Goal: Contribute content: Contribute content

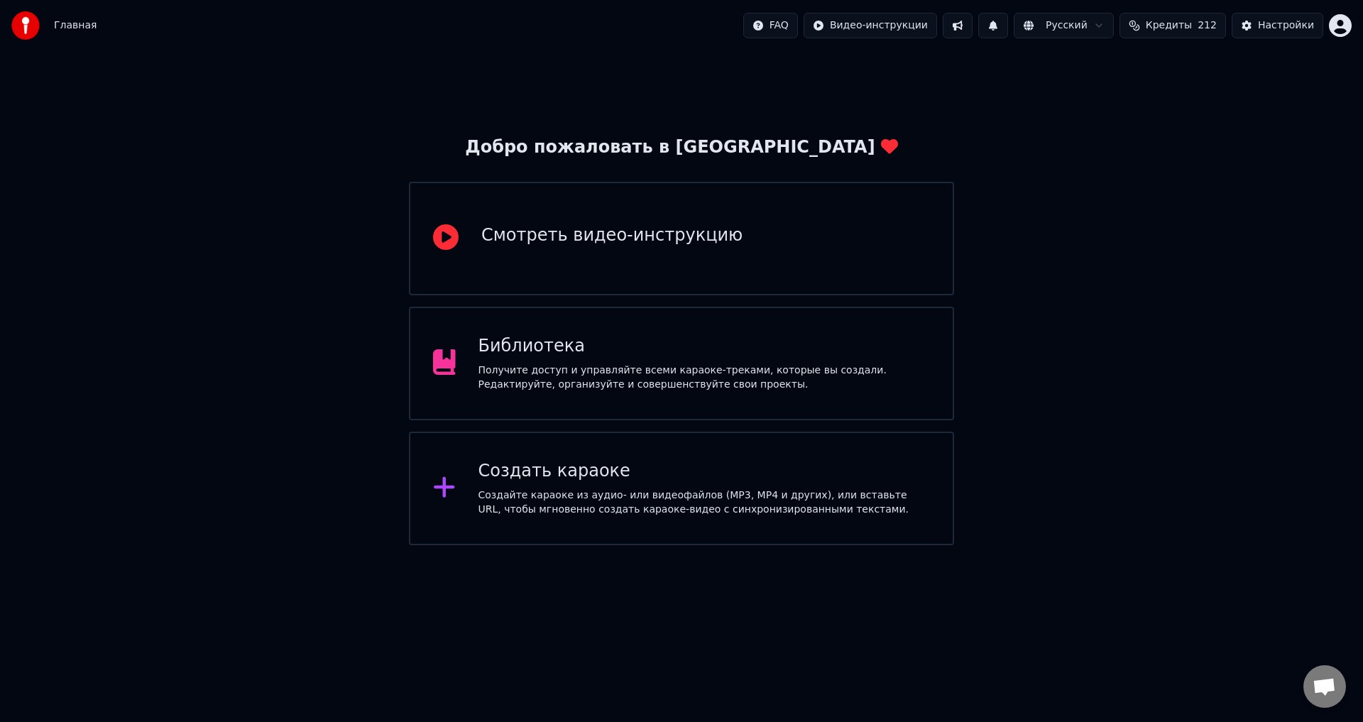
click at [937, 366] on div "Библиотека Получите доступ и управляйте всеми караоке-треками, которые вы созда…" at bounding box center [681, 364] width 545 height 114
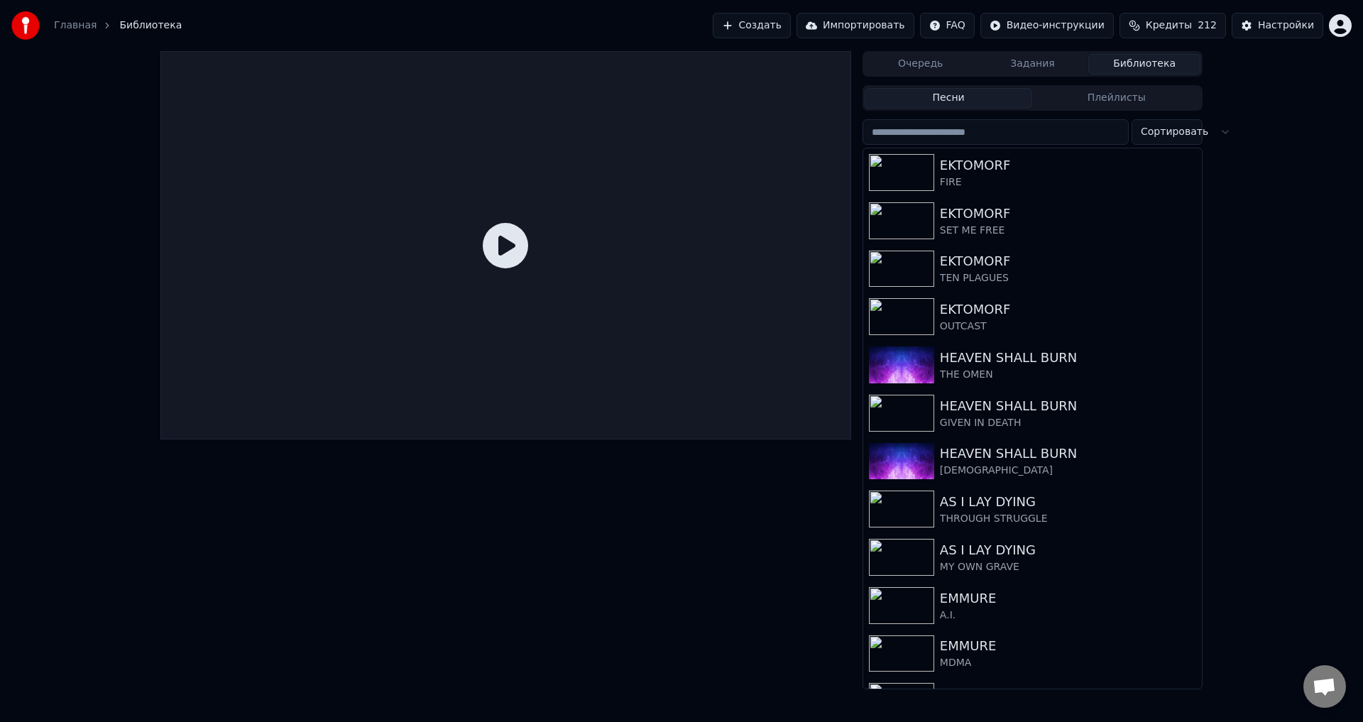
click at [782, 21] on button "Создать" at bounding box center [752, 26] width 78 height 26
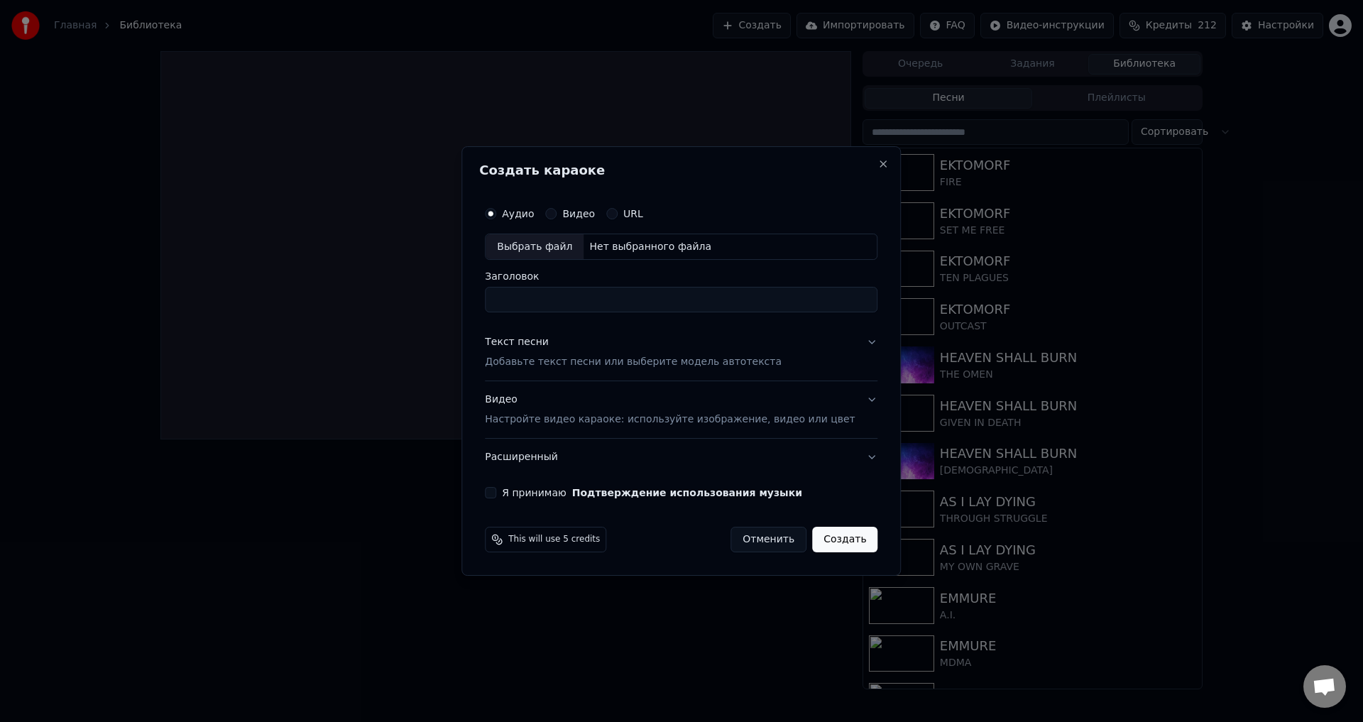
click at [574, 246] on div "Выбрать файл" at bounding box center [535, 247] width 98 height 26
drag, startPoint x: 578, startPoint y: 300, endPoint x: 505, endPoint y: 300, distance: 73.1
click at [505, 300] on div "**********" at bounding box center [681, 349] width 404 height 311
type input "**********"
click at [579, 356] on p "Добавьте текст песни или выберите модель автотекста" at bounding box center [633, 363] width 297 height 14
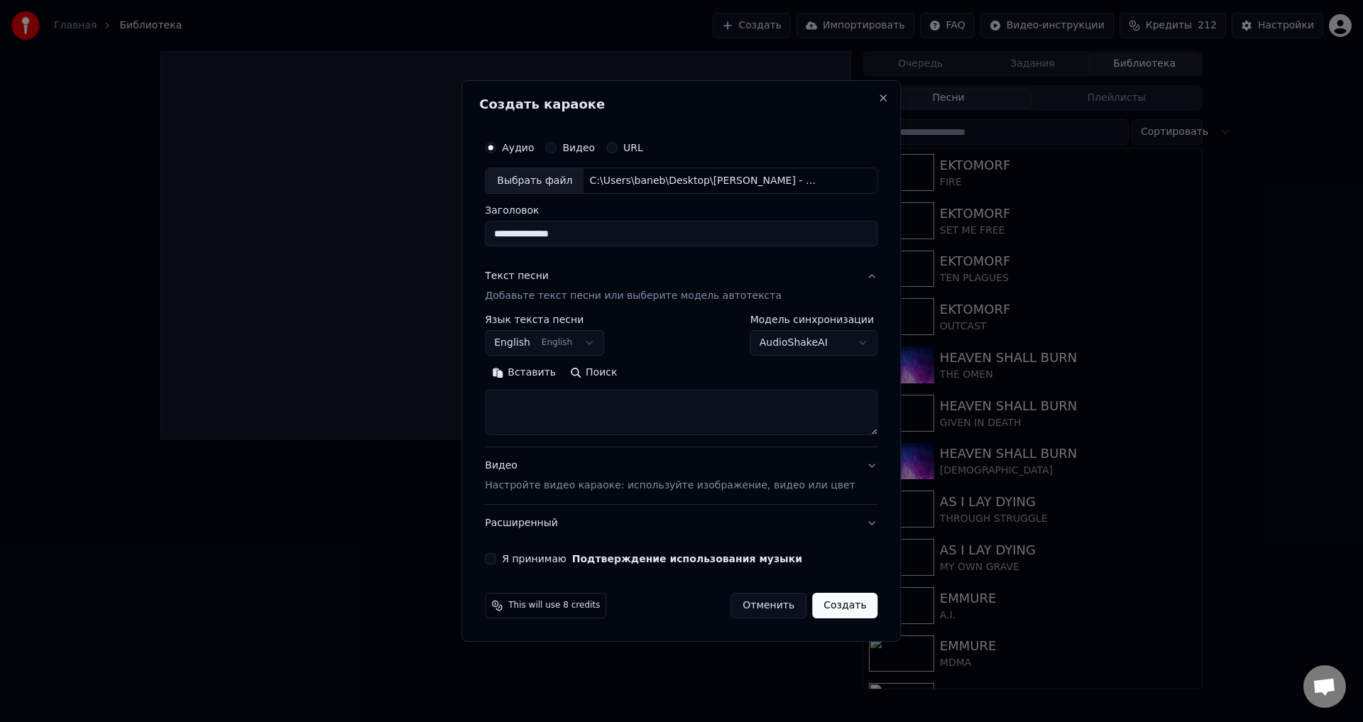
click at [645, 406] on textarea at bounding box center [681, 413] width 393 height 45
paste textarea "**********"
type textarea "**********"
click at [631, 486] on p "Настройте видео караоке: используйте изображение, видео или цвет" at bounding box center [670, 486] width 370 height 14
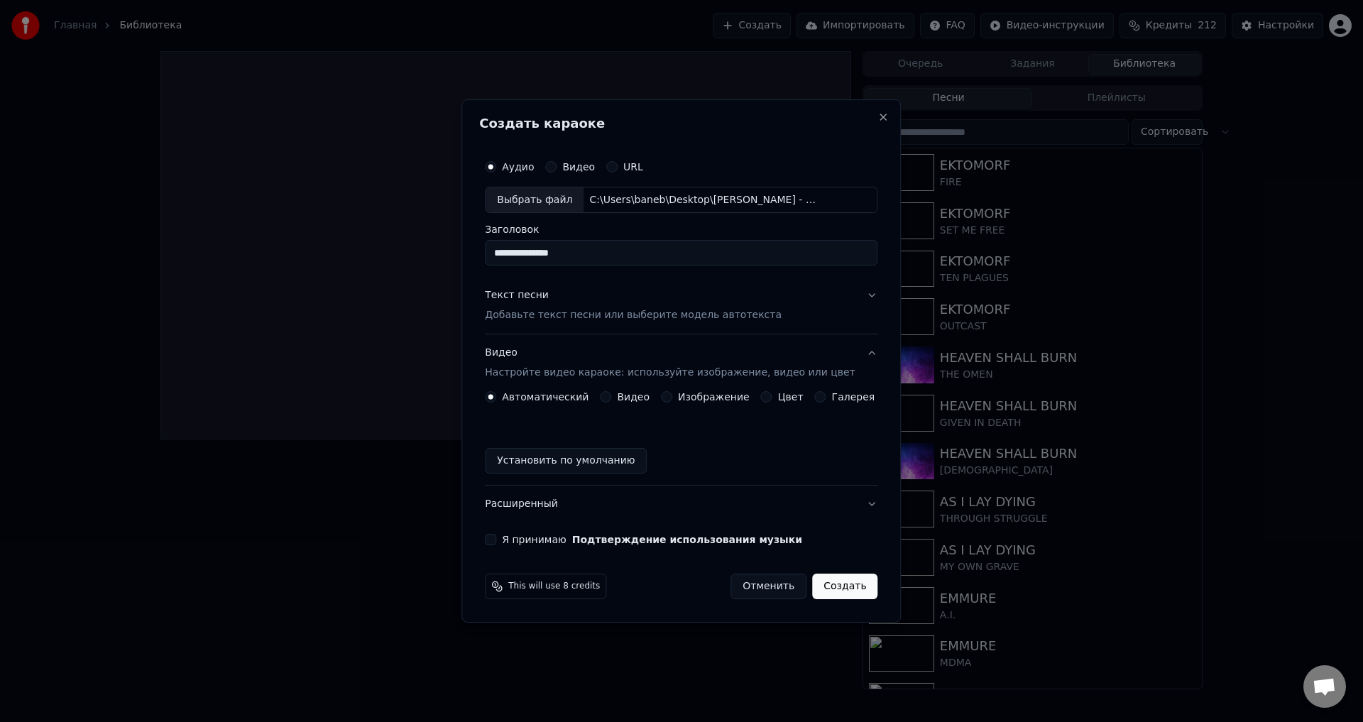
click at [672, 397] on button "Изображение" at bounding box center [666, 396] width 11 height 11
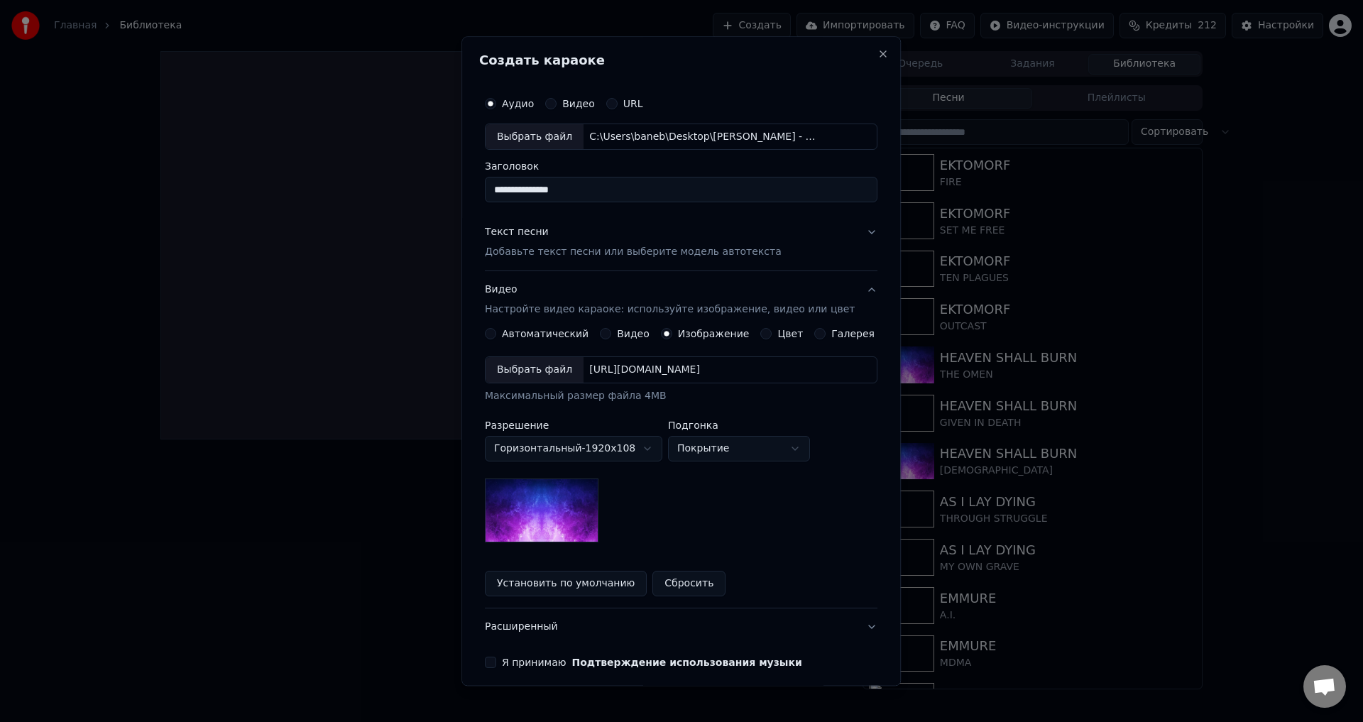
click at [557, 371] on div "Выбрать файл" at bounding box center [535, 371] width 98 height 26
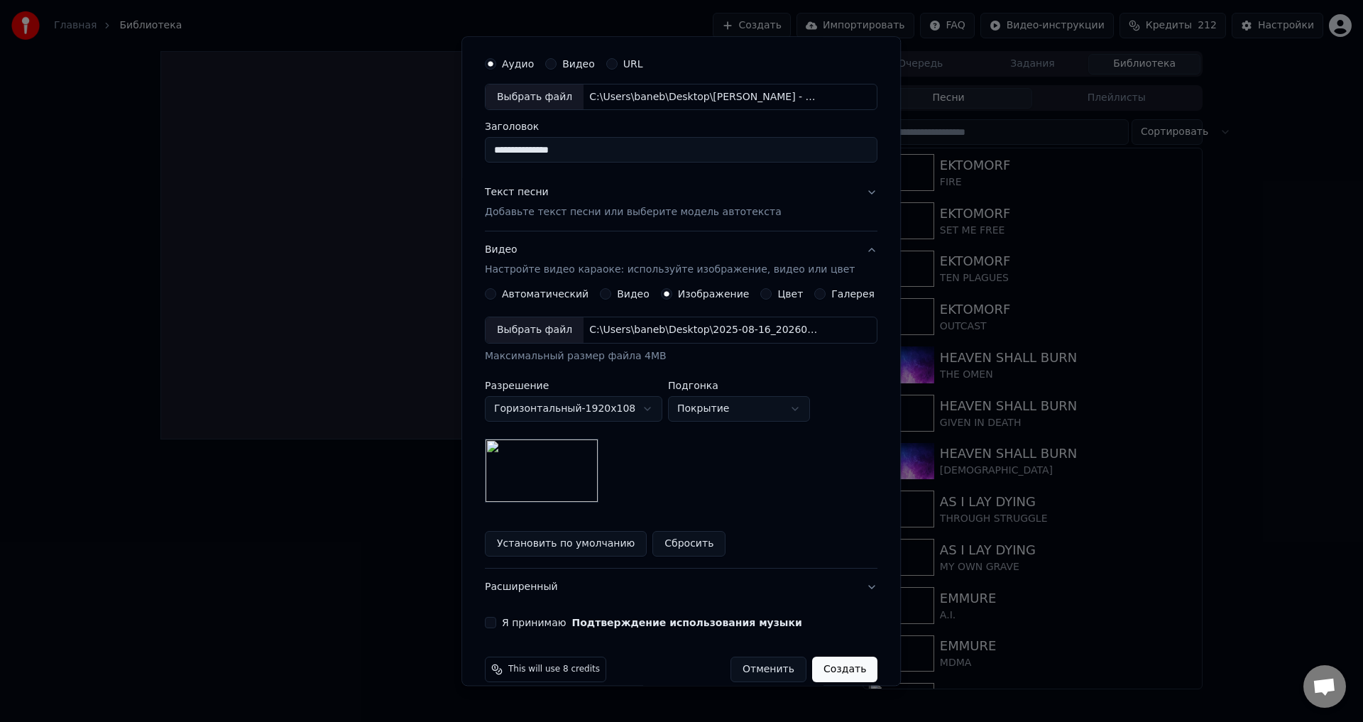
scroll to position [60, 0]
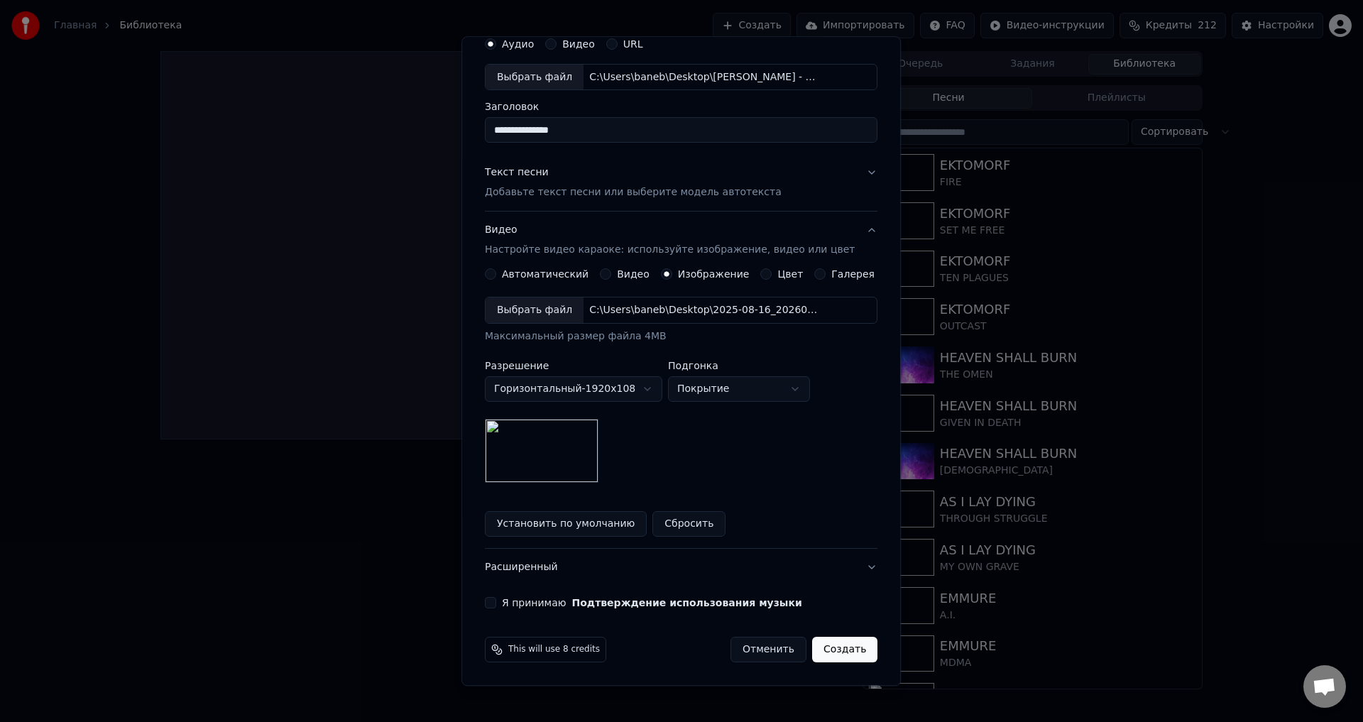
click at [494, 602] on button "Я принимаю Подтверждение использования музыки" at bounding box center [490, 603] width 11 height 11
click at [827, 648] on button "Создать" at bounding box center [844, 651] width 65 height 26
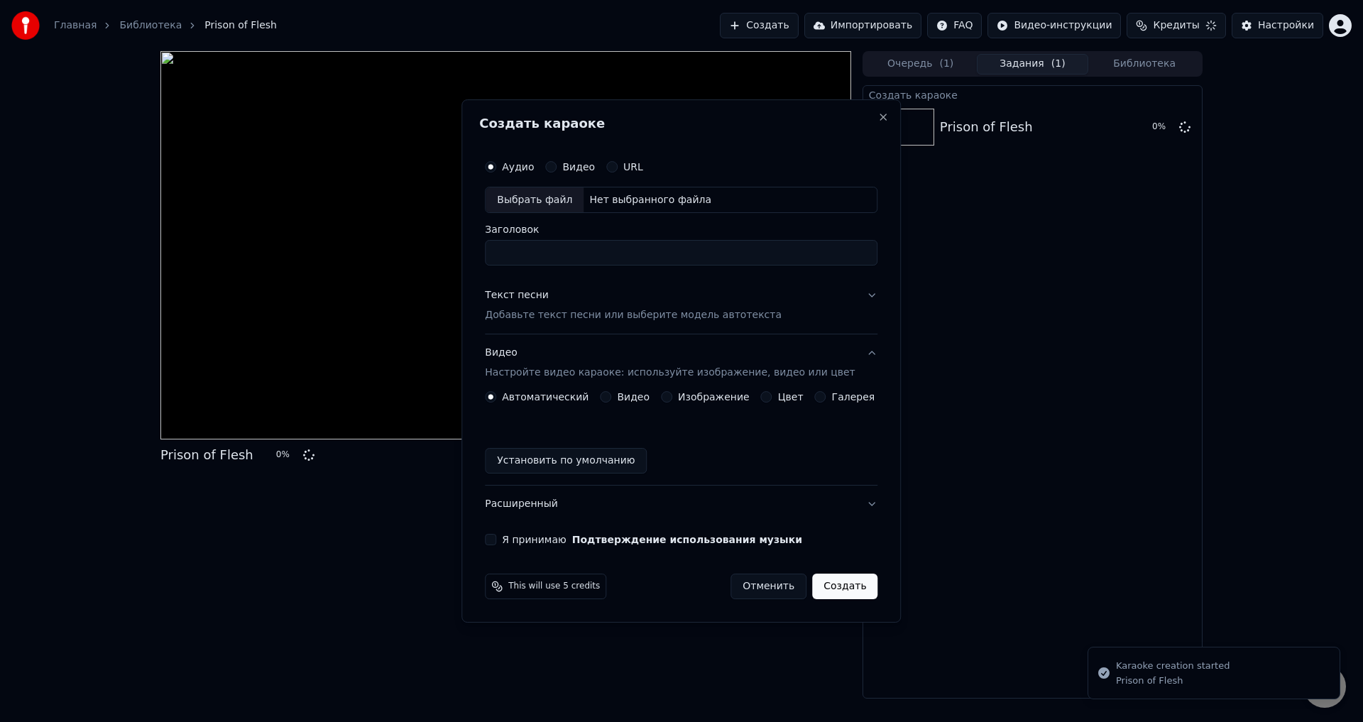
scroll to position [0, 0]
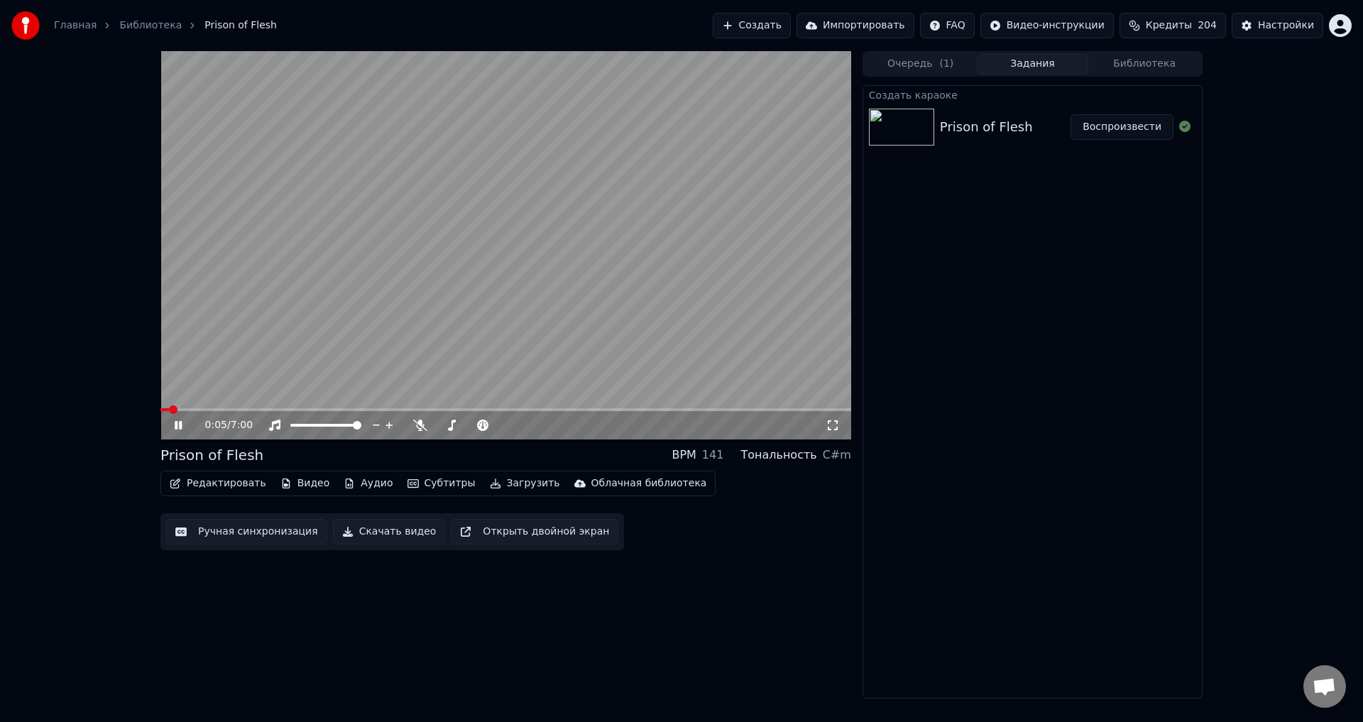
click at [503, 450] on div "Prison of Flesh BPM 141 Тональность C#m" at bounding box center [505, 455] width 691 height 20
click at [507, 330] on video at bounding box center [505, 245] width 691 height 388
click at [224, 483] on button "Редактировать" at bounding box center [218, 484] width 108 height 20
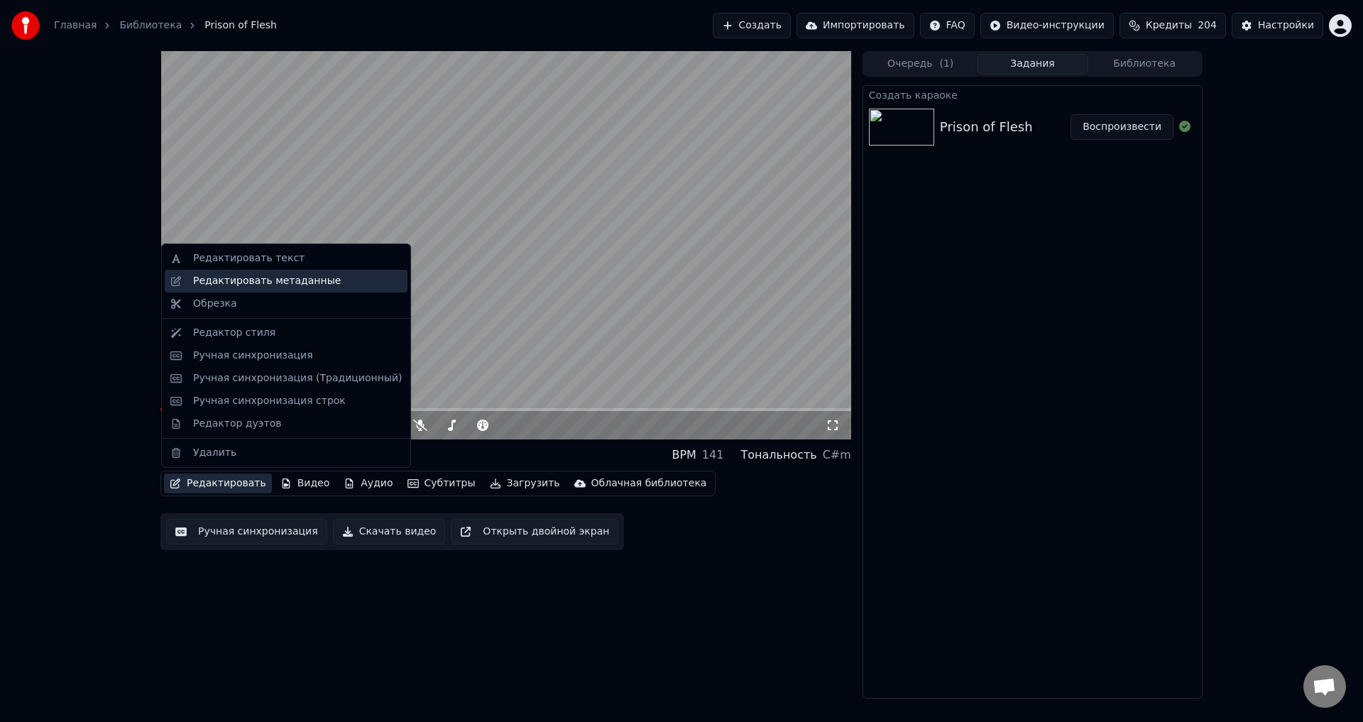
click at [286, 285] on div "Редактировать метаданные" at bounding box center [267, 281] width 148 height 14
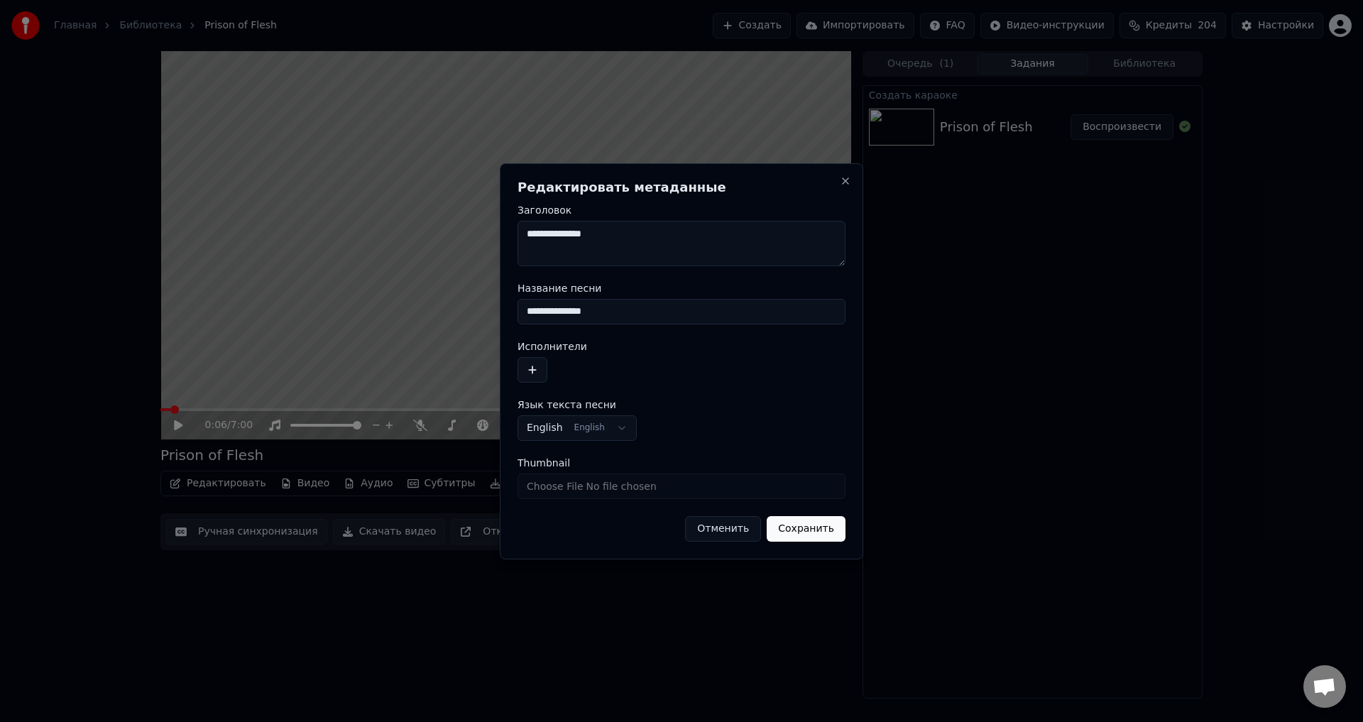
drag, startPoint x: 615, startPoint y: 310, endPoint x: 491, endPoint y: 312, distance: 124.3
click at [491, 312] on body "Главная Библиотека Prison of Flesh Создать Импортировать FAQ Видео-инструкции К…" at bounding box center [681, 361] width 1363 height 722
type input "**********"
click at [537, 365] on button "button" at bounding box center [533, 370] width 30 height 26
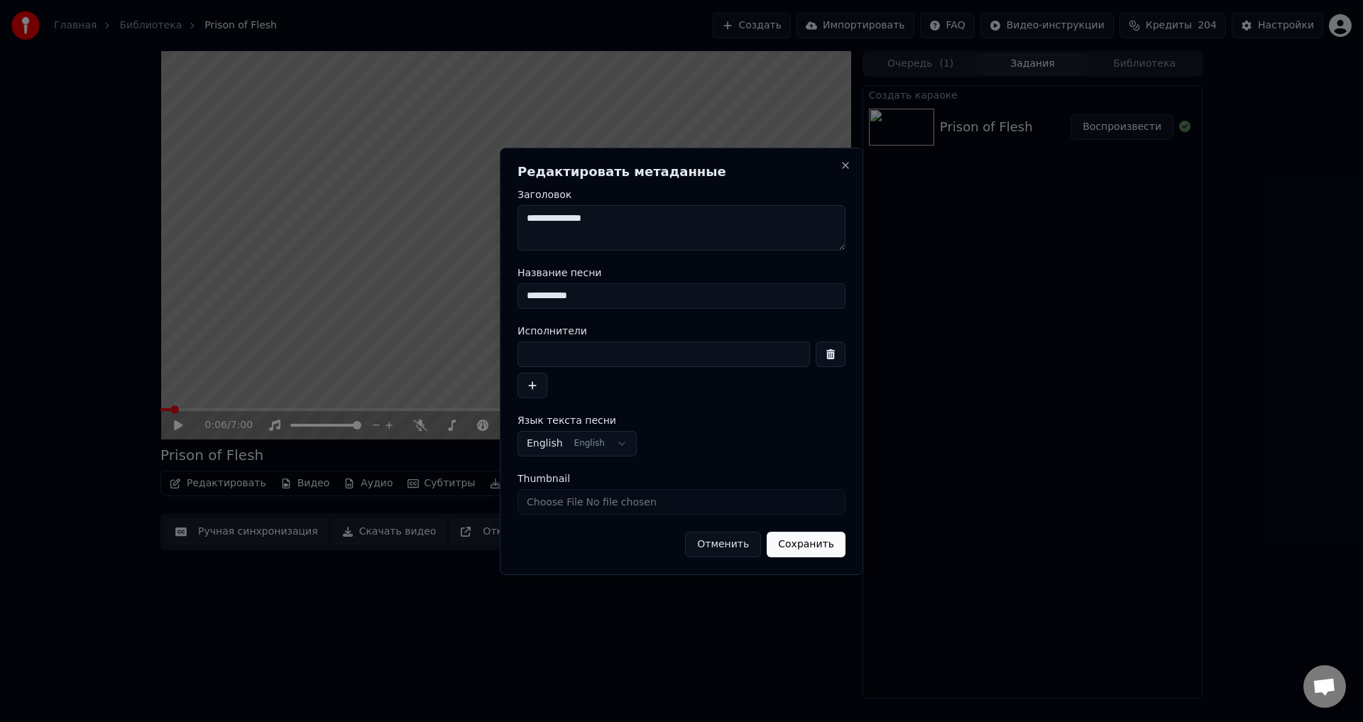
click at [607, 356] on input at bounding box center [664, 355] width 293 height 26
type input "**********"
click at [810, 545] on button "Сохранить" at bounding box center [806, 545] width 79 height 26
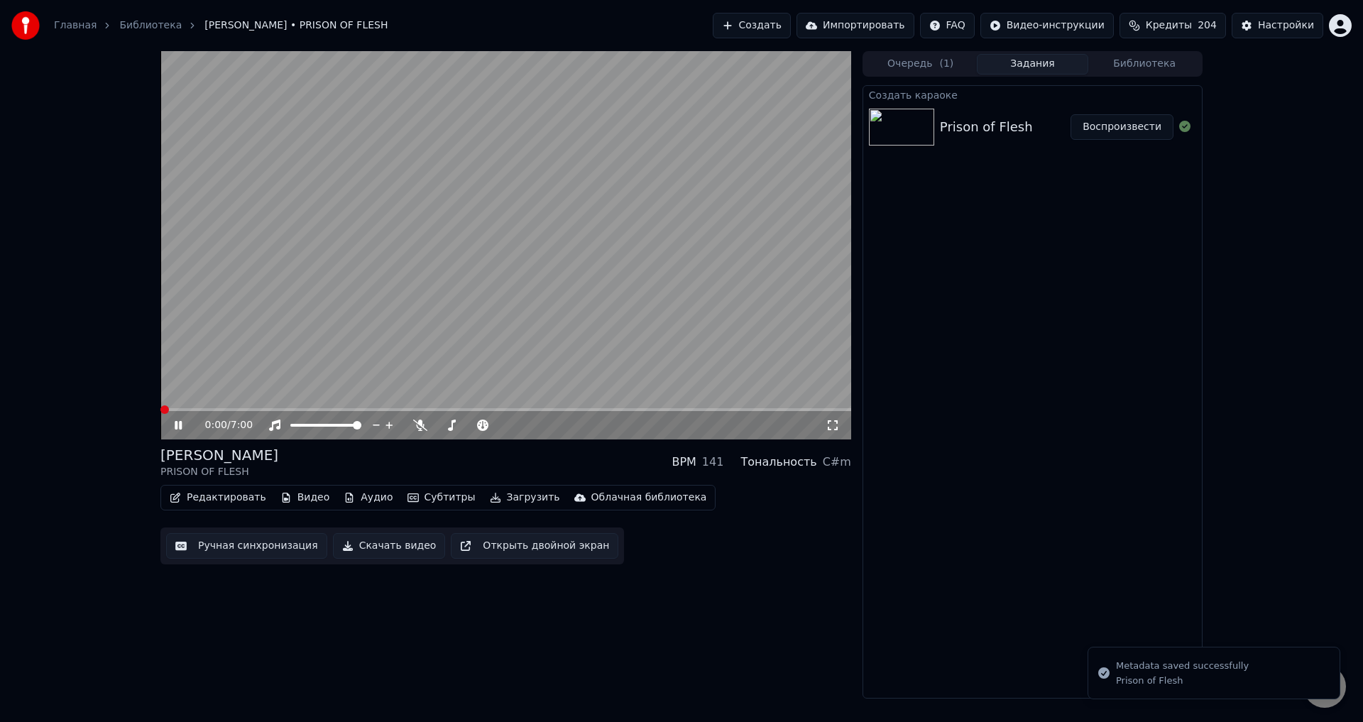
click at [160, 414] on span at bounding box center [164, 409] width 9 height 9
click at [503, 466] on div "LORNA SHORE PRISON OF FLESH BPM 141 Тональность C#m" at bounding box center [505, 462] width 691 height 34
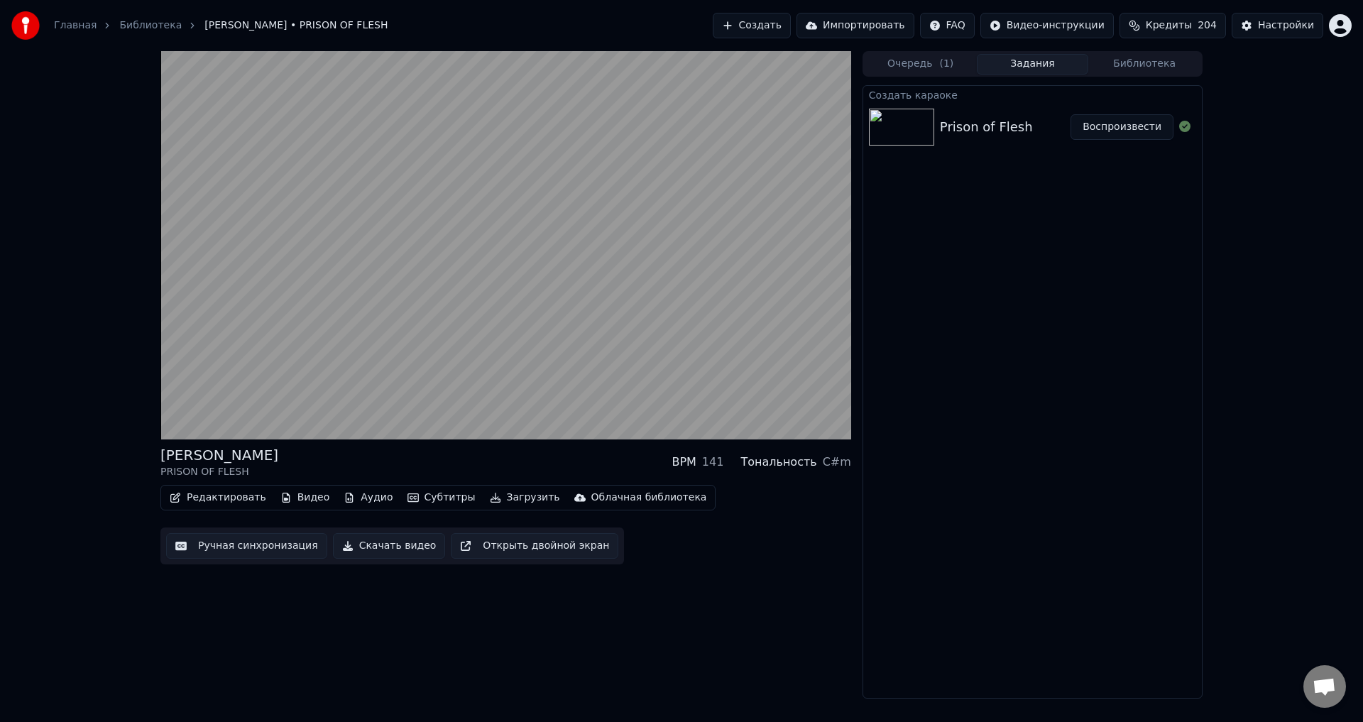
click at [431, 456] on div "LORNA SHORE PRISON OF FLESH BPM 141 Тональность C#m" at bounding box center [505, 462] width 691 height 34
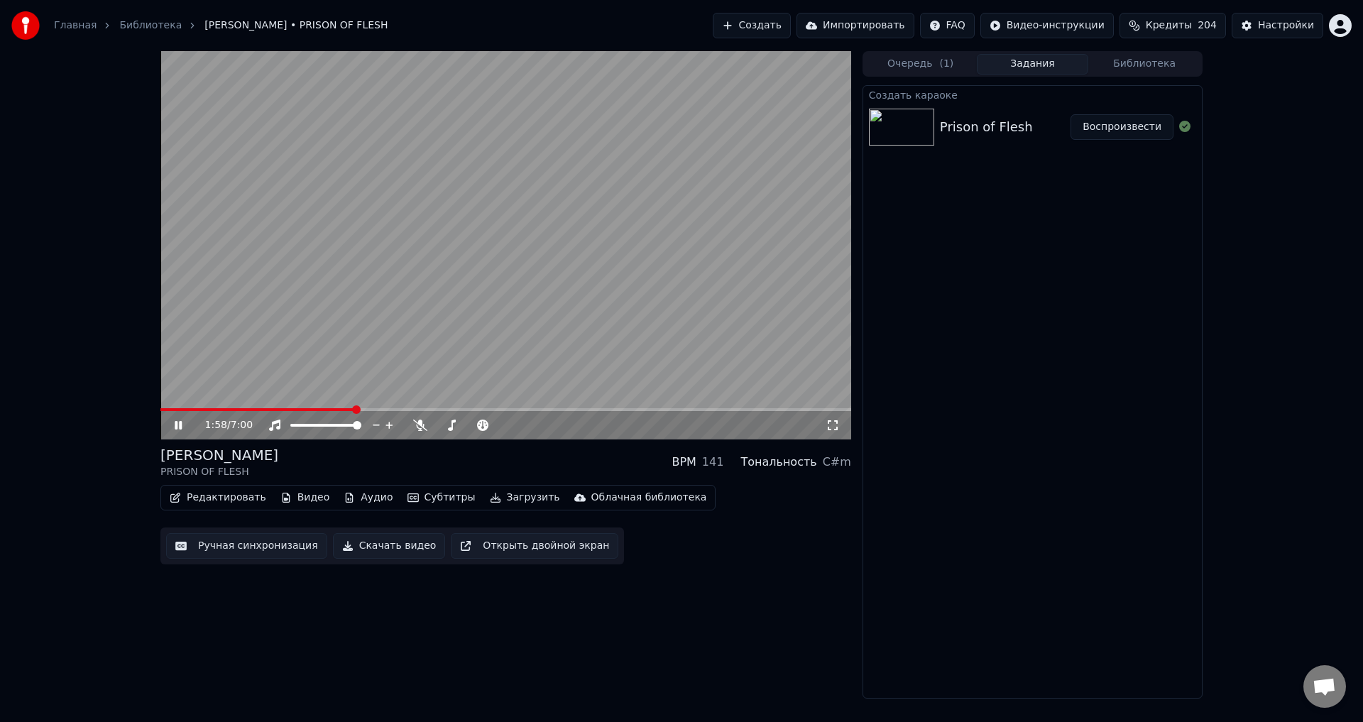
click at [545, 309] on video at bounding box center [505, 245] width 691 height 388
click at [329, 408] on span at bounding box center [257, 409] width 195 height 3
click at [347, 337] on video at bounding box center [505, 245] width 691 height 388
click at [521, 459] on div "LORNA SHORE PRISON OF FLESH BPM 141 Тональность C#m" at bounding box center [505, 462] width 691 height 34
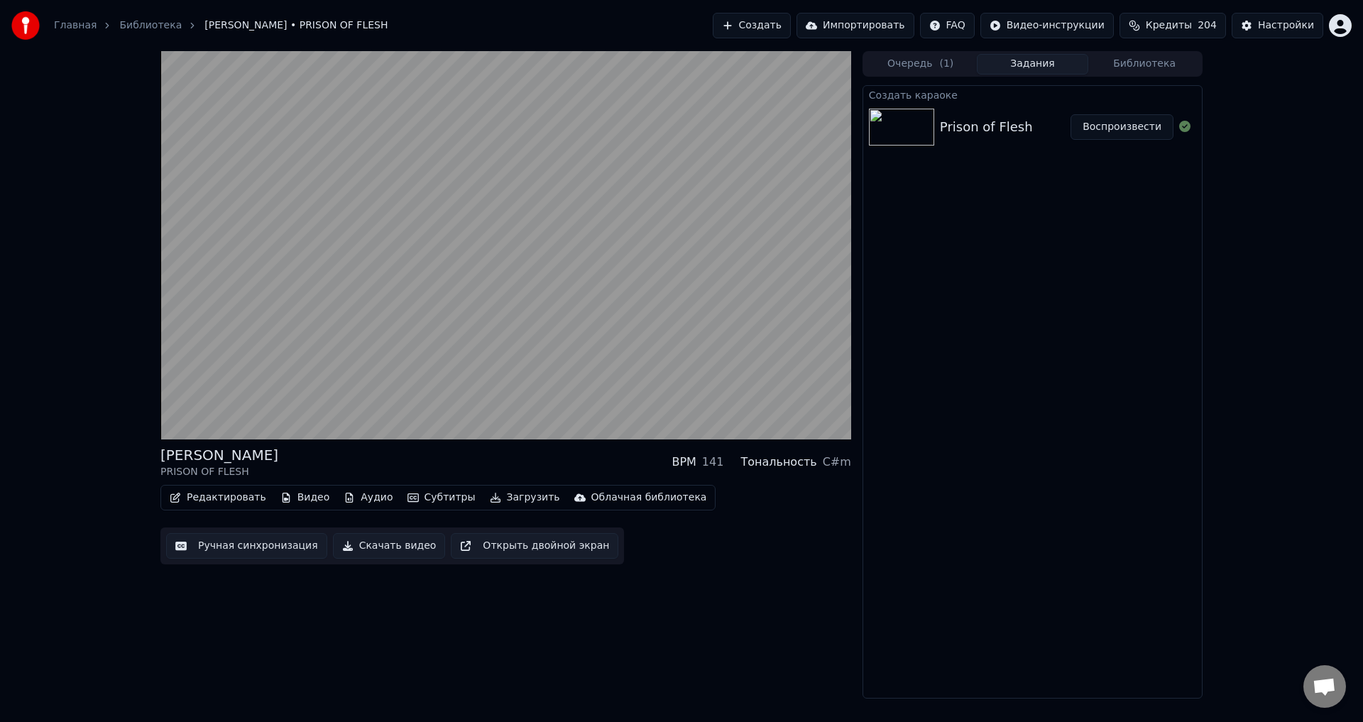
click at [540, 459] on div "LORNA SHORE PRISON OF FLESH BPM 141 Тональность C#m" at bounding box center [505, 462] width 691 height 34
click at [345, 494] on button "Аудио" at bounding box center [368, 498] width 60 height 20
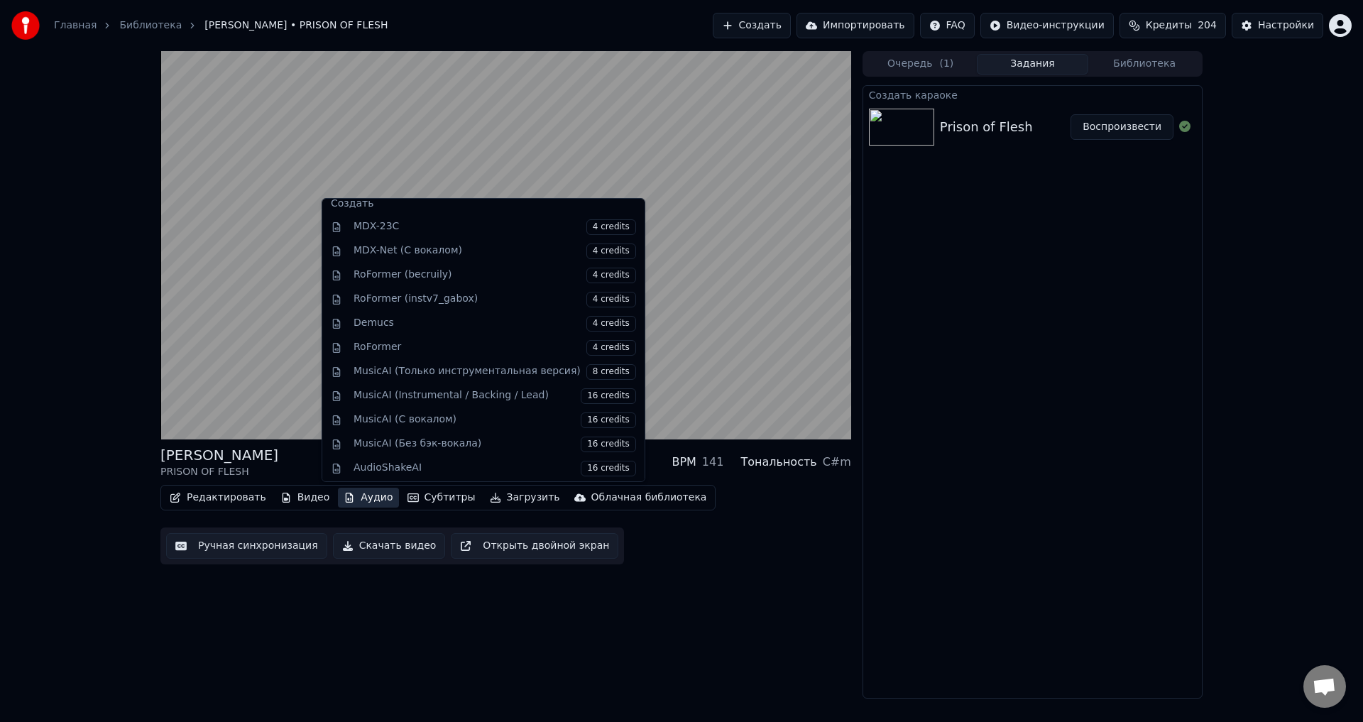
scroll to position [144, 0]
click at [280, 459] on div "LORNA SHORE PRISON OF FLESH BPM 141 Тональность C#m" at bounding box center [505, 462] width 691 height 34
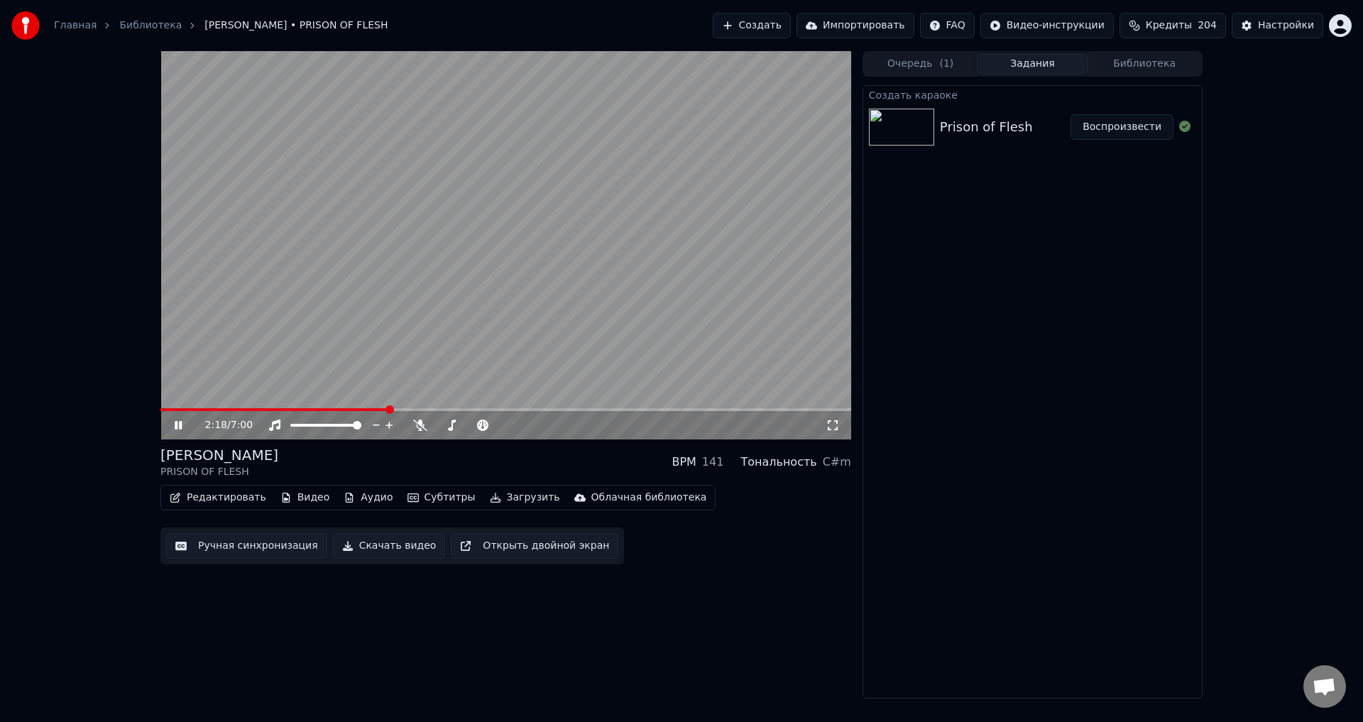
click at [489, 447] on div "LORNA SHORE PRISON OF FLESH BPM 141 Тональность C#m" at bounding box center [505, 462] width 691 height 34
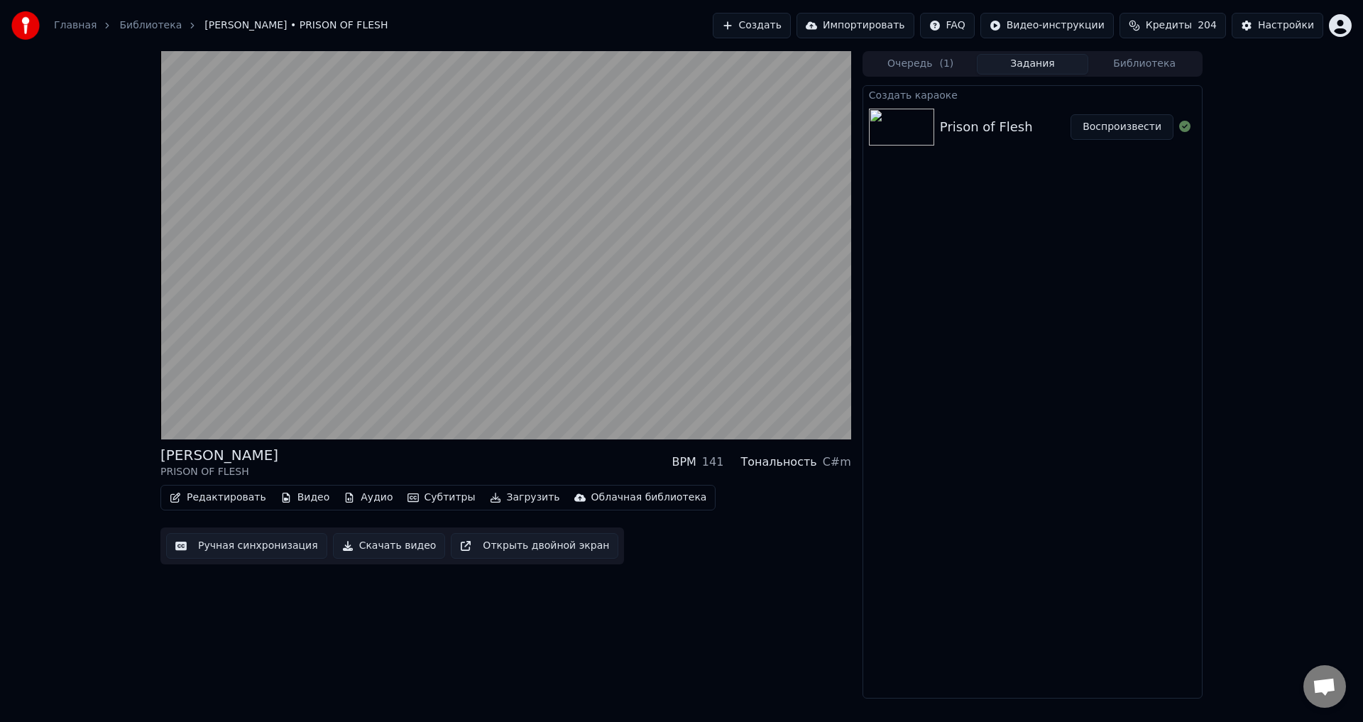
click at [517, 456] on div "LORNA SHORE PRISON OF FLESH BPM 141 Тональность C#m" at bounding box center [505, 462] width 691 height 34
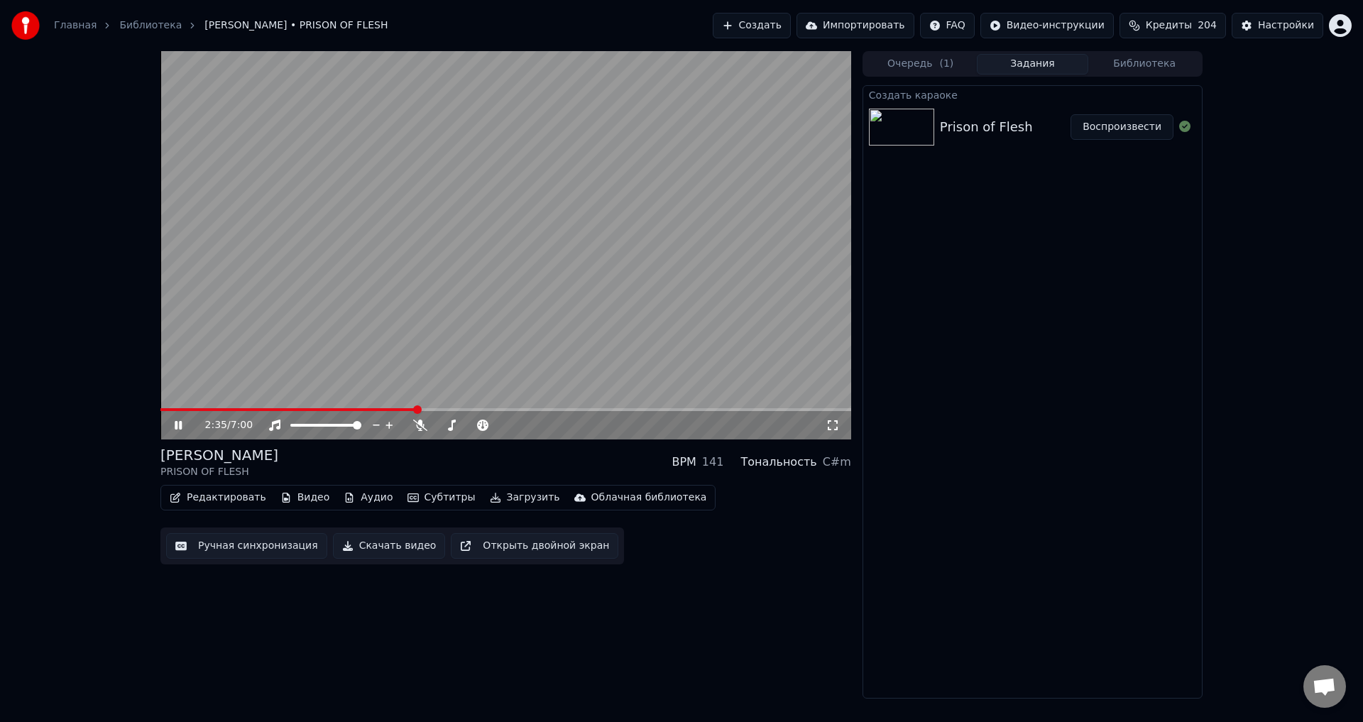
click at [486, 467] on div "LORNA SHORE PRISON OF FLESH BPM 141 Тональность C#m" at bounding box center [505, 462] width 691 height 34
click at [592, 461] on div "LORNA SHORE PRISON OF FLESH BPM 141 Тональность C#m" at bounding box center [505, 462] width 691 height 34
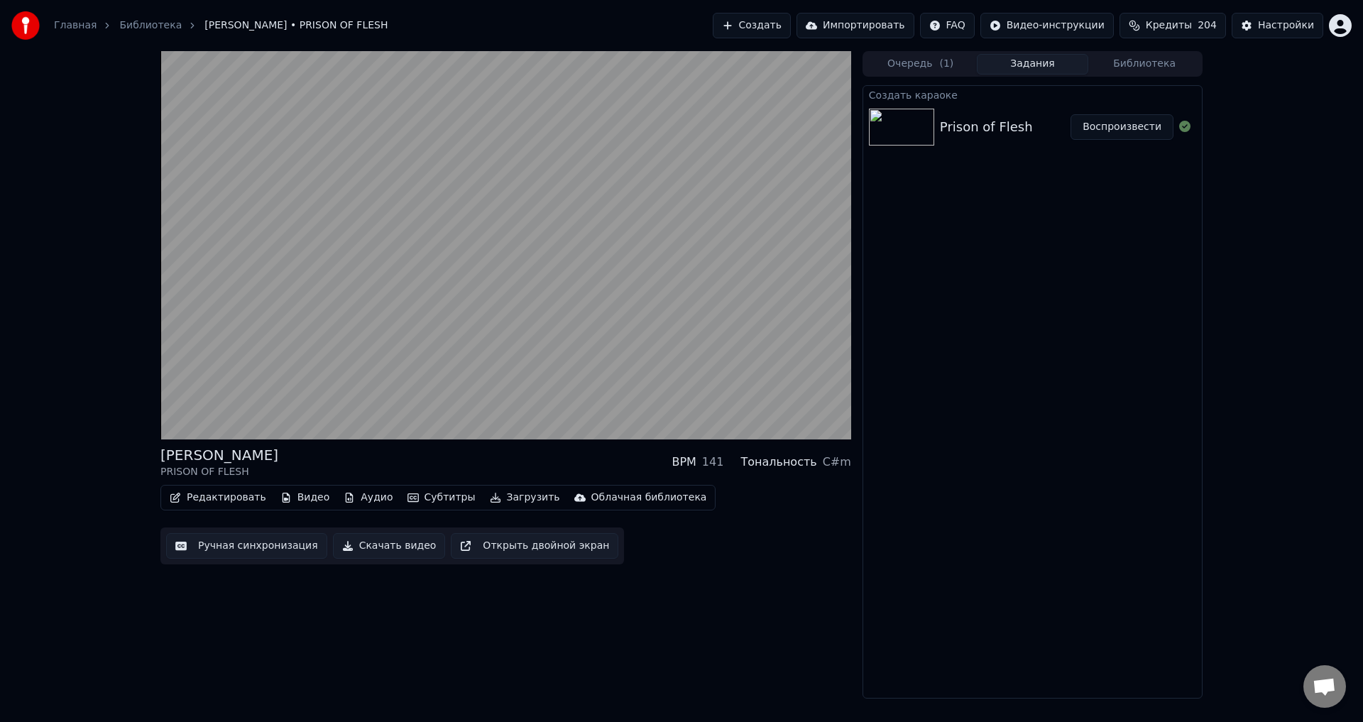
click at [521, 459] on div "LORNA SHORE PRISON OF FLESH BPM 141 Тональность C#m" at bounding box center [505, 462] width 691 height 34
click at [511, 456] on div "LORNA SHORE PRISON OF FLESH BPM 141 Тональность C#m" at bounding box center [505, 462] width 691 height 34
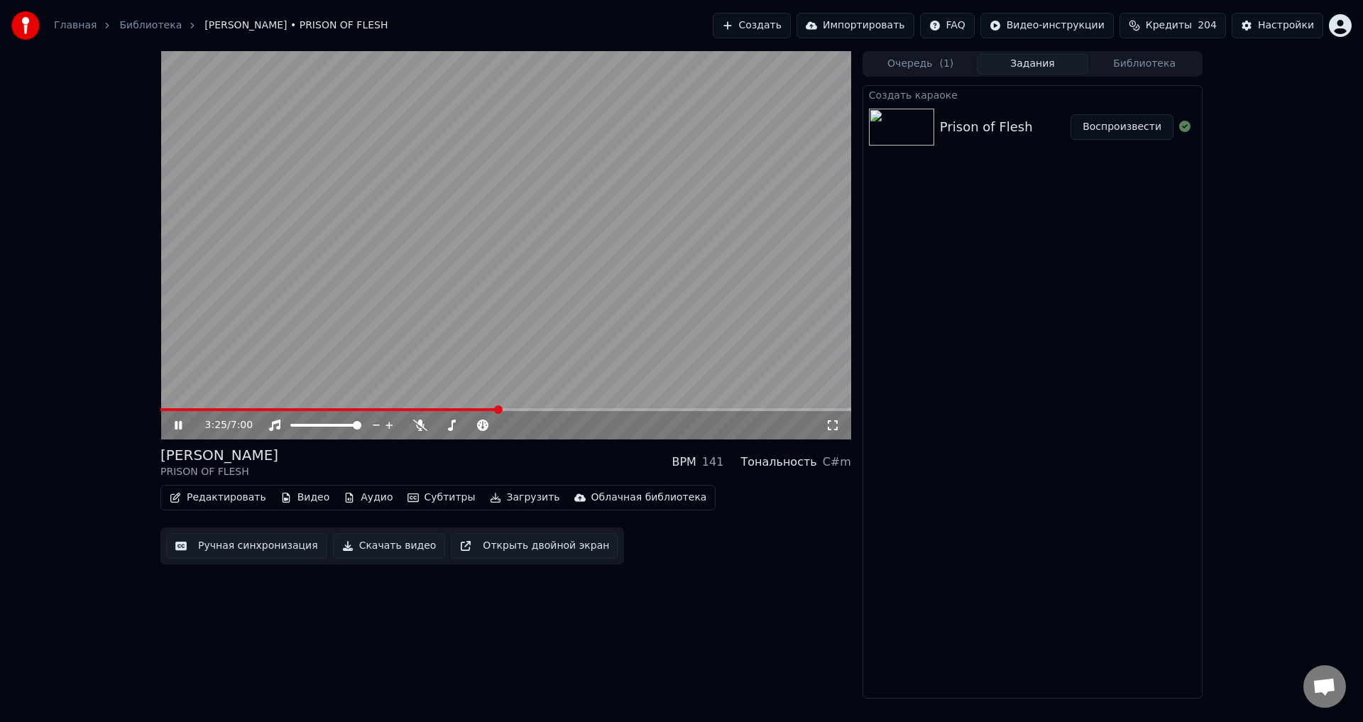
click at [567, 457] on div "LORNA SHORE PRISON OF FLESH BPM 141 Тональность C#m" at bounding box center [505, 462] width 691 height 34
click at [564, 408] on span at bounding box center [505, 409] width 691 height 3
click at [618, 408] on span at bounding box center [505, 409] width 691 height 3
click at [672, 409] on span at bounding box center [505, 409] width 691 height 3
click at [703, 409] on span at bounding box center [505, 409] width 691 height 3
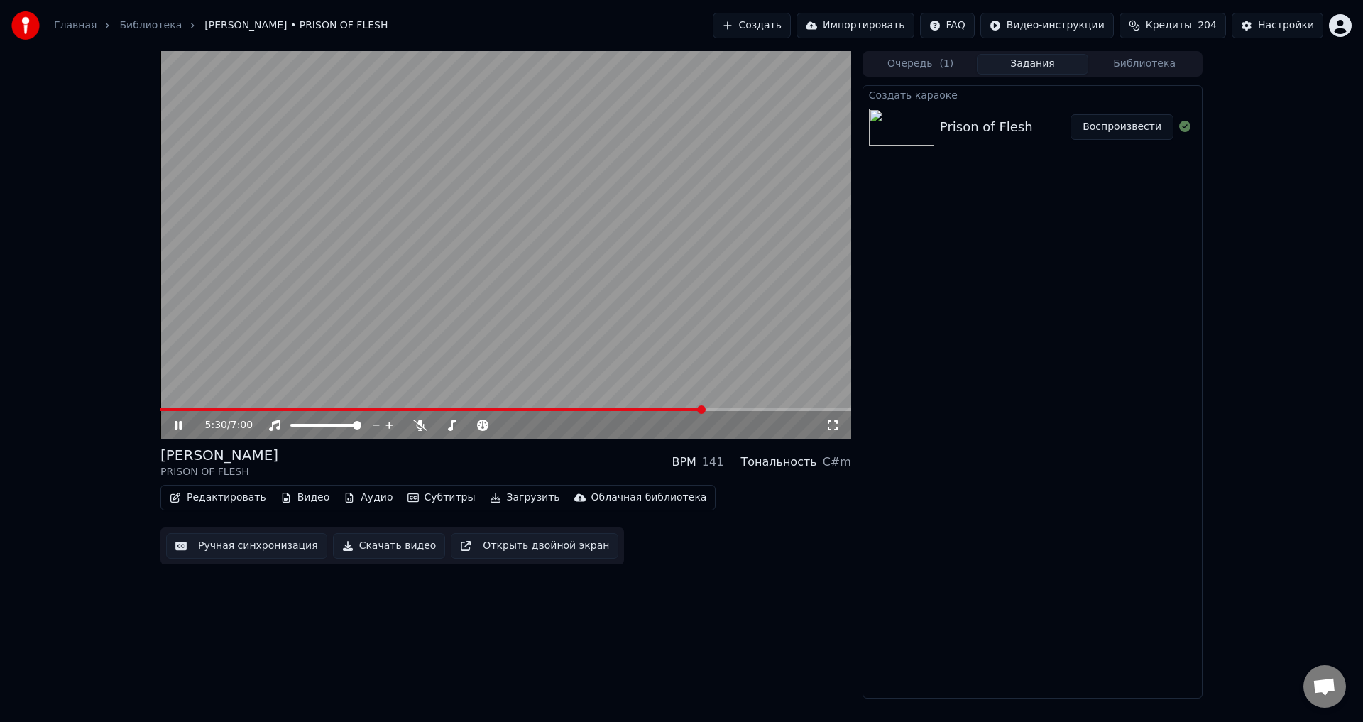
click at [731, 409] on span at bounding box center [505, 409] width 691 height 3
click at [556, 456] on div "LORNA SHORE PRISON OF FLESH BPM 141 Тональность C#m" at bounding box center [505, 462] width 691 height 34
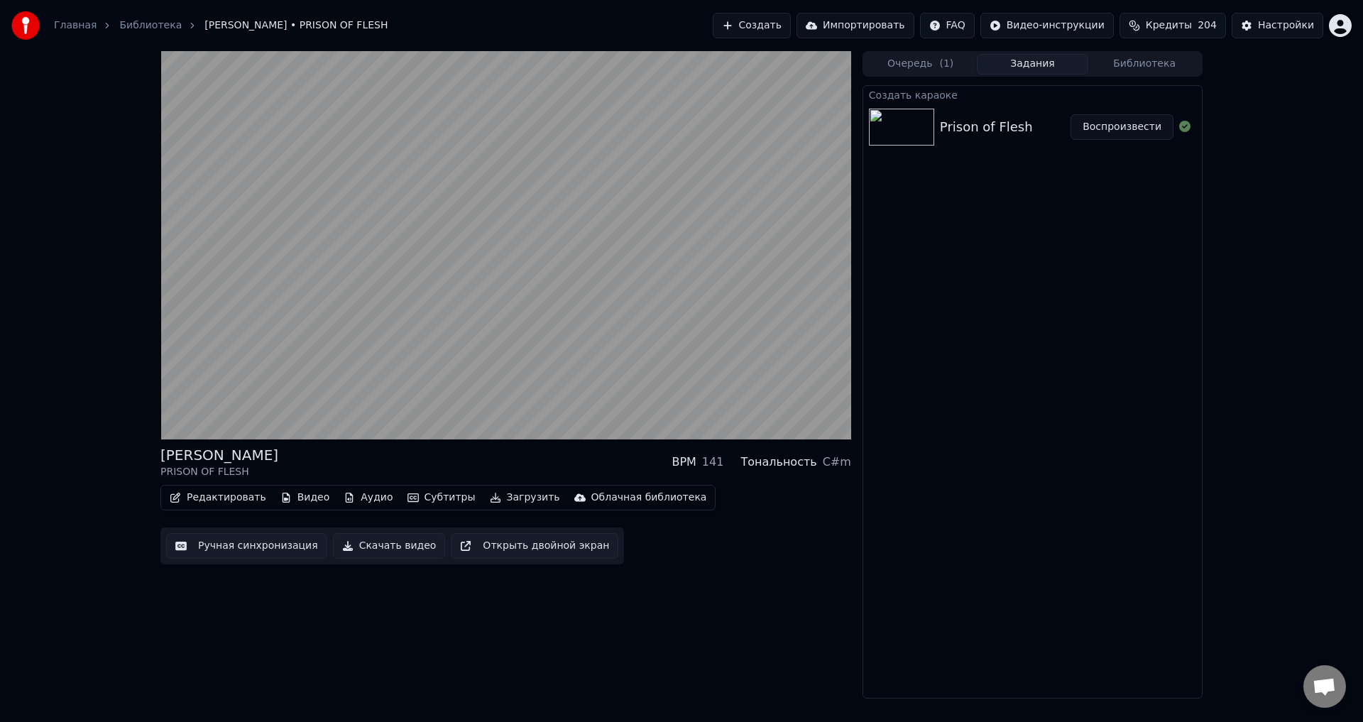
click at [494, 453] on div "LORNA SHORE PRISON OF FLESH BPM 141 Тональность C#m" at bounding box center [505, 462] width 691 height 34
click at [481, 456] on div "LORNA SHORE PRISON OF FLESH BPM 141 Тональность C#m" at bounding box center [505, 462] width 691 height 34
click at [469, 456] on div "LORNA SHORE PRISON OF FLESH BPM 141 Тональность C#m" at bounding box center [505, 462] width 691 height 34
click at [452, 454] on div "LORNA SHORE PRISON OF FLESH BPM 141 Тональность C#m" at bounding box center [505, 462] width 691 height 34
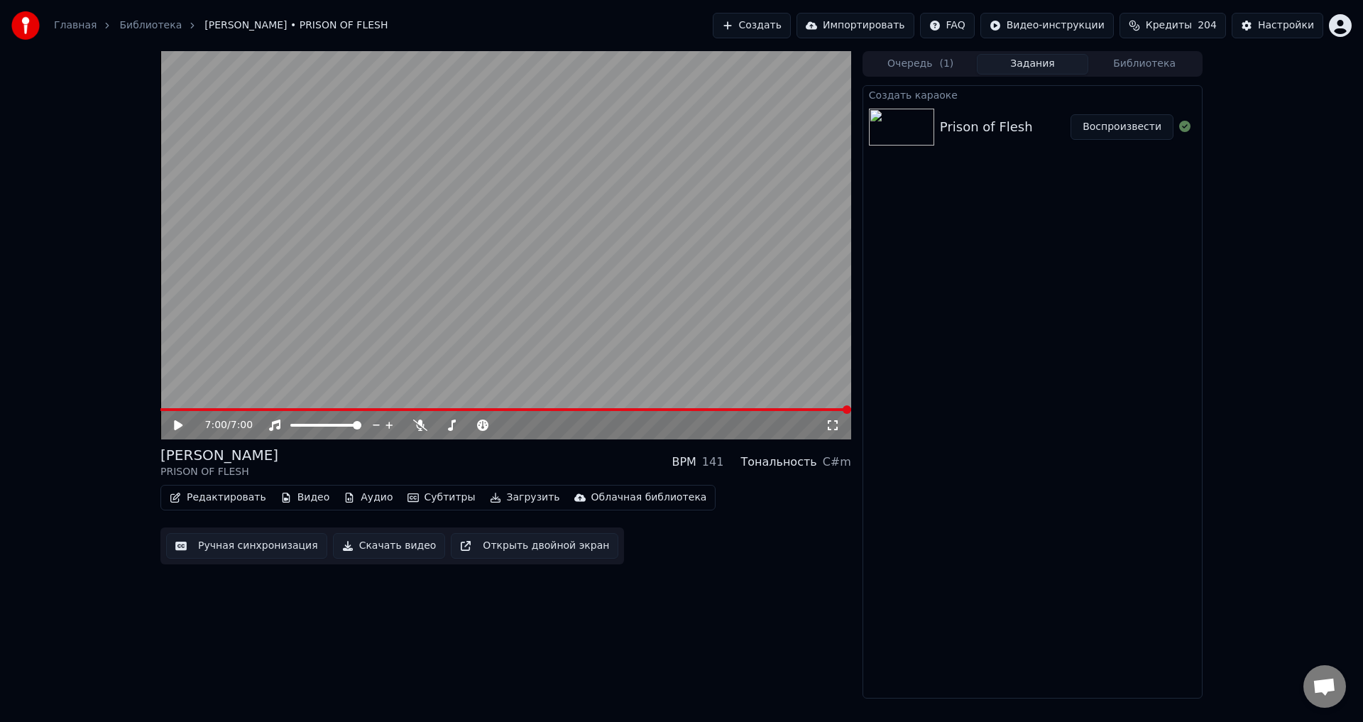
click at [516, 462] on div "LORNA SHORE PRISON OF FLESH BPM 141 Тональность C#m" at bounding box center [505, 462] width 691 height 34
click at [1153, 62] on button "Библиотека" at bounding box center [1145, 64] width 112 height 21
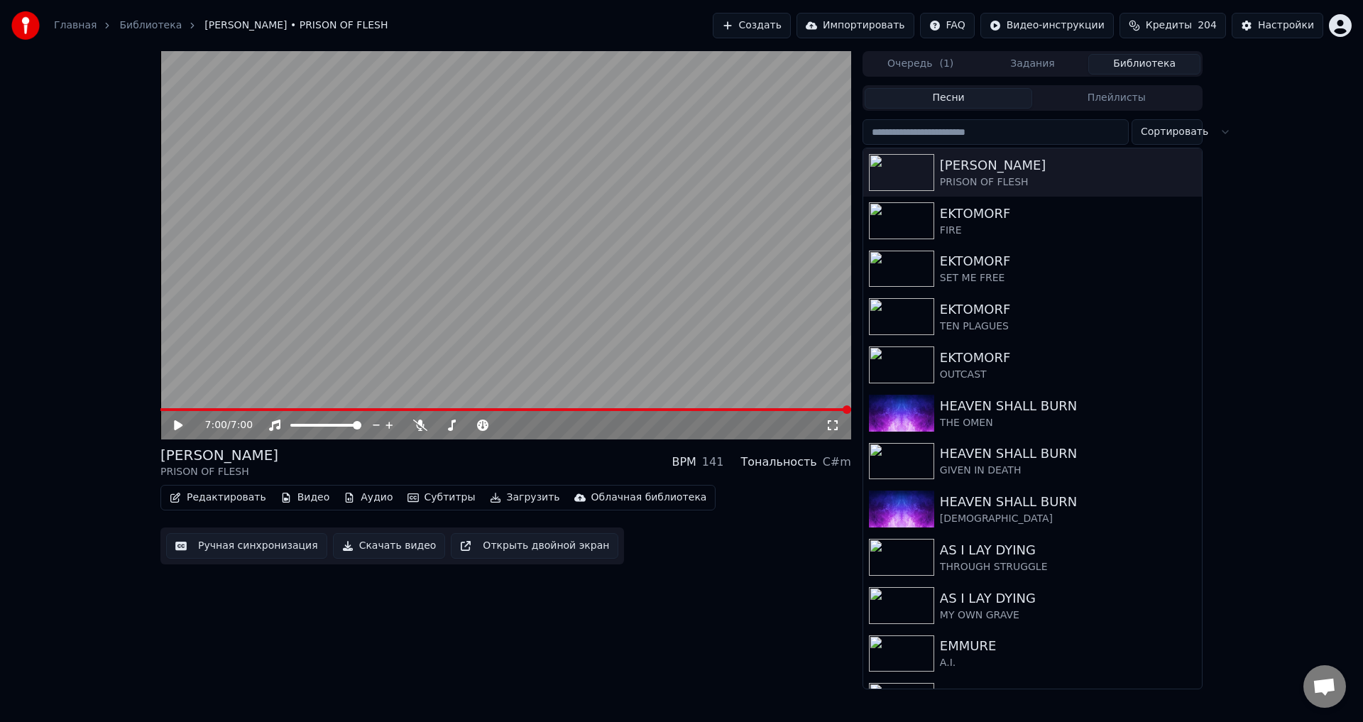
click at [478, 459] on div "LORNA SHORE PRISON OF FLESH BPM 141 Тональность C#m" at bounding box center [505, 462] width 691 height 34
click at [503, 469] on div "LORNA SHORE PRISON OF FLESH BPM 141 Тональность C#m" at bounding box center [505, 462] width 691 height 34
click at [494, 459] on div "LORNA SHORE PRISON OF FLESH BPM 141 Тональность C#m" at bounding box center [505, 462] width 691 height 34
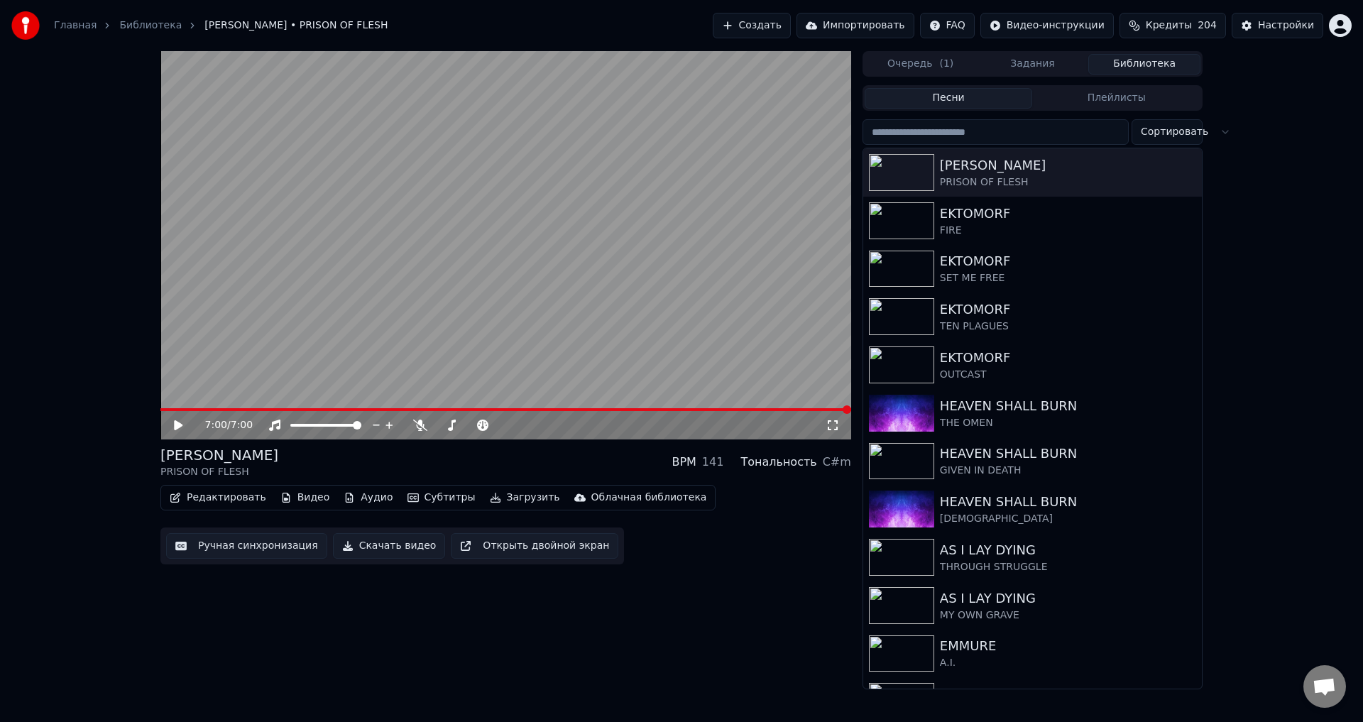
click at [506, 464] on div "LORNA SHORE PRISON OF FLESH BPM 141 Тональность C#m" at bounding box center [505, 462] width 691 height 34
click at [667, 410] on span at bounding box center [505, 409] width 691 height 3
click at [602, 344] on video at bounding box center [505, 245] width 691 height 388
click at [836, 410] on span at bounding box center [505, 409] width 691 height 3
click at [540, 327] on video at bounding box center [505, 245] width 691 height 388
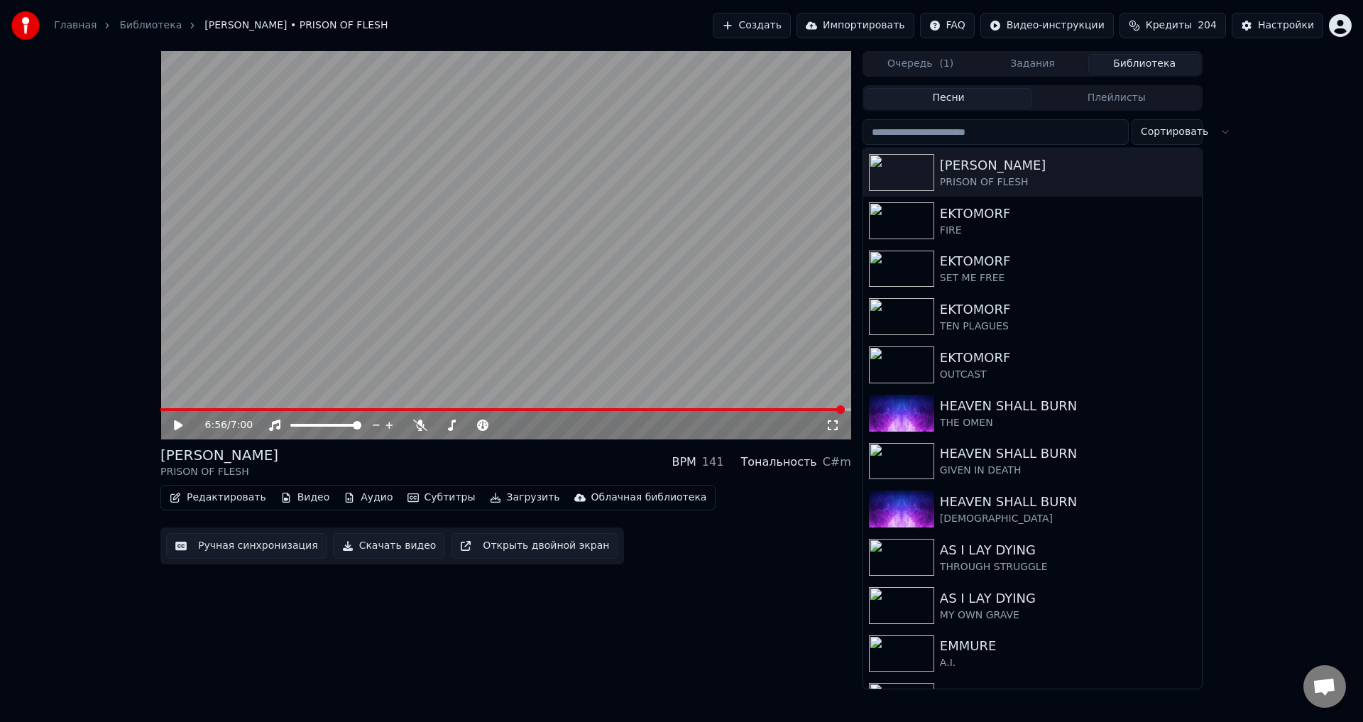
click at [582, 325] on video at bounding box center [505, 245] width 691 height 388
click at [556, 317] on video at bounding box center [505, 245] width 691 height 388
click at [508, 454] on div "LORNA SHORE PRISON OF FLESH BPM 141 Тональность C#m" at bounding box center [505, 462] width 691 height 34
click at [607, 410] on span at bounding box center [383, 409] width 447 height 3
click at [638, 410] on span at bounding box center [505, 409] width 691 height 3
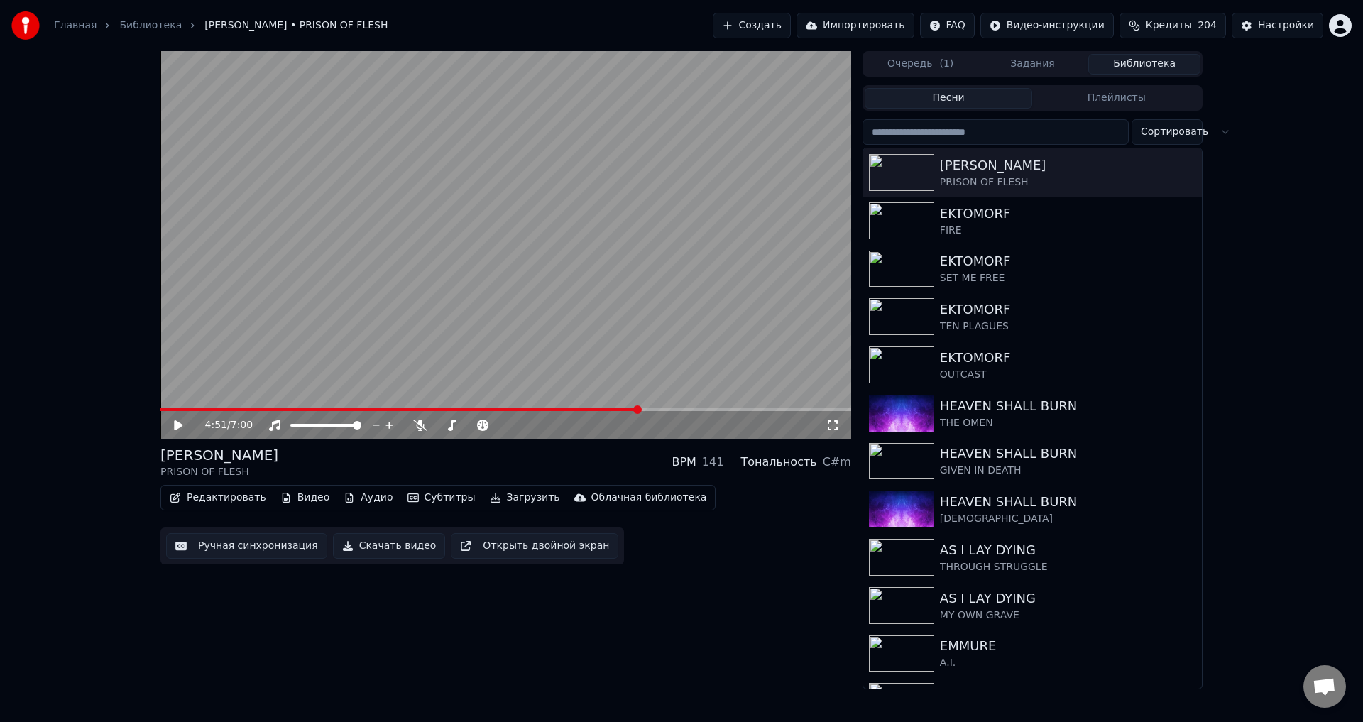
click at [642, 352] on video at bounding box center [505, 245] width 691 height 388
click at [506, 455] on div "LORNA SHORE PRISON OF FLESH BPM 141 Тональность C#m" at bounding box center [505, 462] width 691 height 34
click at [496, 467] on div "LORNA SHORE PRISON OF FLESH BPM 141 Тональность C#m" at bounding box center [505, 462] width 691 height 34
click at [526, 254] on video at bounding box center [505, 245] width 691 height 388
click at [508, 464] on div "LORNA SHORE PRISON OF FLESH BPM 141 Тональность C#m" at bounding box center [505, 462] width 691 height 34
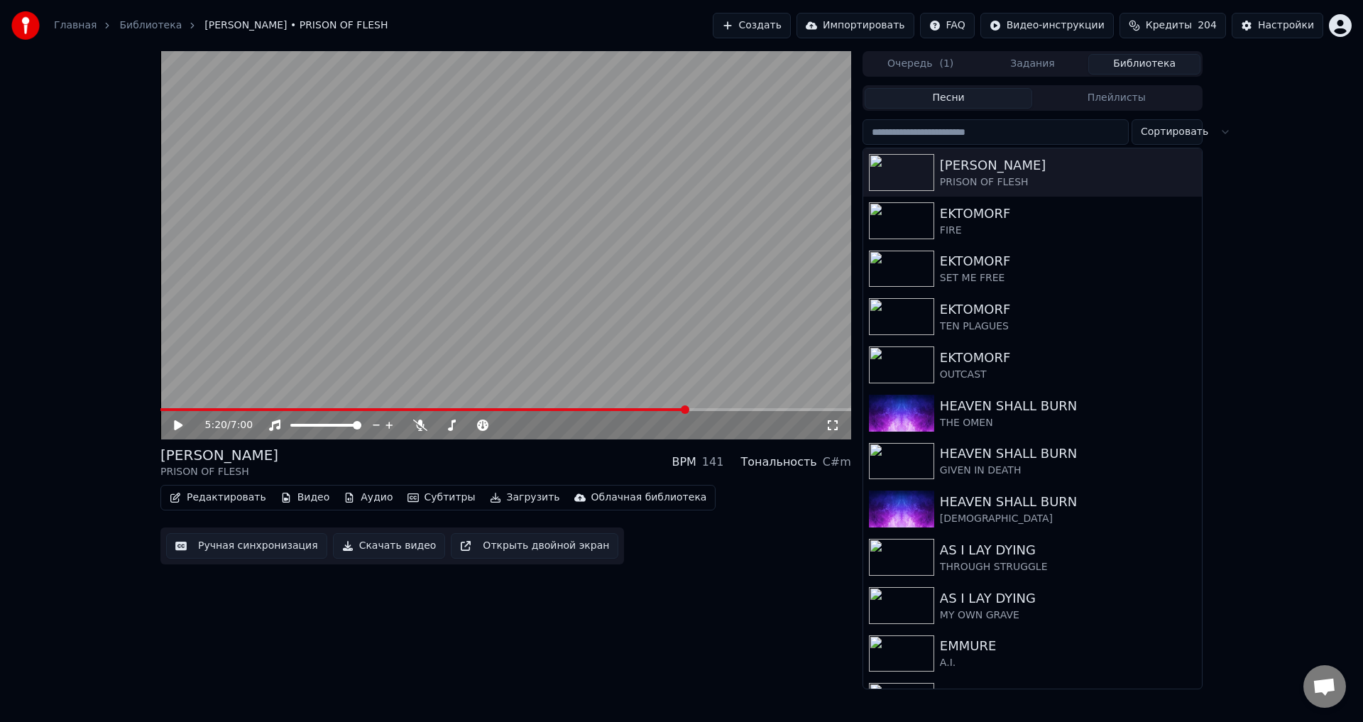
click at [672, 401] on video at bounding box center [505, 245] width 691 height 388
click at [709, 412] on div "5:21 / 7:00" at bounding box center [505, 425] width 691 height 28
click at [710, 410] on span at bounding box center [505, 409] width 691 height 3
click at [722, 410] on span at bounding box center [505, 409] width 691 height 3
click at [732, 409] on span at bounding box center [505, 409] width 691 height 3
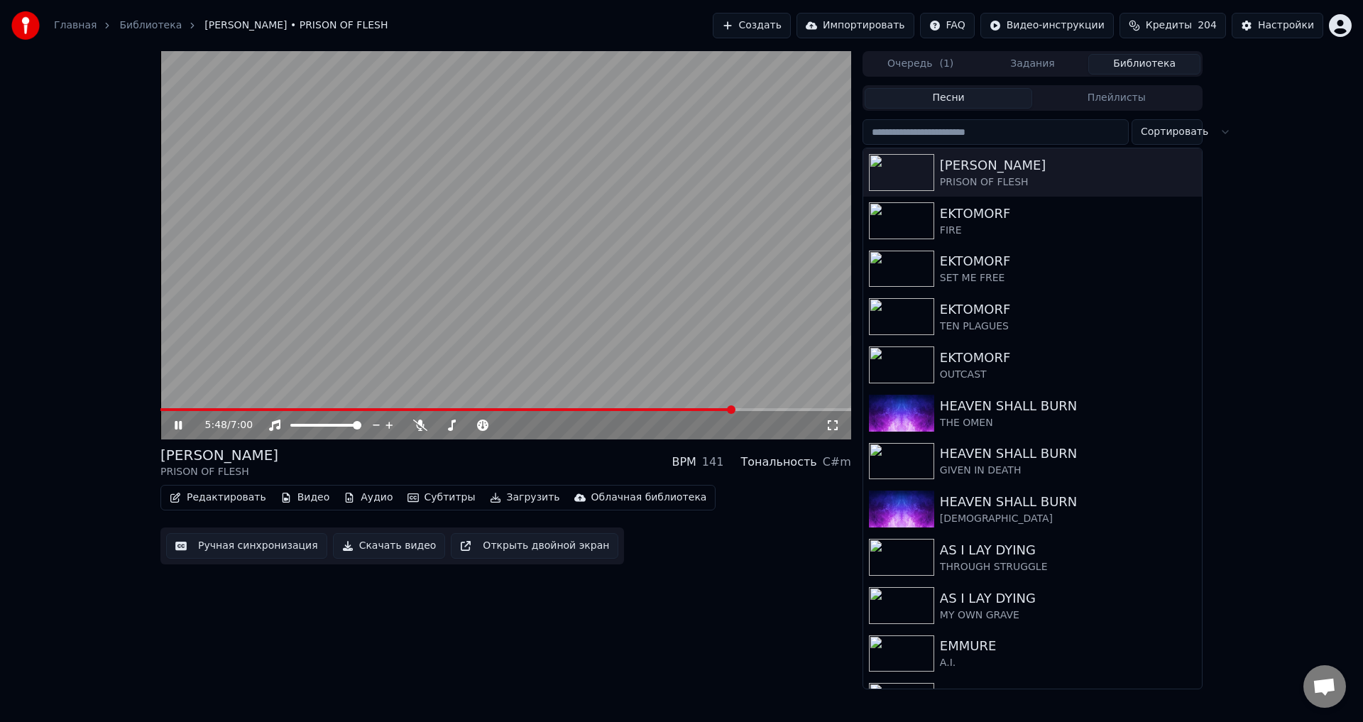
click at [740, 411] on span at bounding box center [505, 409] width 691 height 3
click at [747, 410] on span at bounding box center [505, 409] width 691 height 3
click at [516, 459] on div "LORNA SHORE PRISON OF FLESH BPM 141 Тональность C#m" at bounding box center [505, 462] width 691 height 34
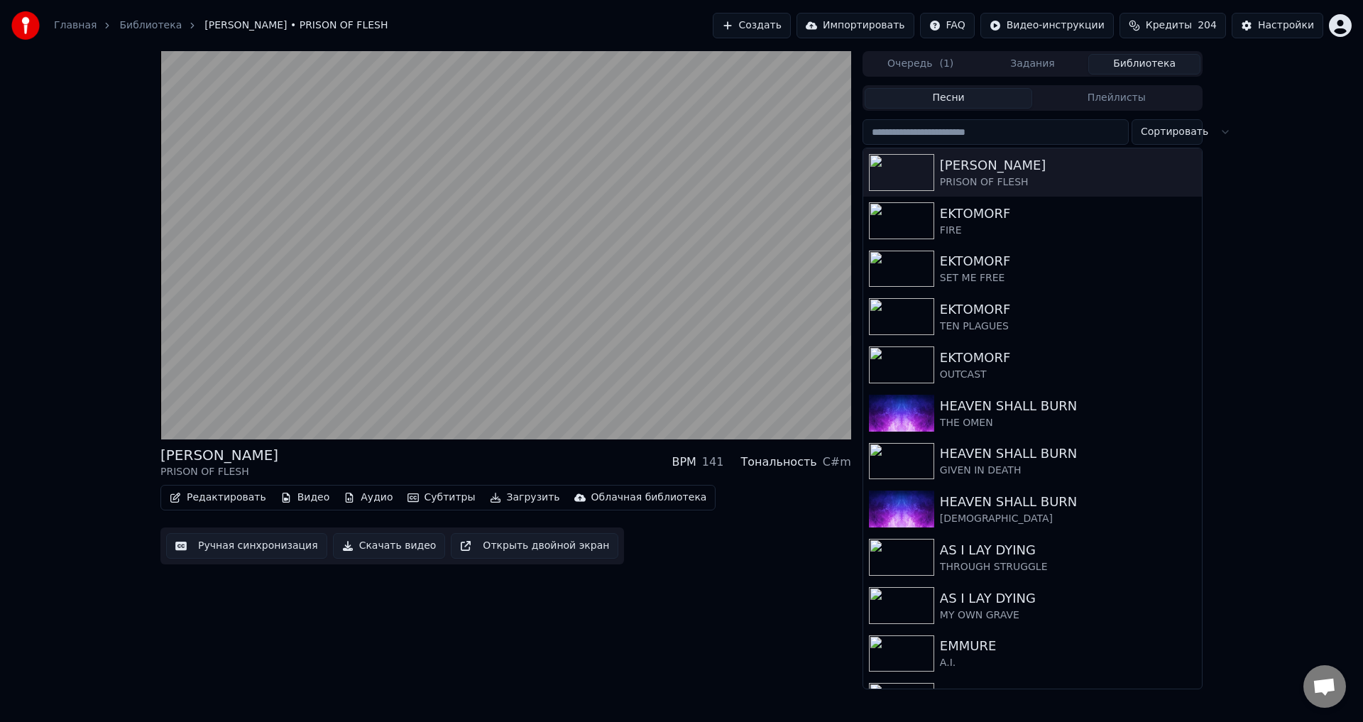
click at [552, 305] on video at bounding box center [505, 245] width 691 height 388
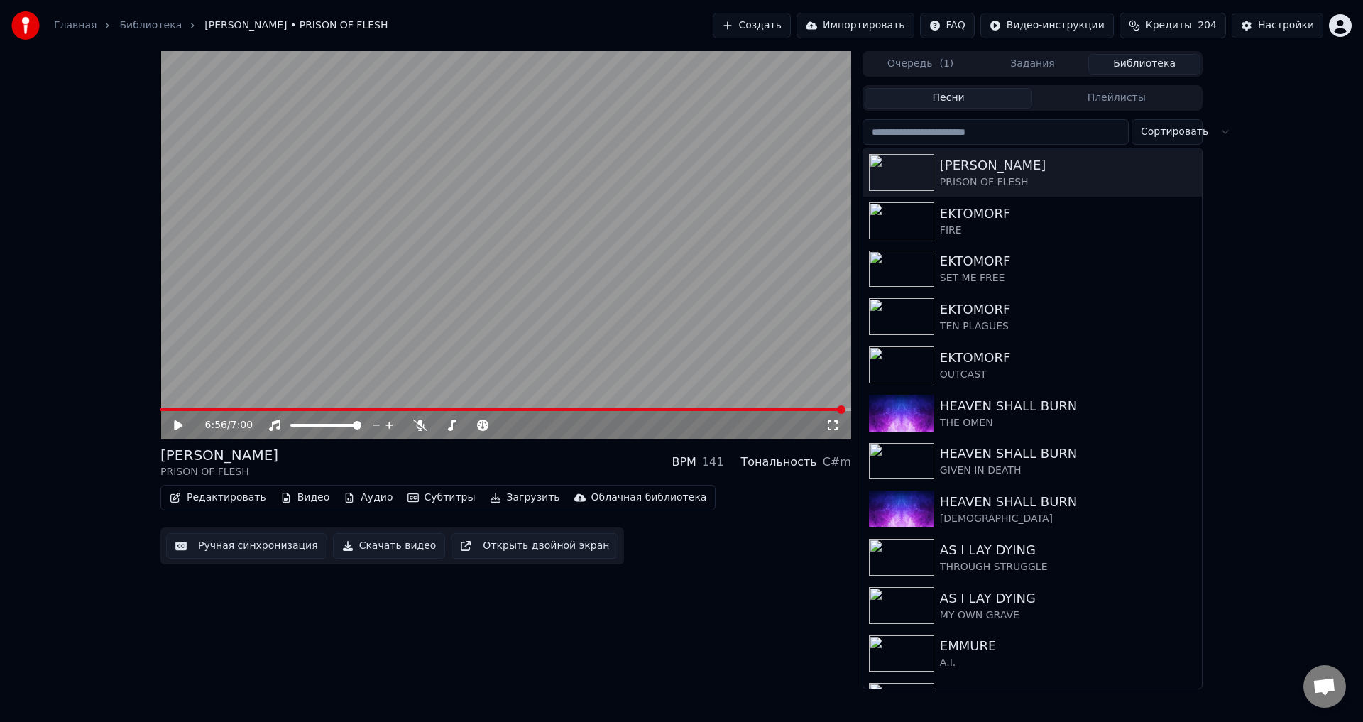
click at [276, 552] on button "Ручная синхронизация" at bounding box center [246, 546] width 161 height 26
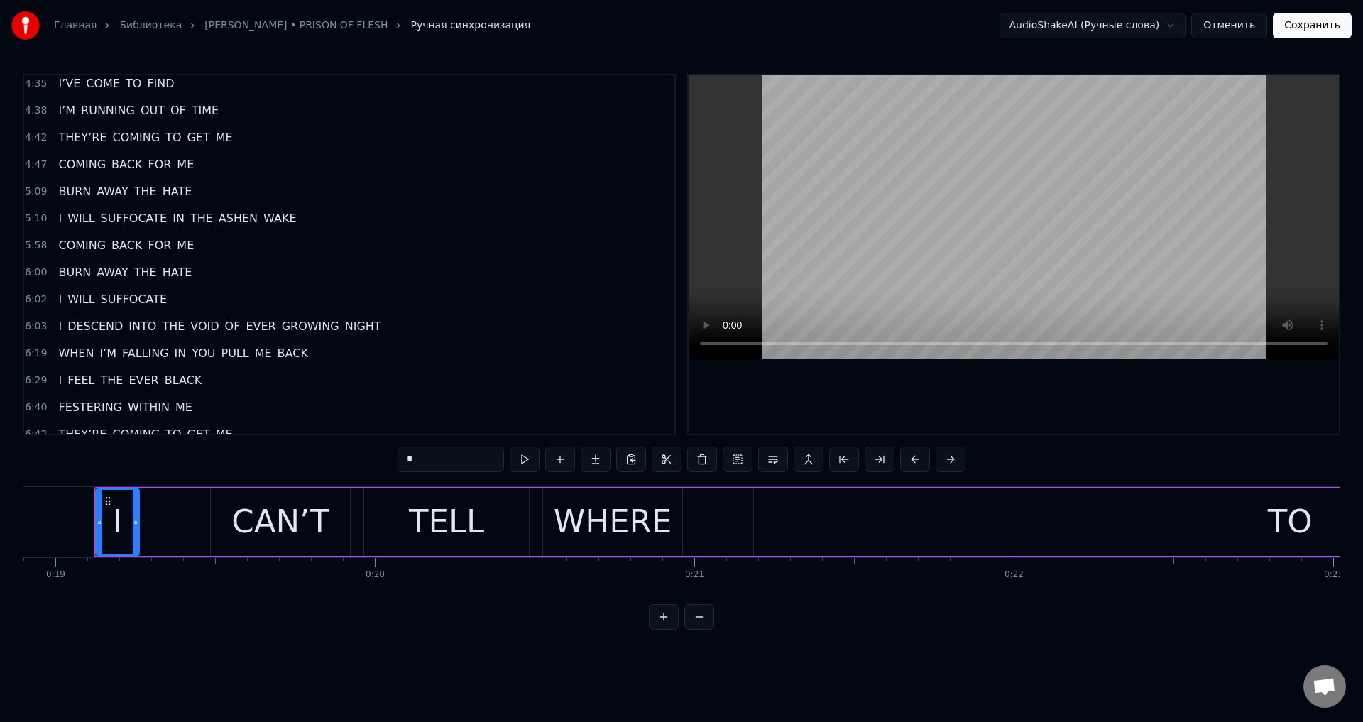
scroll to position [1287, 0]
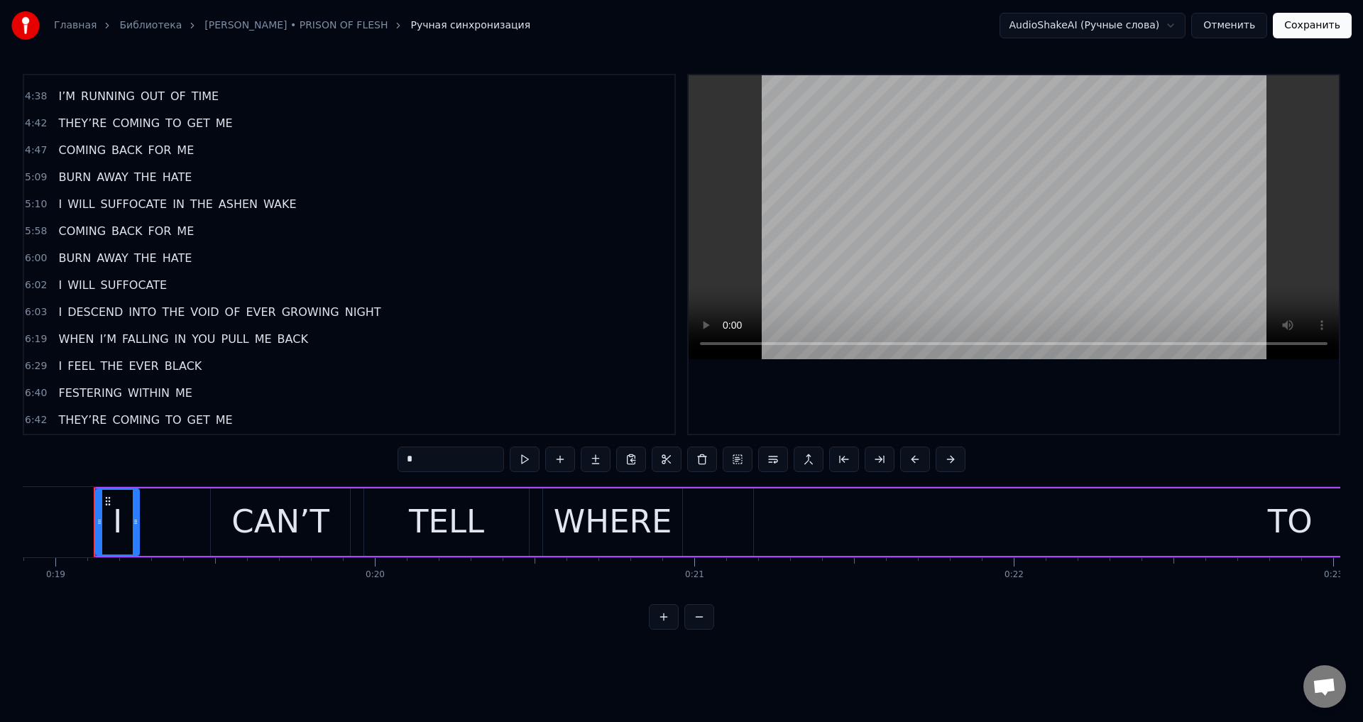
click at [214, 420] on span "ME" at bounding box center [224, 420] width 20 height 16
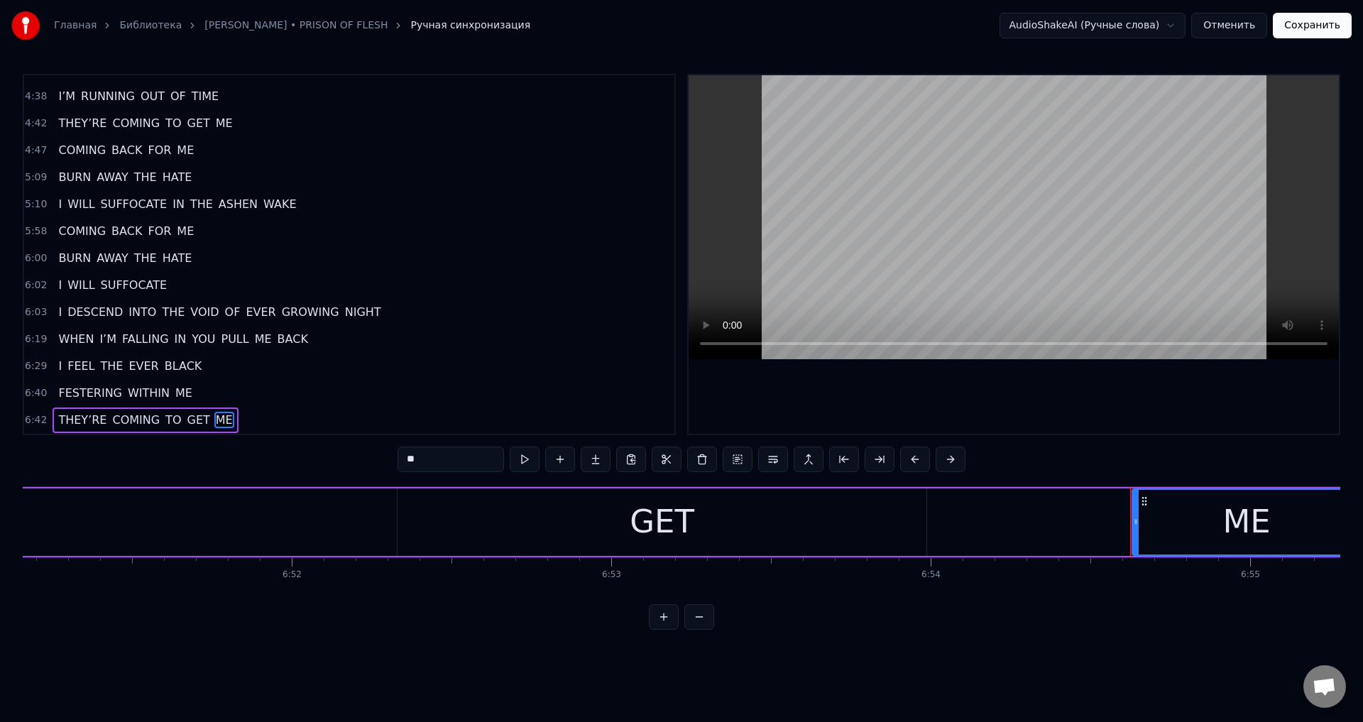
scroll to position [0, 131533]
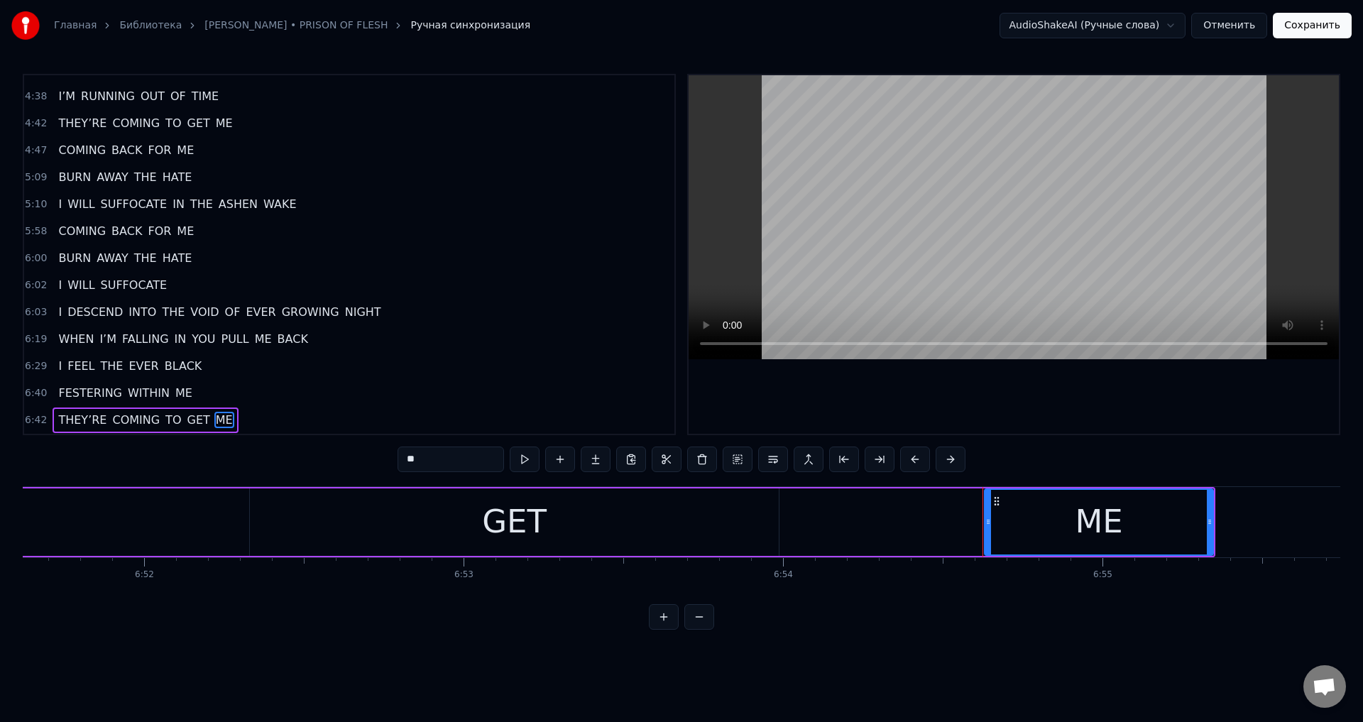
click at [1103, 523] on div "ME" at bounding box center [1099, 522] width 48 height 48
drag, startPoint x: 1210, startPoint y: 516, endPoint x: 1199, endPoint y: 516, distance: 10.7
click at [1224, 516] on div at bounding box center [1222, 522] width 6 height 65
drag, startPoint x: 984, startPoint y: 523, endPoint x: 974, endPoint y: 527, distance: 11.5
click at [974, 527] on icon at bounding box center [974, 521] width 6 height 11
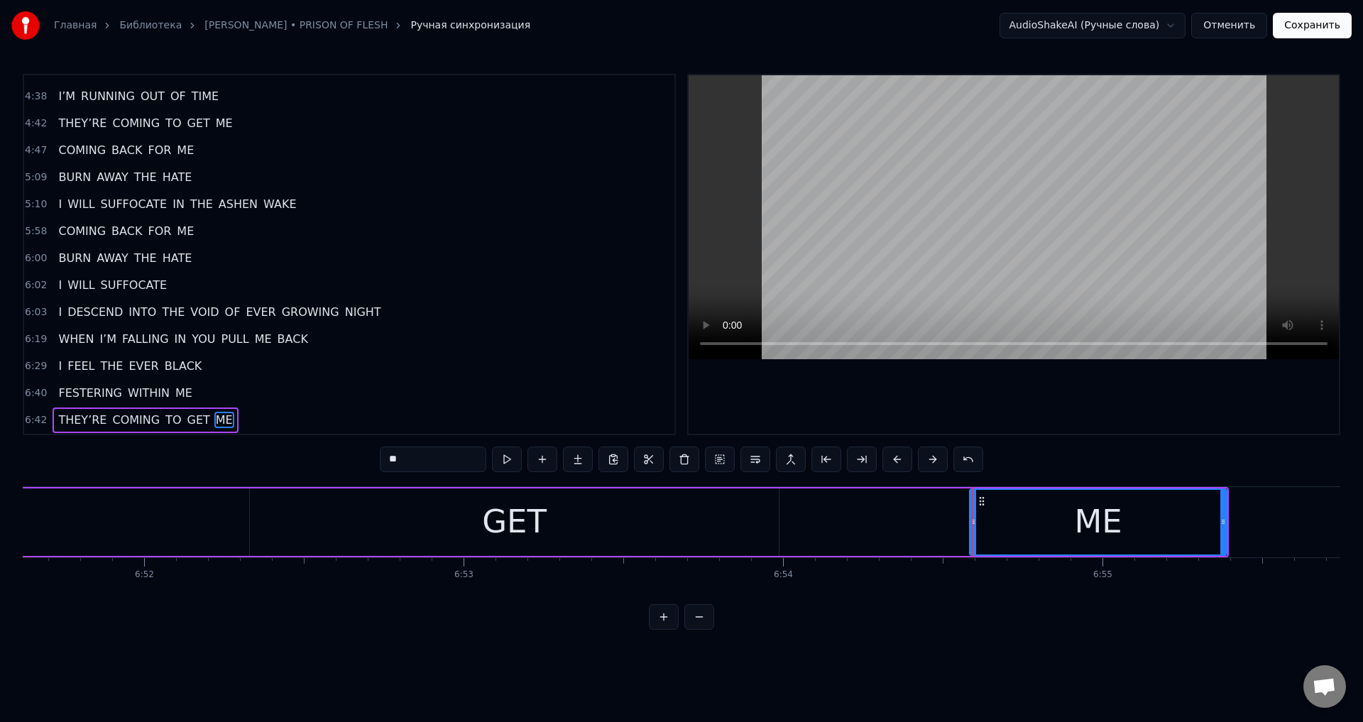
click at [534, 521] on div "GET" at bounding box center [514, 522] width 65 height 48
type input "***"
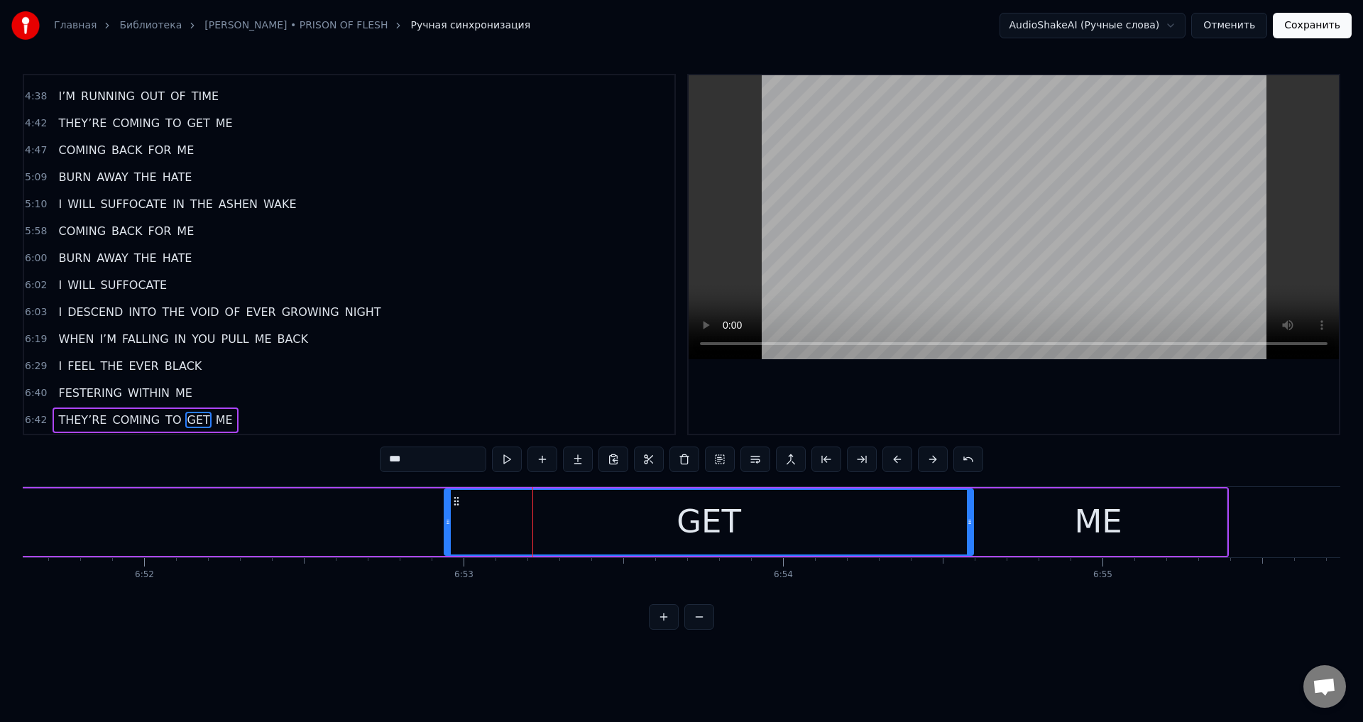
drag, startPoint x: 263, startPoint y: 498, endPoint x: 460, endPoint y: 502, distance: 197.4
click at [460, 502] on icon at bounding box center [456, 501] width 11 height 11
drag, startPoint x: 459, startPoint y: 501, endPoint x: 427, endPoint y: 504, distance: 32.1
click at [427, 504] on icon at bounding box center [427, 501] width 11 height 11
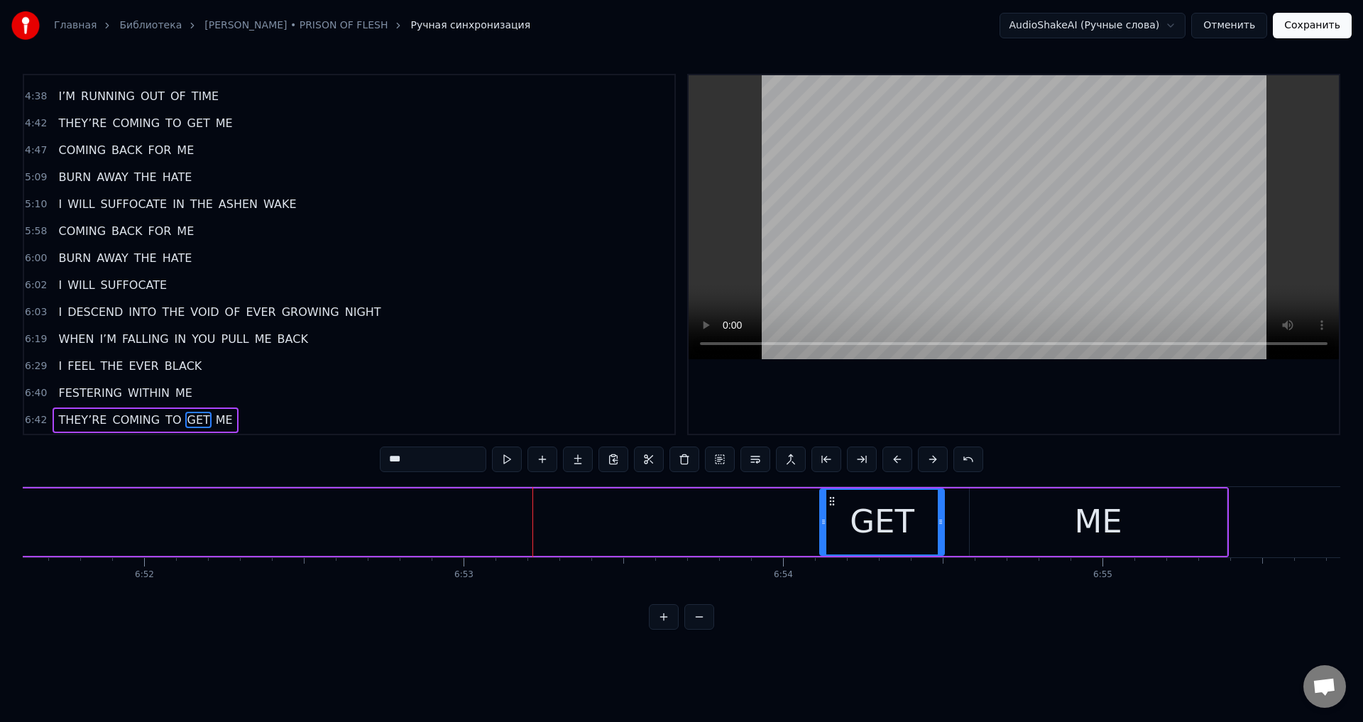
drag, startPoint x: 418, startPoint y: 529, endPoint x: 823, endPoint y: 533, distance: 404.8
click at [823, 533] on div at bounding box center [824, 522] width 6 height 65
drag, startPoint x: 942, startPoint y: 520, endPoint x: 905, endPoint y: 528, distance: 37.9
click at [905, 528] on div at bounding box center [904, 522] width 6 height 65
click at [820, 521] on icon at bounding box center [820, 521] width 6 height 11
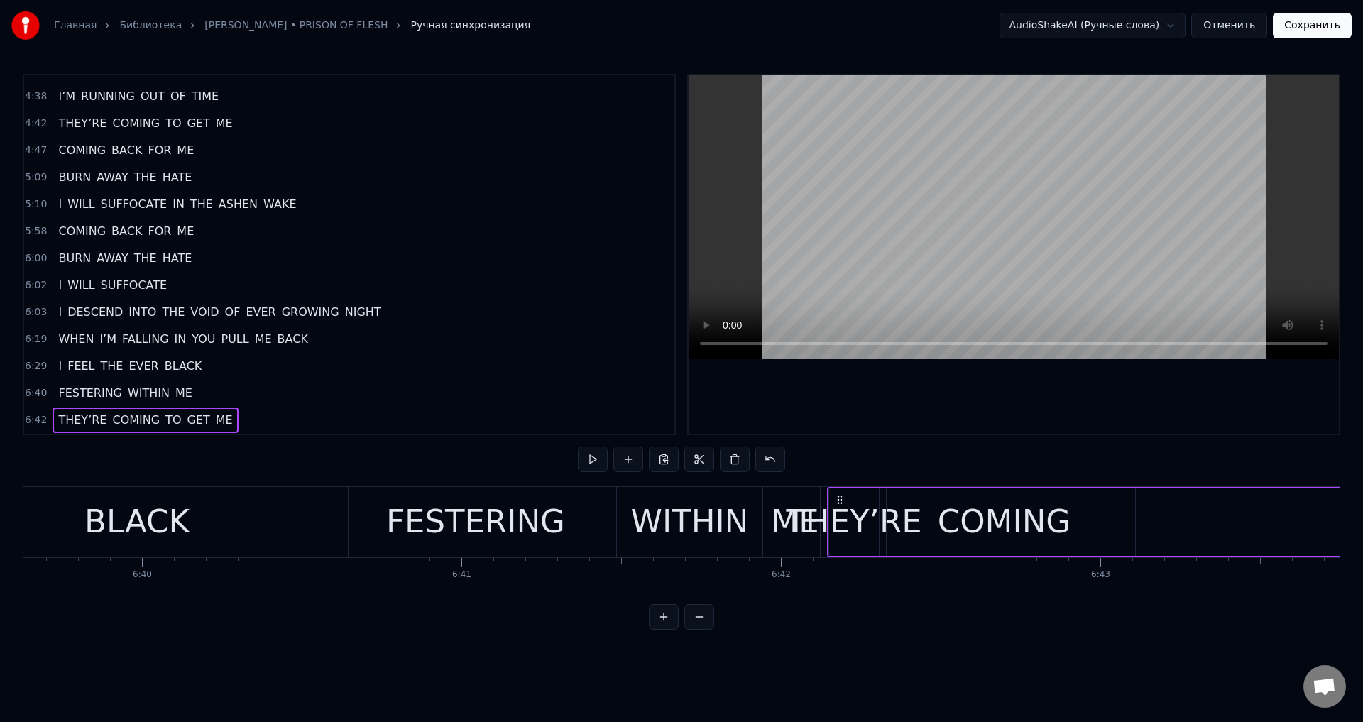
scroll to position [0, 127848]
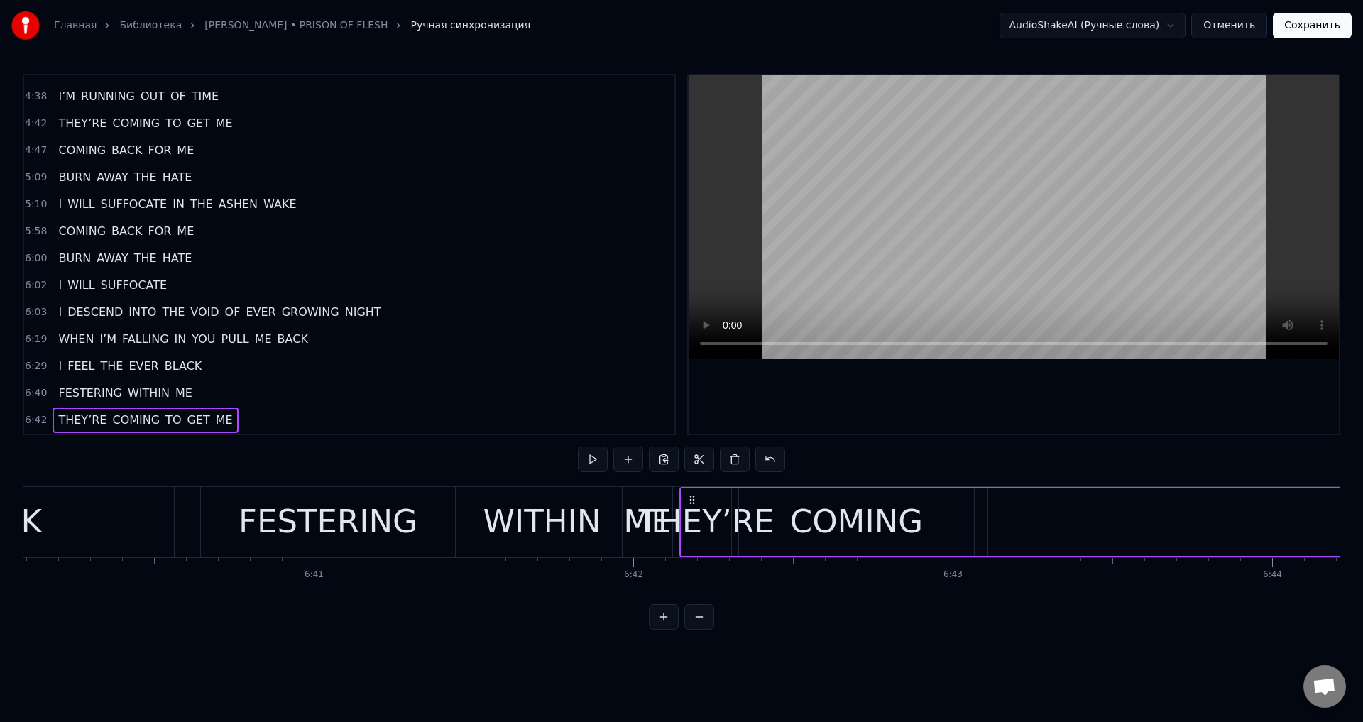
click at [947, 534] on div "COMING" at bounding box center [856, 522] width 235 height 67
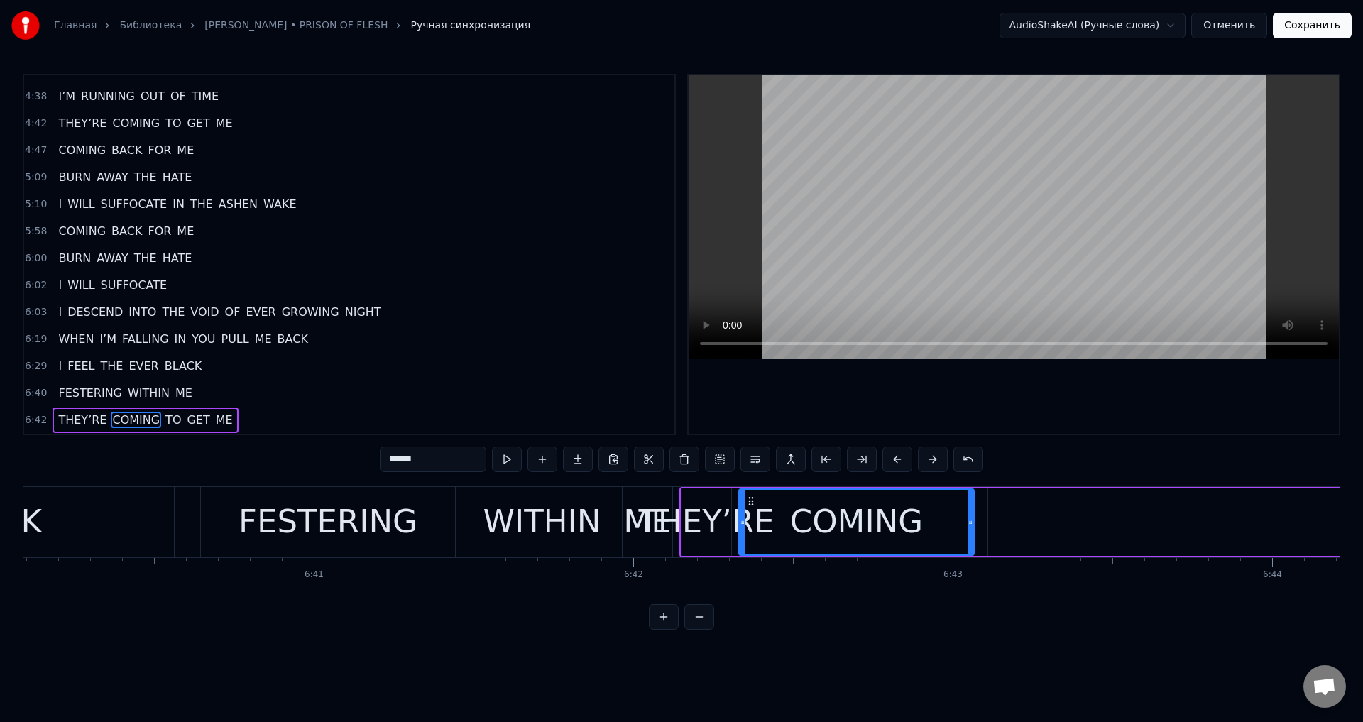
click at [729, 518] on div "THEY’RE" at bounding box center [706, 522] width 136 height 48
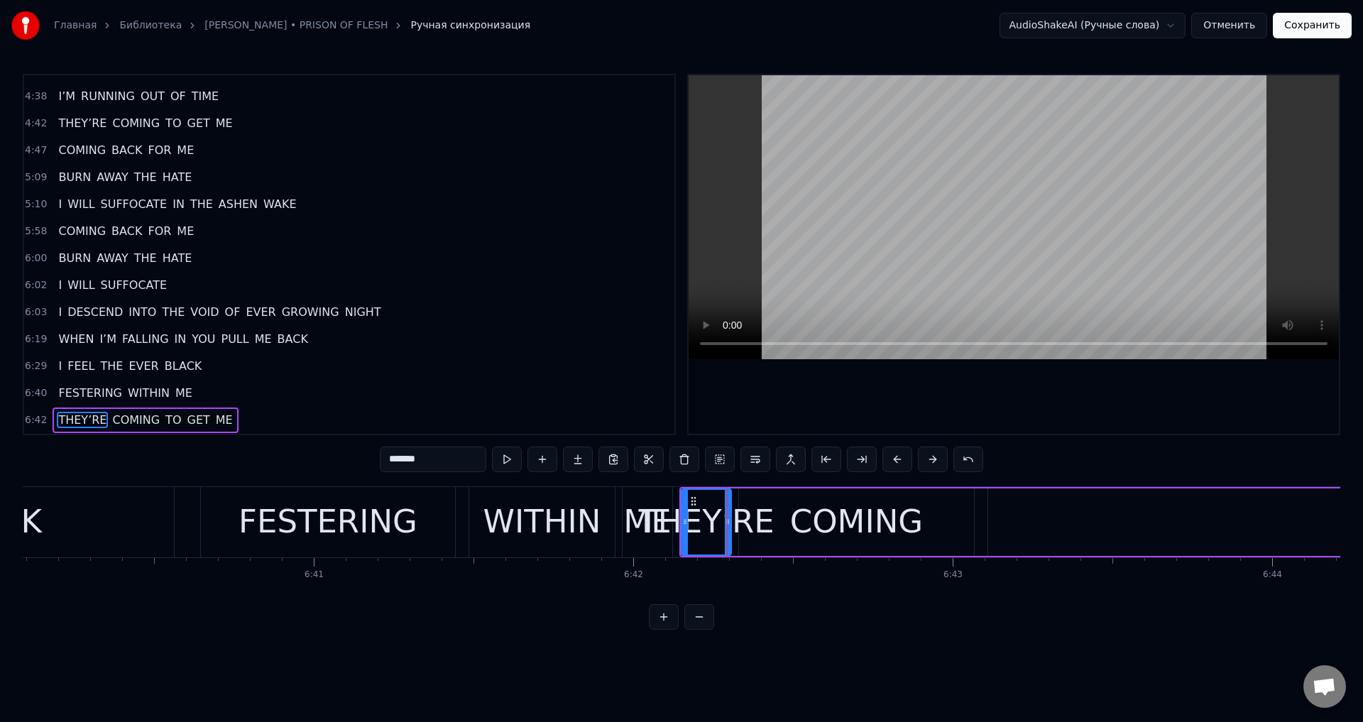
click at [74, 420] on span "THEY’RE" at bounding box center [82, 420] width 51 height 16
click at [820, 517] on div "COMING" at bounding box center [856, 522] width 133 height 48
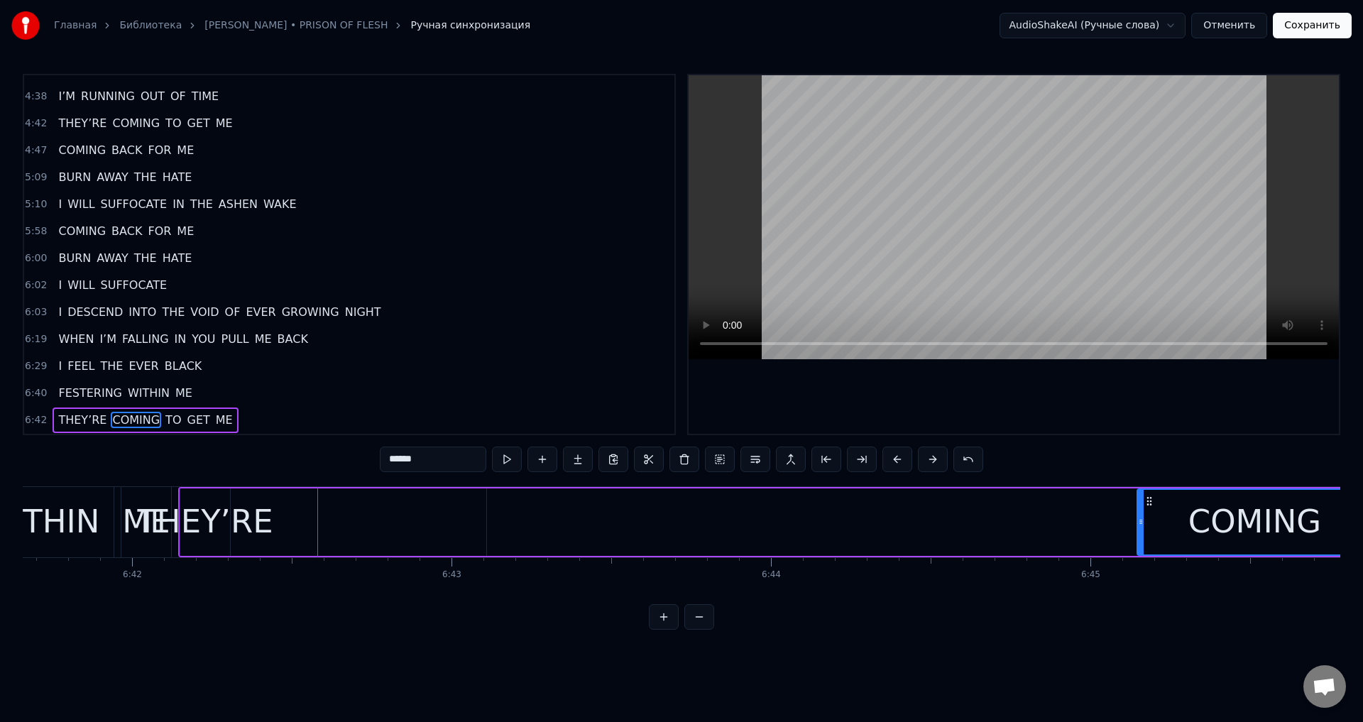
scroll to position [0, 128387]
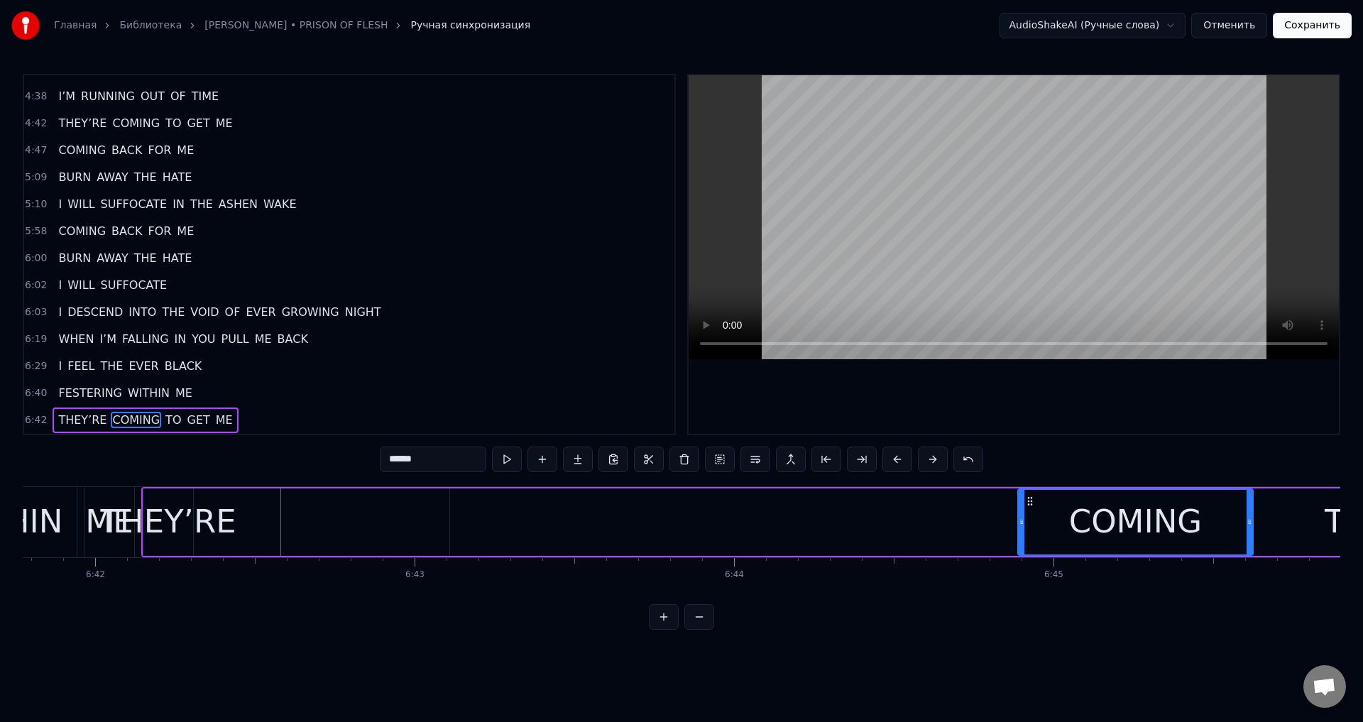
drag, startPoint x: 748, startPoint y: 502, endPoint x: 954, endPoint y: 509, distance: 206.1
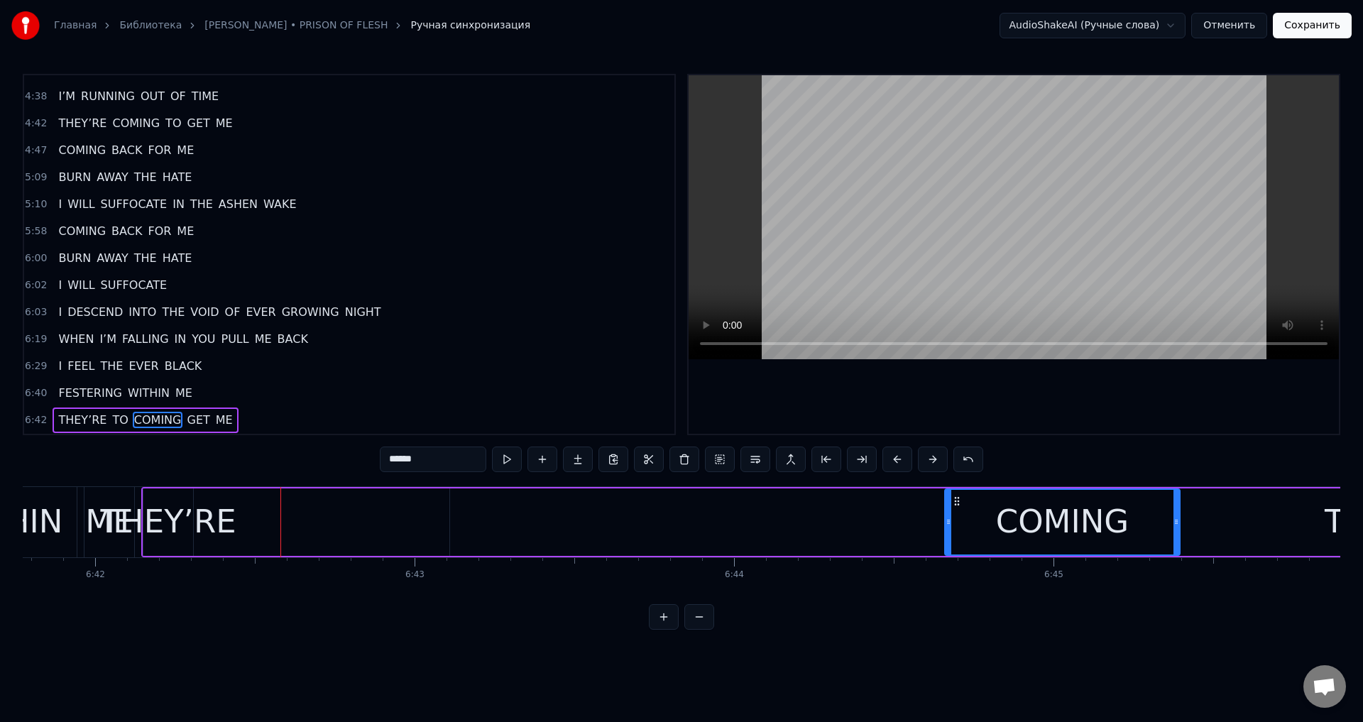
click at [163, 511] on div "THEY’RE" at bounding box center [168, 522] width 136 height 48
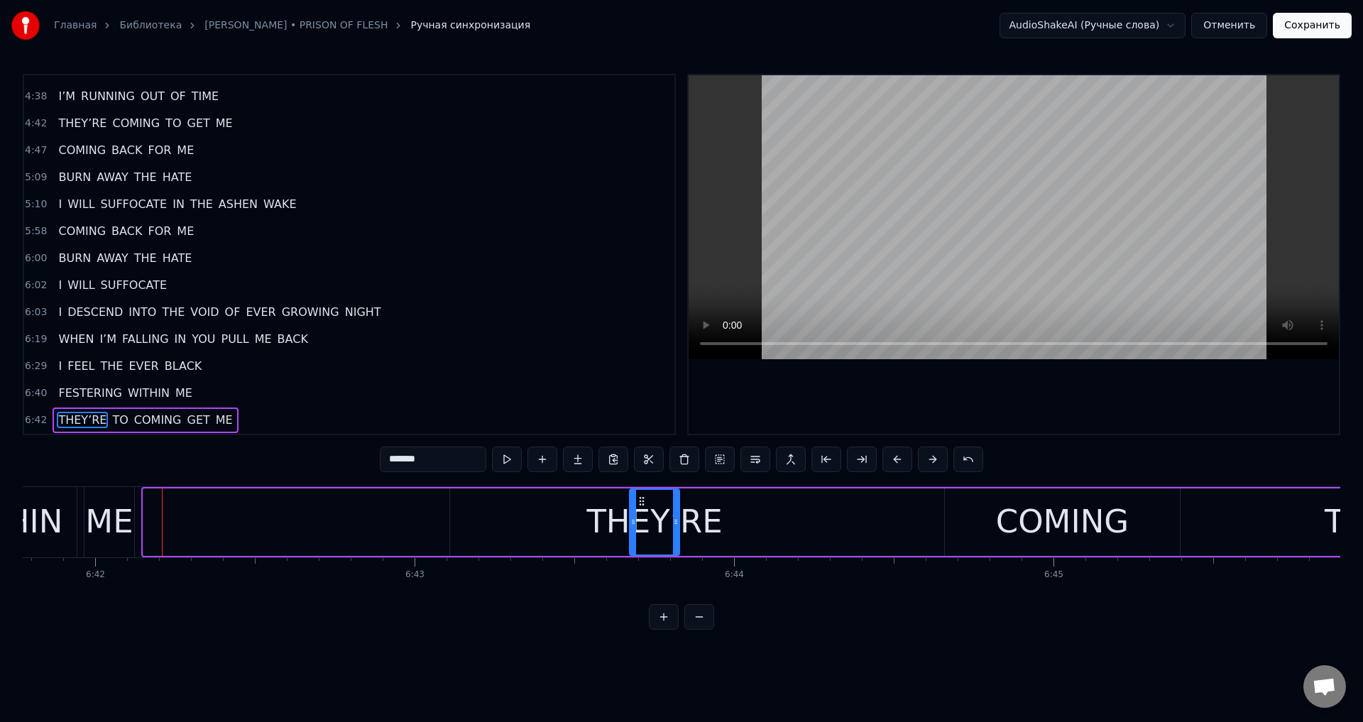
drag, startPoint x: 153, startPoint y: 497, endPoint x: 653, endPoint y: 508, distance: 500.7
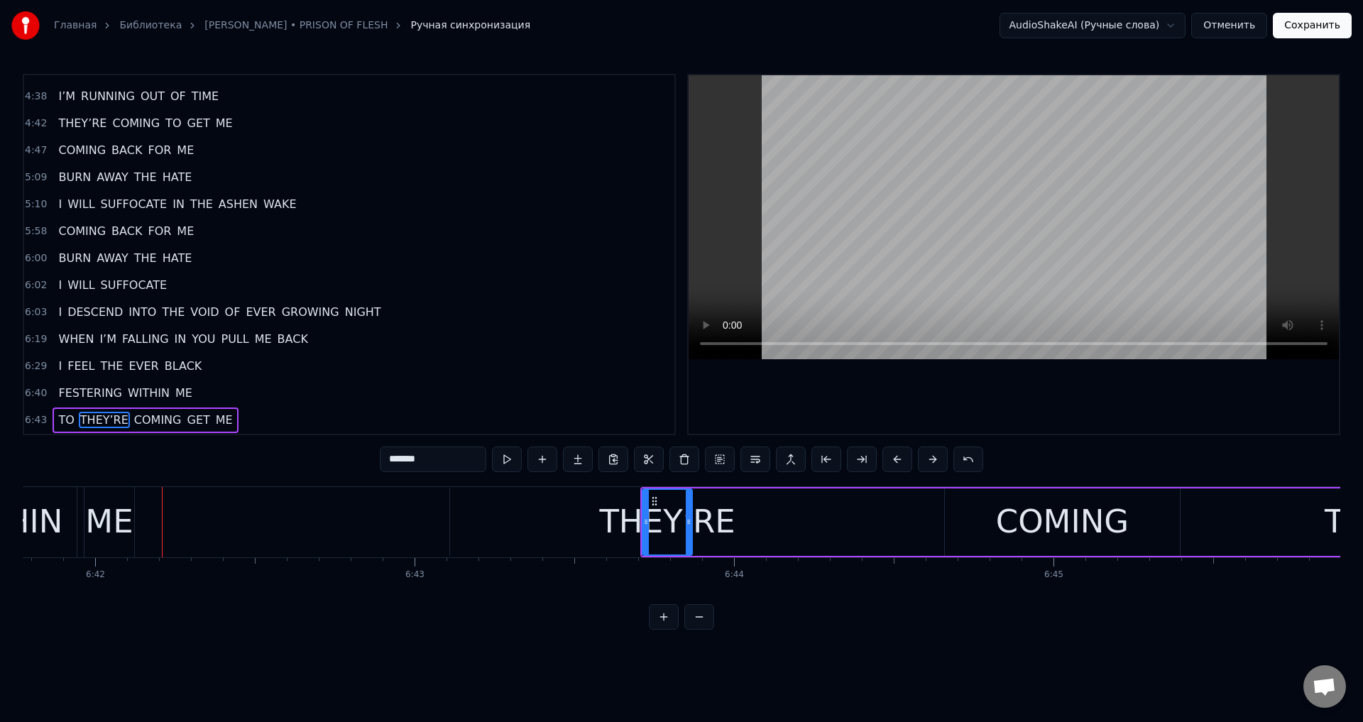
click at [837, 522] on div "TO" at bounding box center [1347, 522] width 1794 height 67
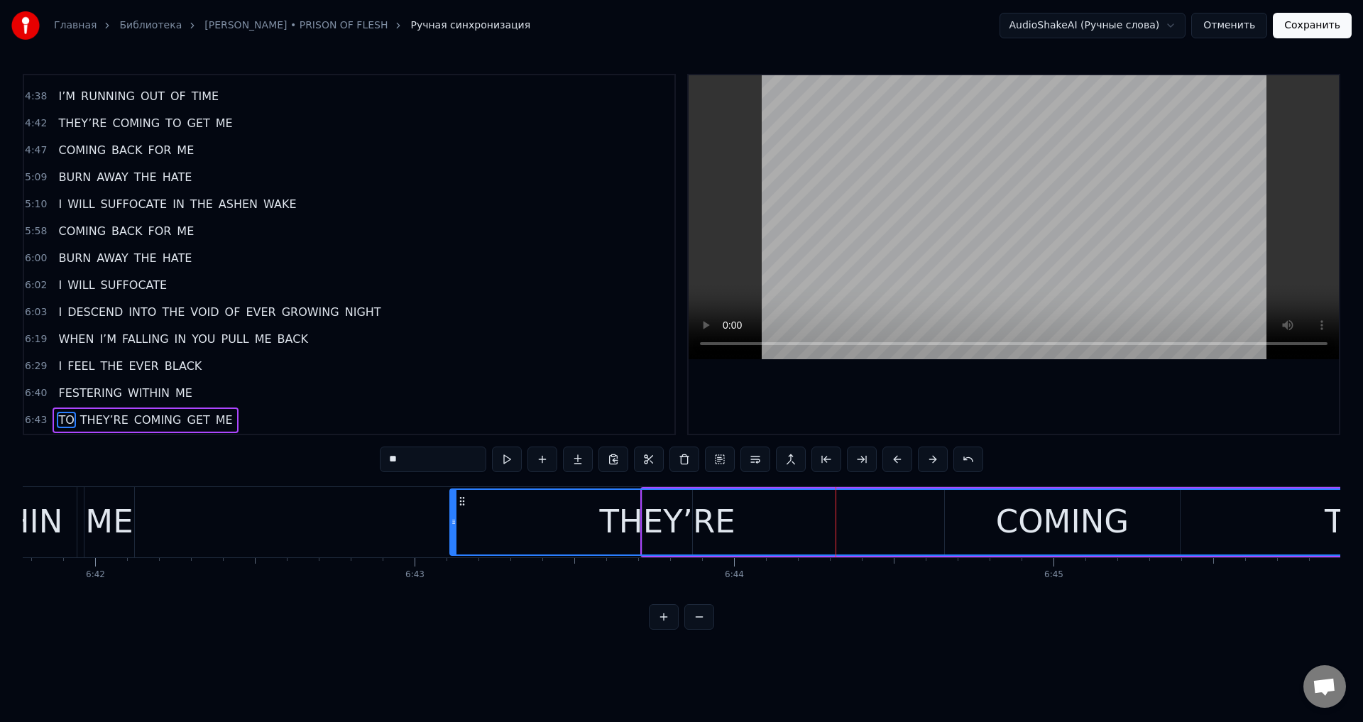
click at [62, 416] on span "TO" at bounding box center [66, 420] width 18 height 16
click at [846, 519] on div "TO" at bounding box center [1347, 522] width 1793 height 65
click at [1003, 518] on div "TO" at bounding box center [1347, 522] width 1793 height 65
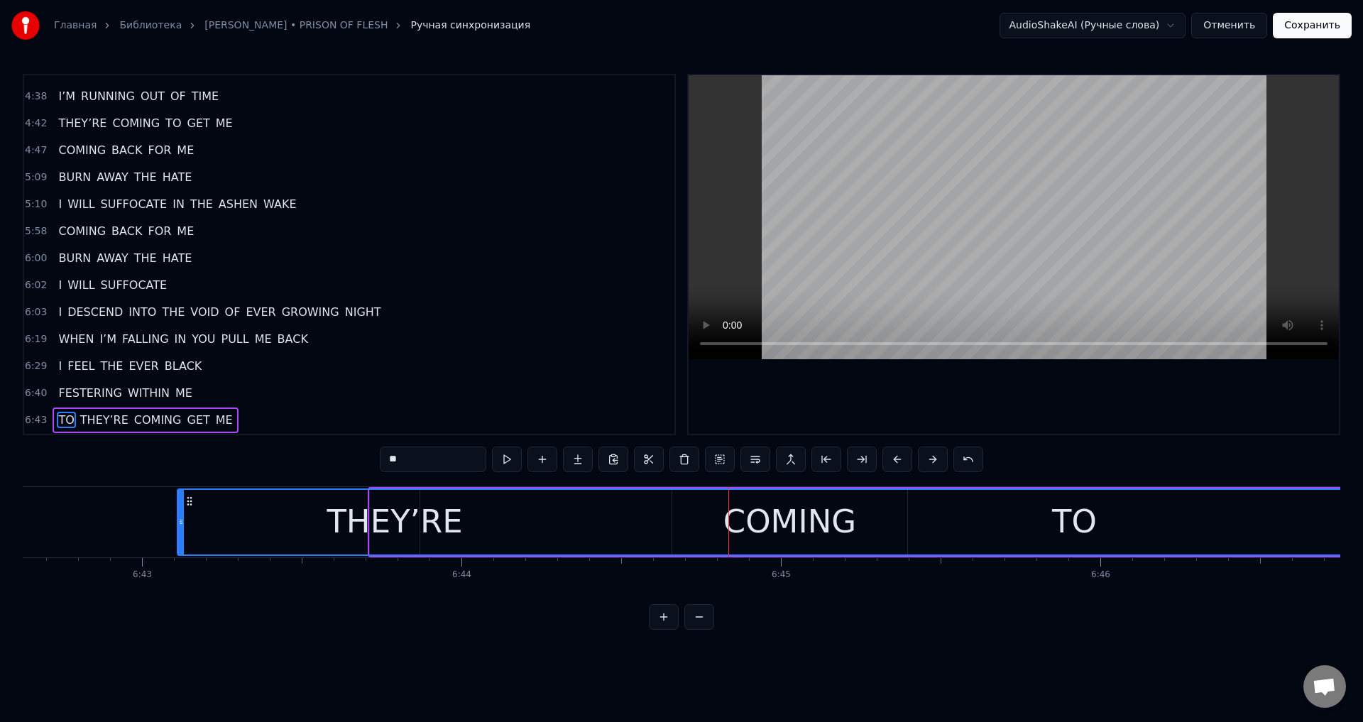
scroll to position [0, 128733]
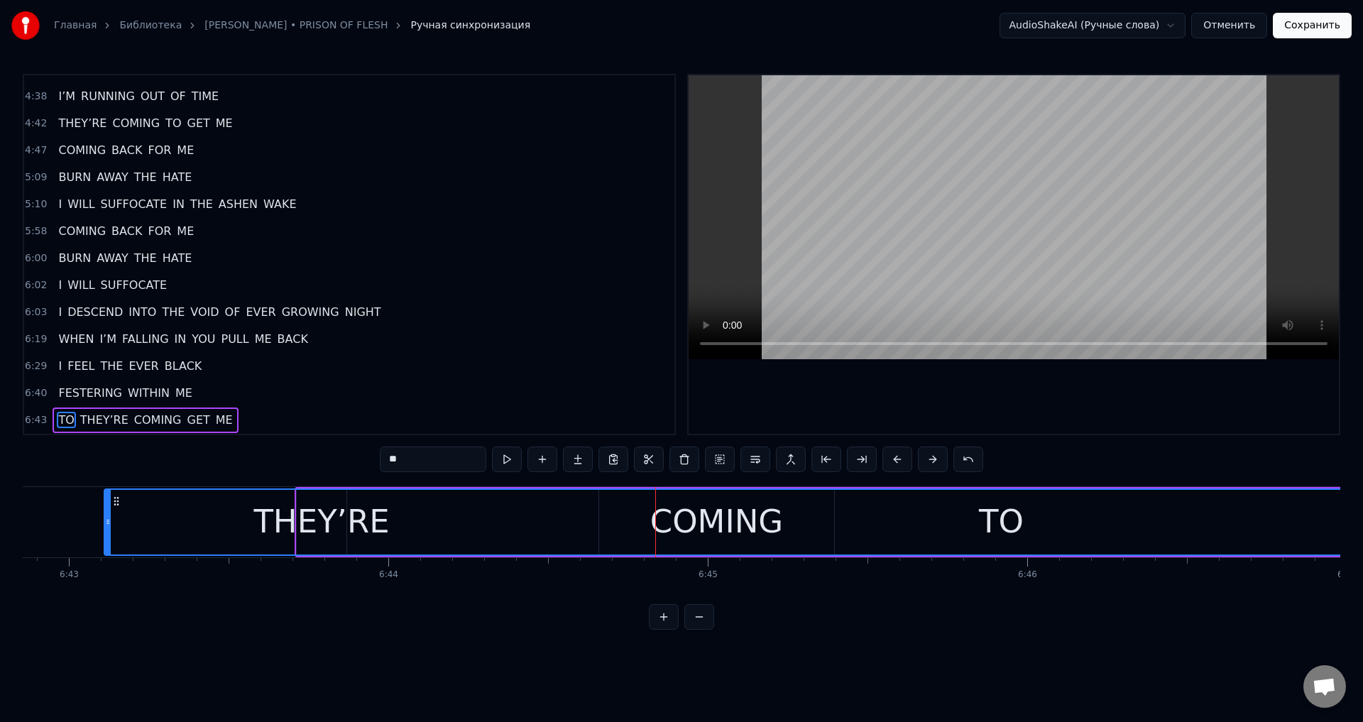
click at [1030, 521] on div "TO" at bounding box center [1001, 522] width 1793 height 65
click at [184, 521] on div "TO" at bounding box center [1001, 522] width 1793 height 65
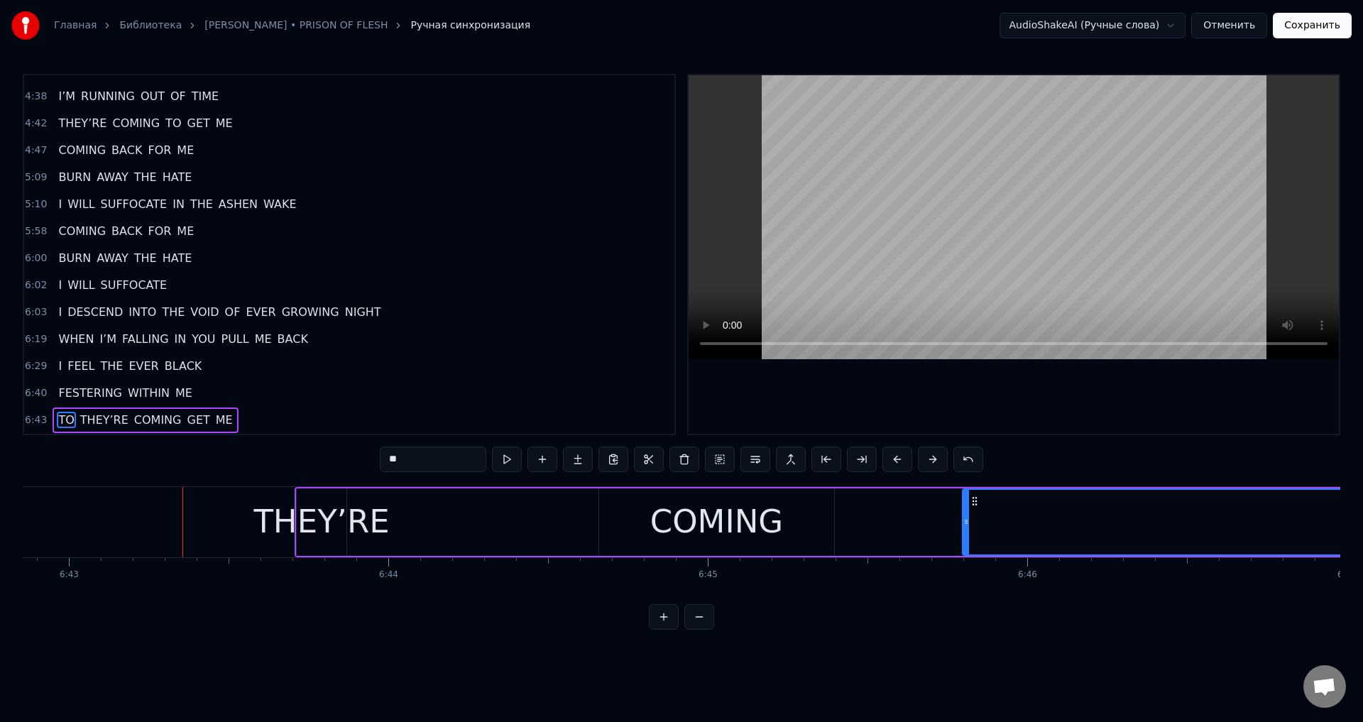
drag, startPoint x: 108, startPoint y: 515, endPoint x: 976, endPoint y: 525, distance: 868.5
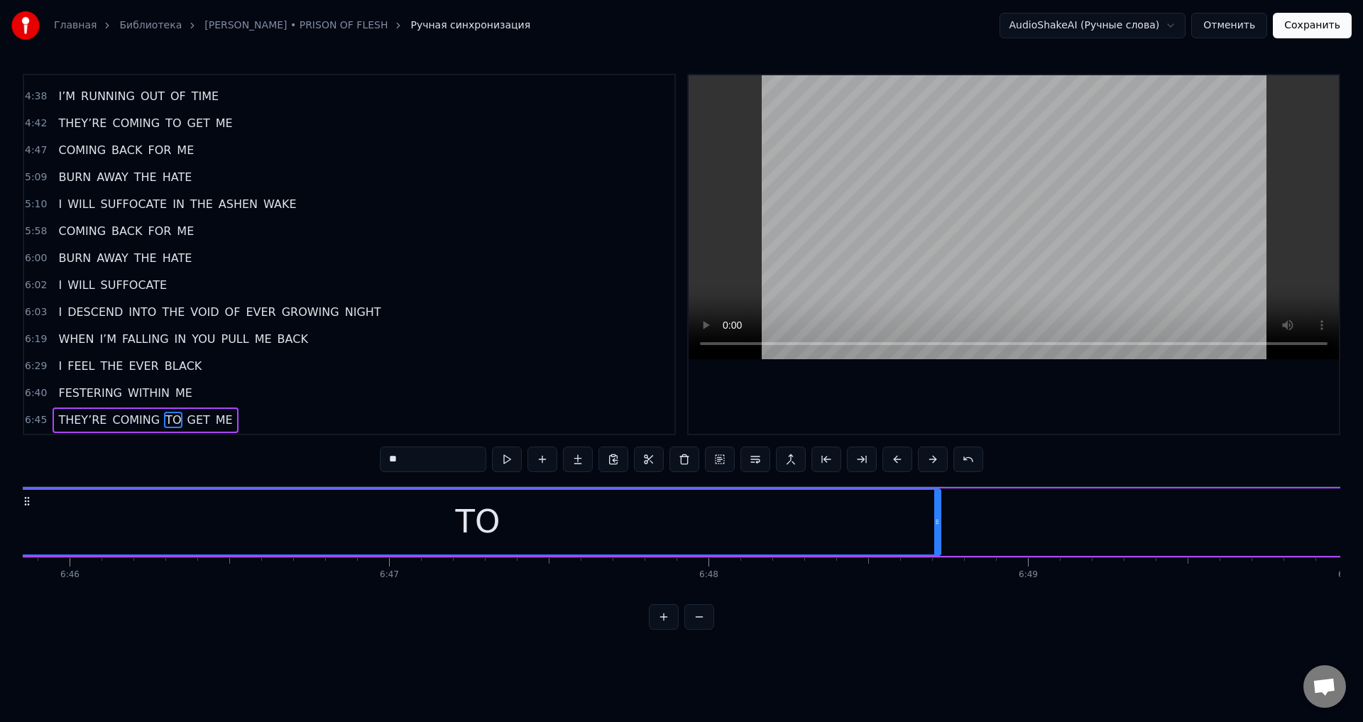
scroll to position [0, 129396]
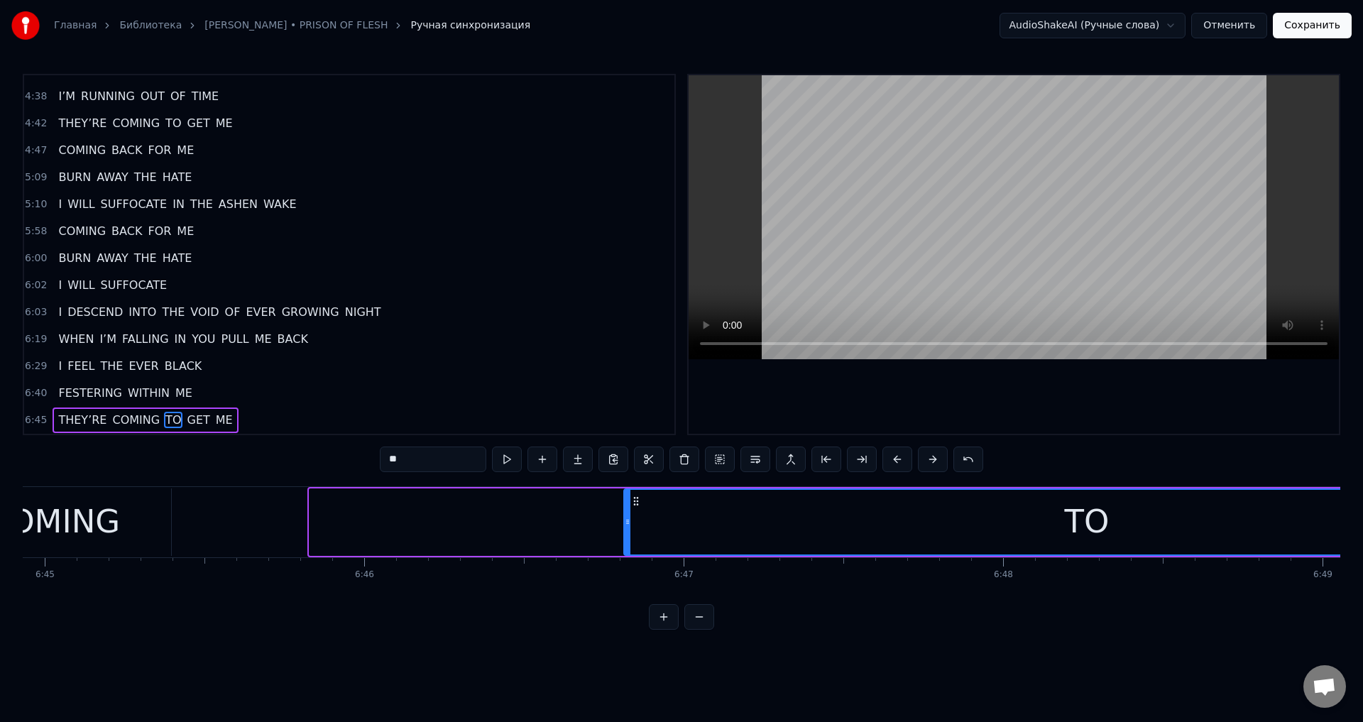
drag, startPoint x: 322, startPoint y: 497, endPoint x: 637, endPoint y: 511, distance: 314.9
click at [637, 511] on div "TO" at bounding box center [1087, 522] width 925 height 65
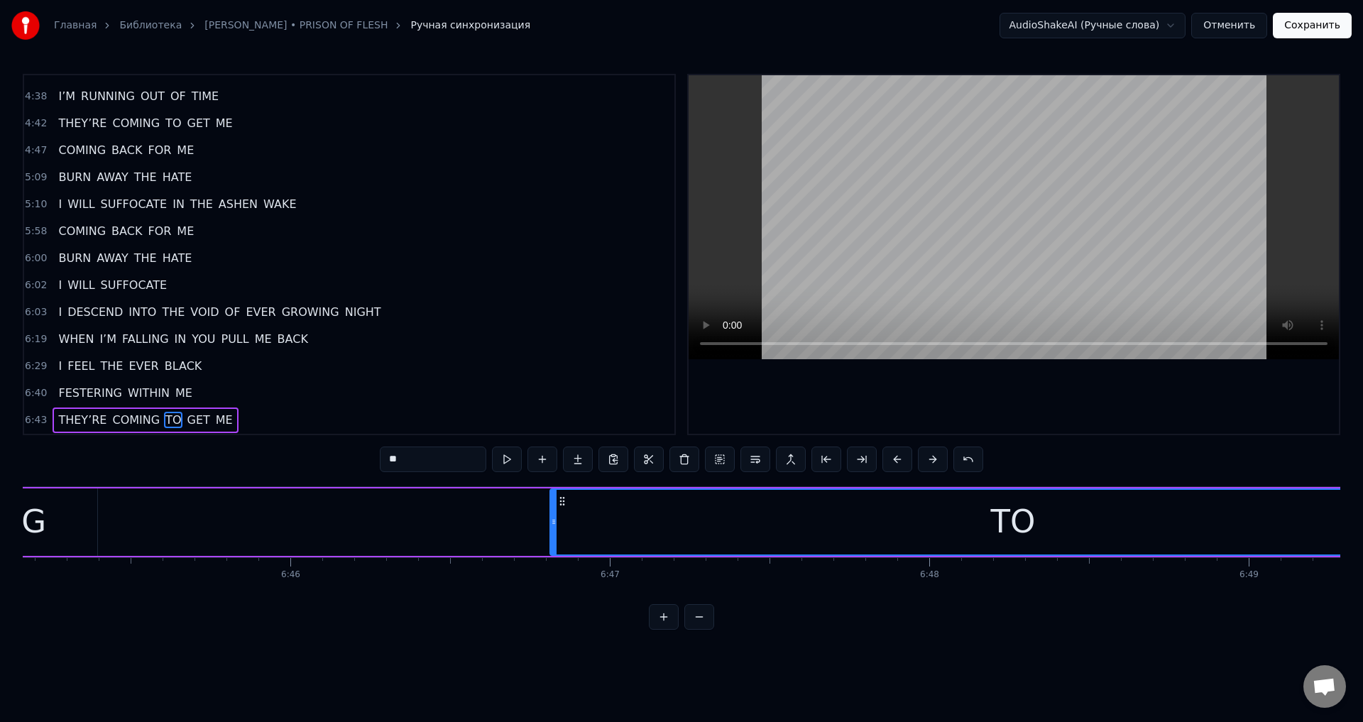
scroll to position [0, 129617]
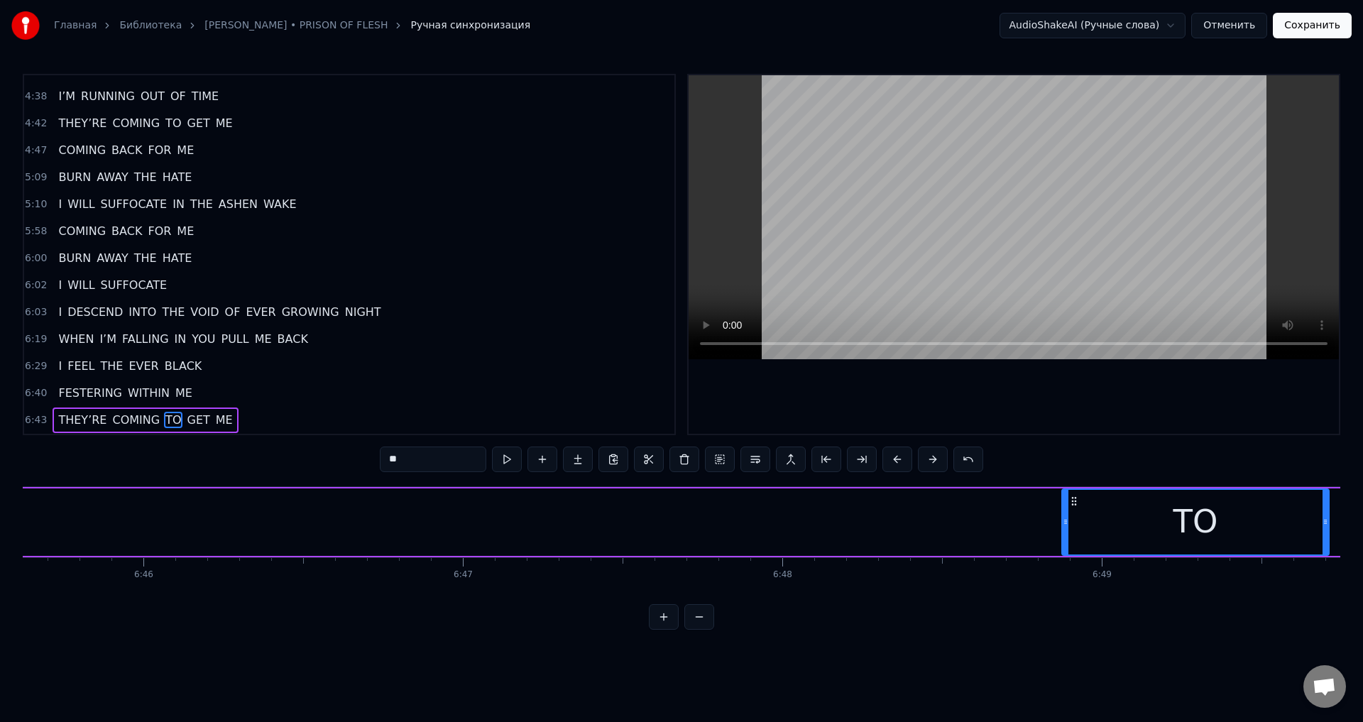
drag, startPoint x: 407, startPoint y: 531, endPoint x: 1091, endPoint y: 540, distance: 684.6
click at [1077, 532] on div "TO" at bounding box center [1196, 522] width 266 height 65
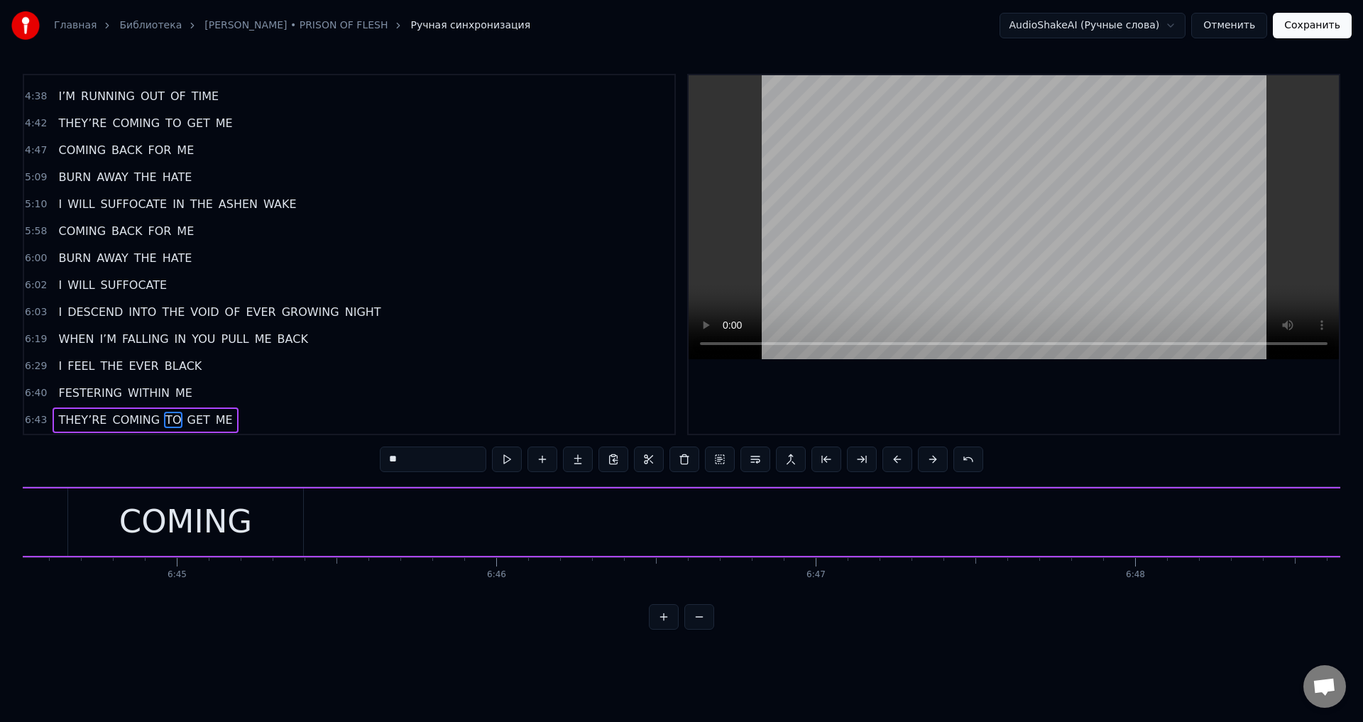
scroll to position [0, 129247]
click at [196, 513] on div "COMING" at bounding box center [202, 522] width 133 height 48
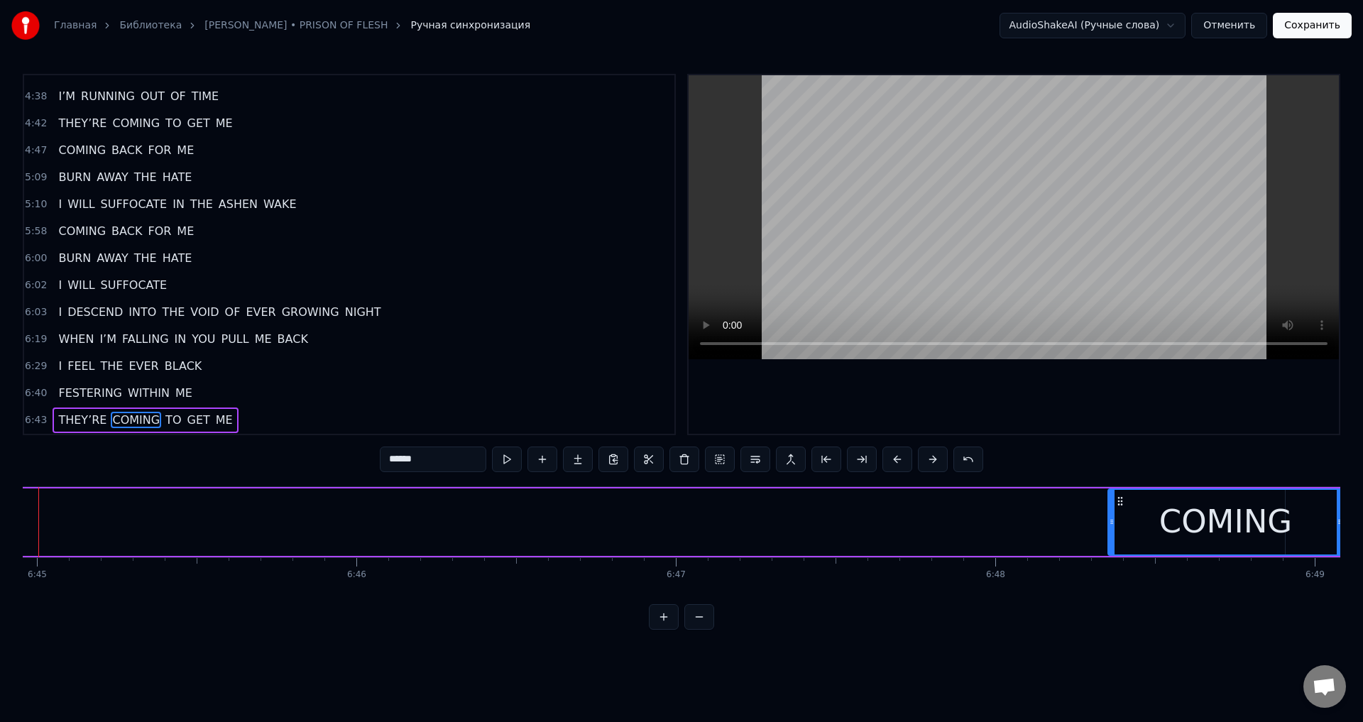
scroll to position [0, 129409]
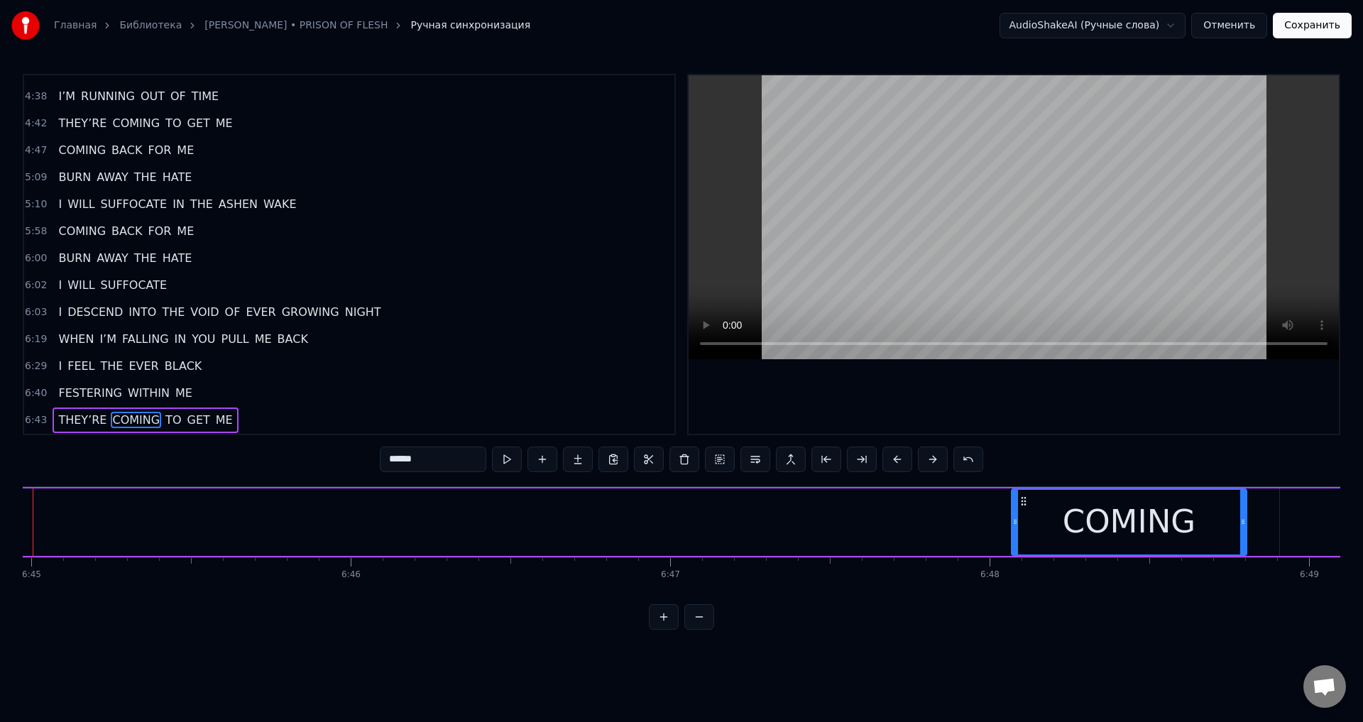
drag, startPoint x: 92, startPoint y: 500, endPoint x: 1019, endPoint y: 533, distance: 928.0
click at [1019, 533] on div "COMING" at bounding box center [1130, 522] width 234 height 65
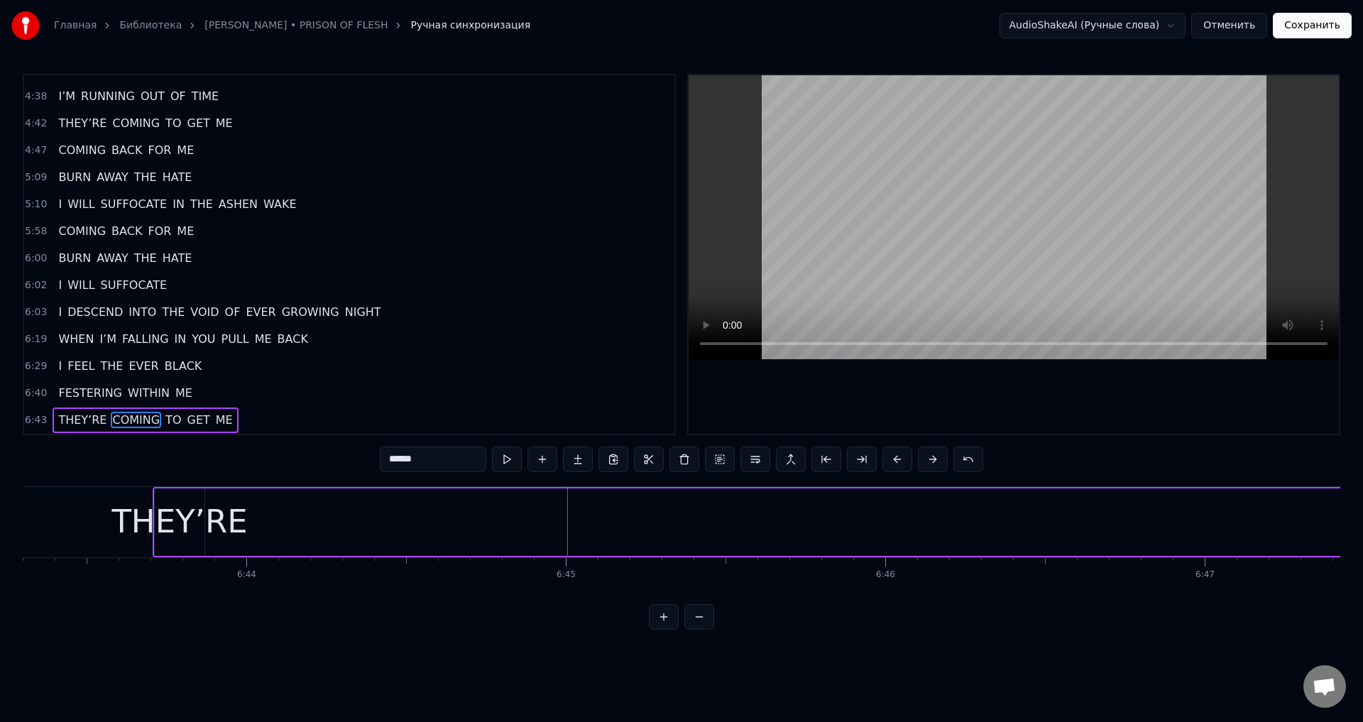
scroll to position [0, 128870]
click at [212, 518] on div "THEY’RE" at bounding box center [184, 522] width 136 height 48
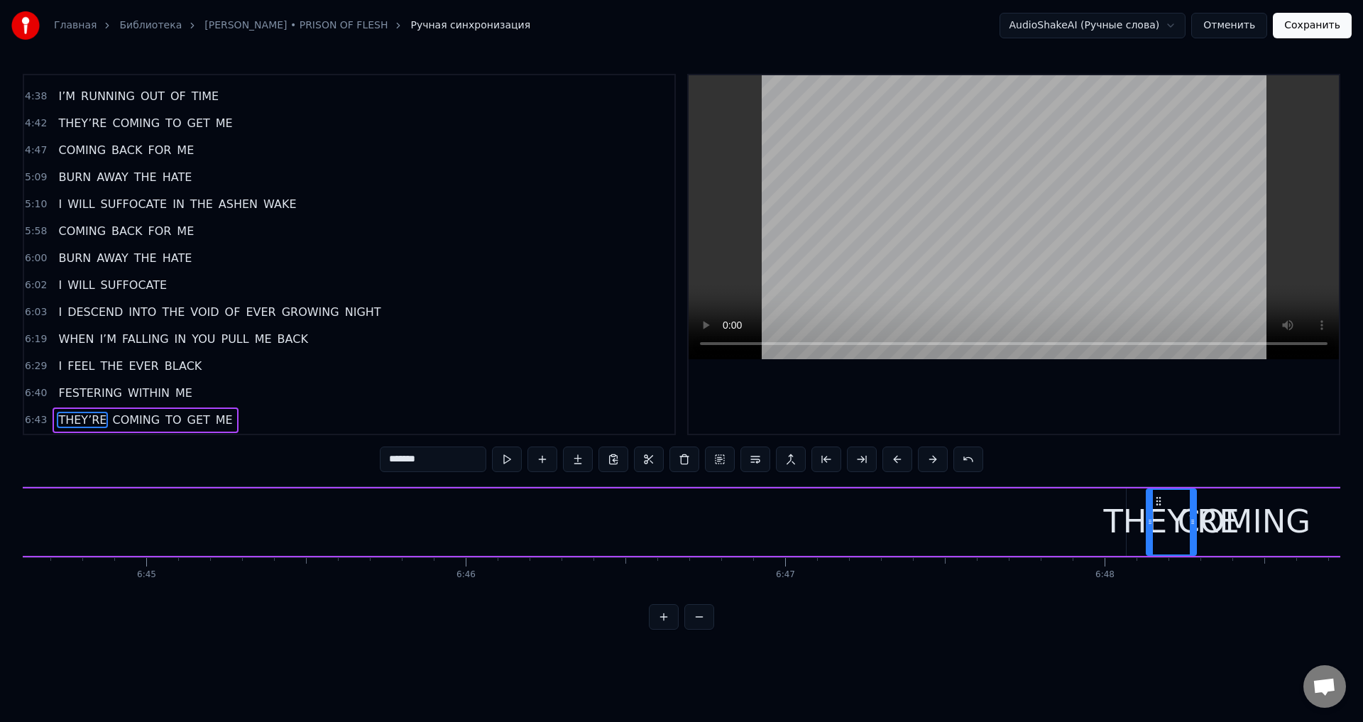
scroll to position [0, 129326]
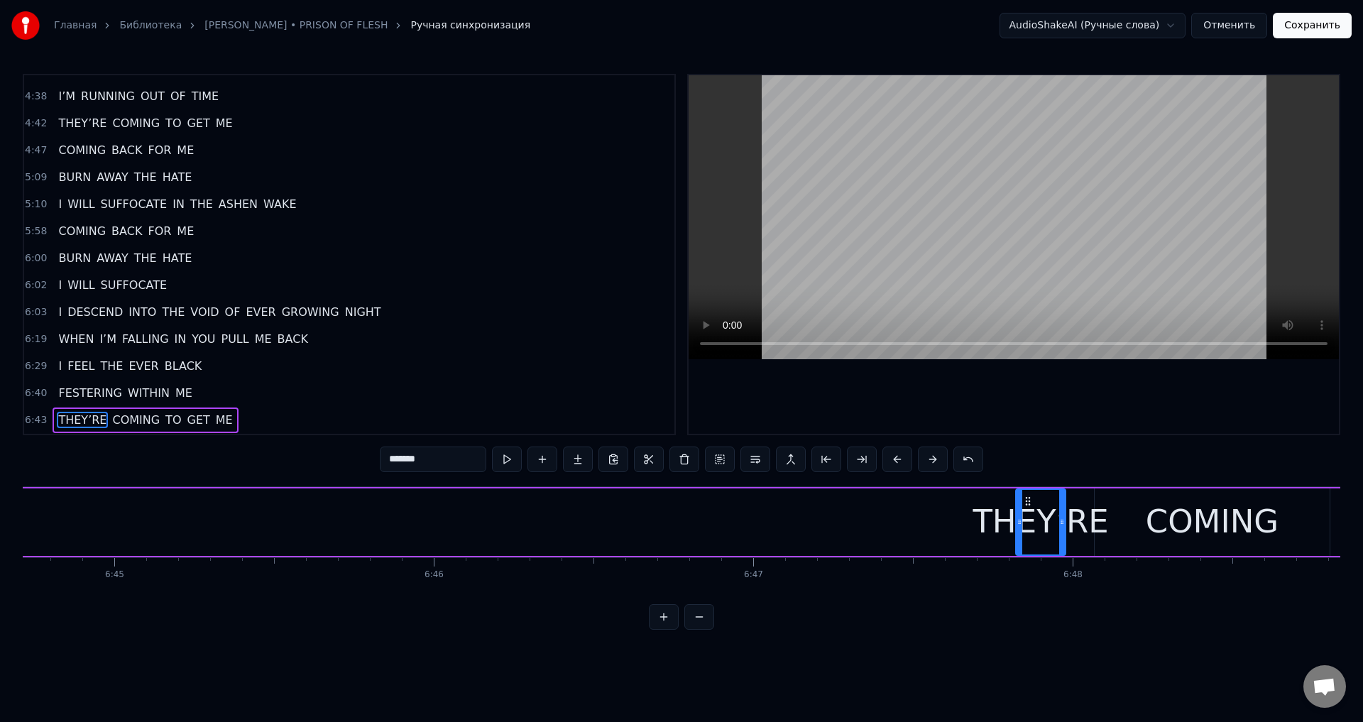
drag, startPoint x: 170, startPoint y: 503, endPoint x: 1027, endPoint y: 538, distance: 857.1
click at [1027, 538] on div "THEY’RE" at bounding box center [1041, 522] width 48 height 65
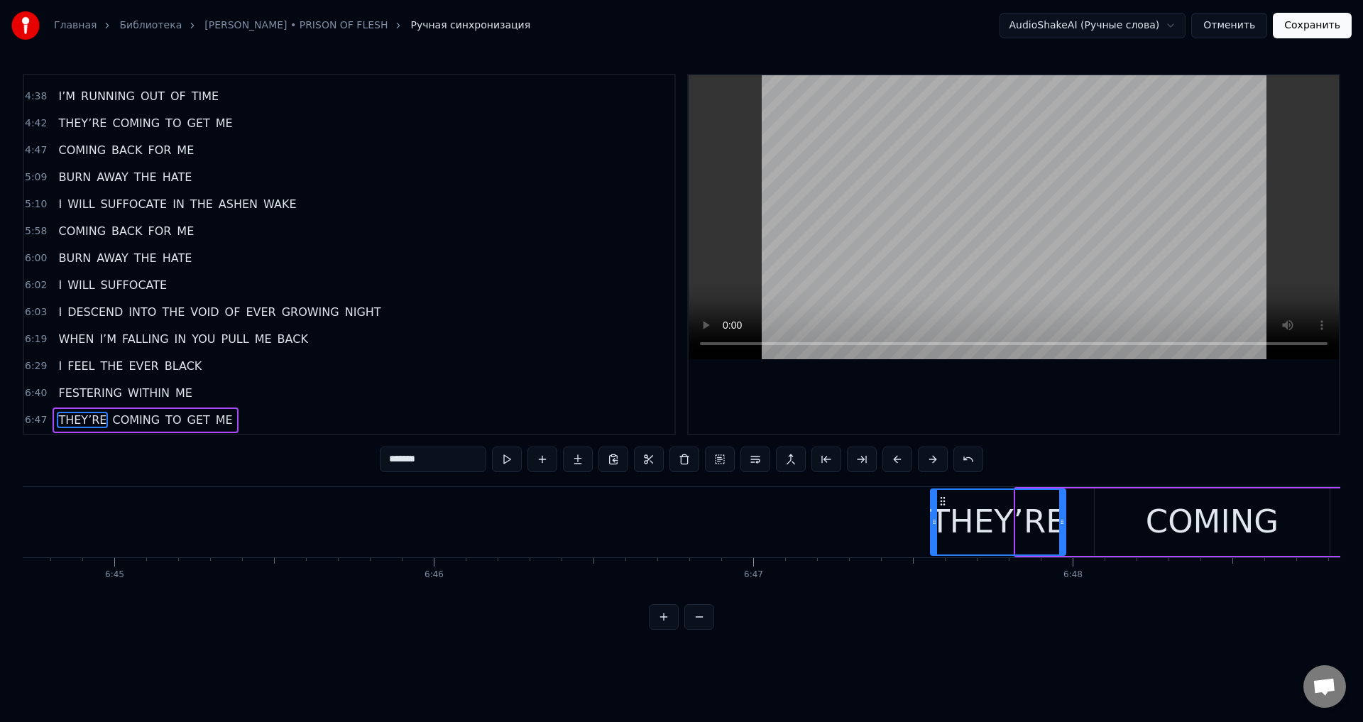
drag, startPoint x: 1018, startPoint y: 528, endPoint x: 932, endPoint y: 528, distance: 85.9
click at [932, 528] on div at bounding box center [935, 522] width 6 height 65
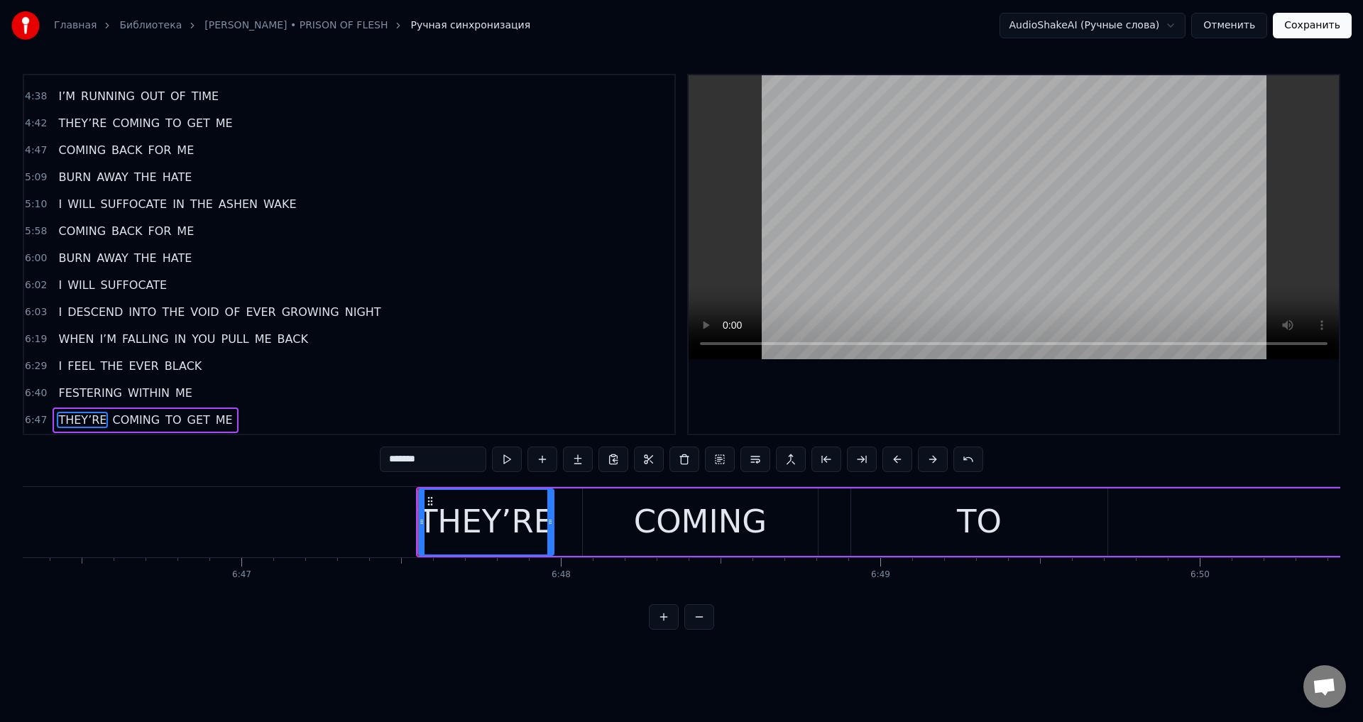
scroll to position [0, 129985]
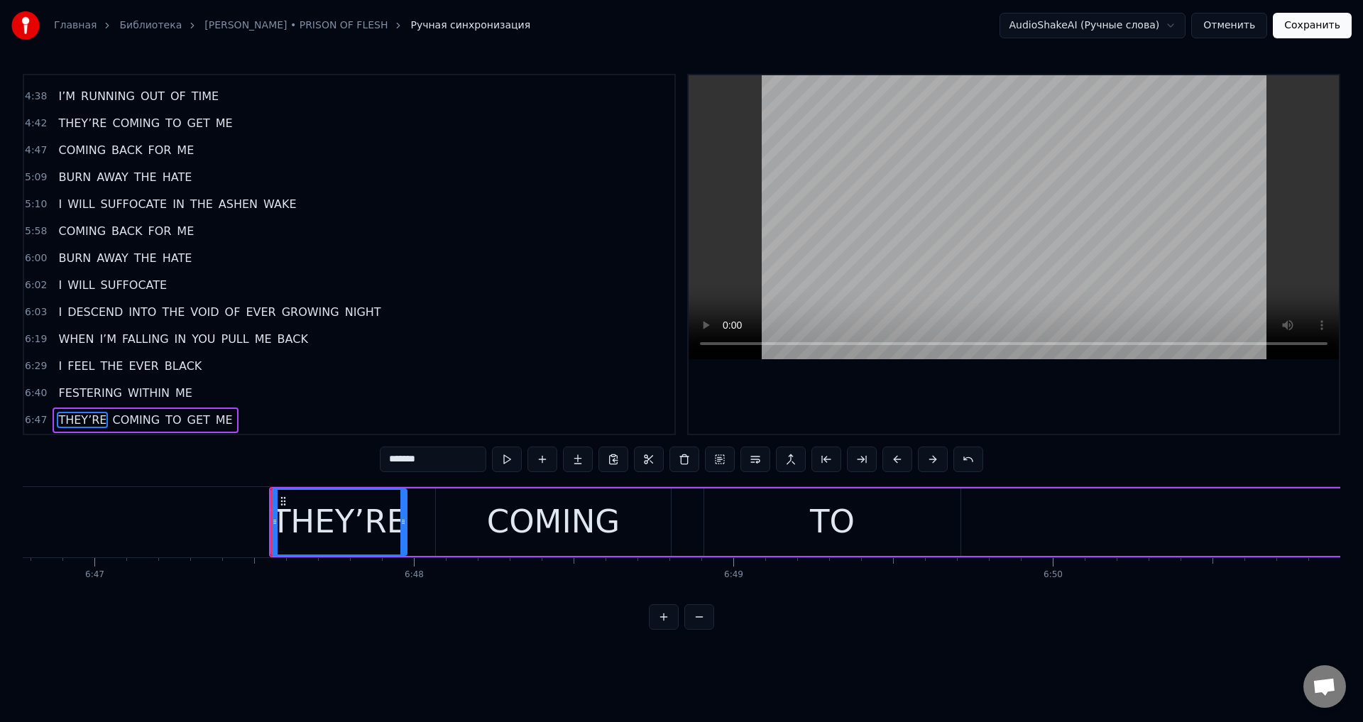
click at [763, 502] on div "TO" at bounding box center [832, 522] width 256 height 67
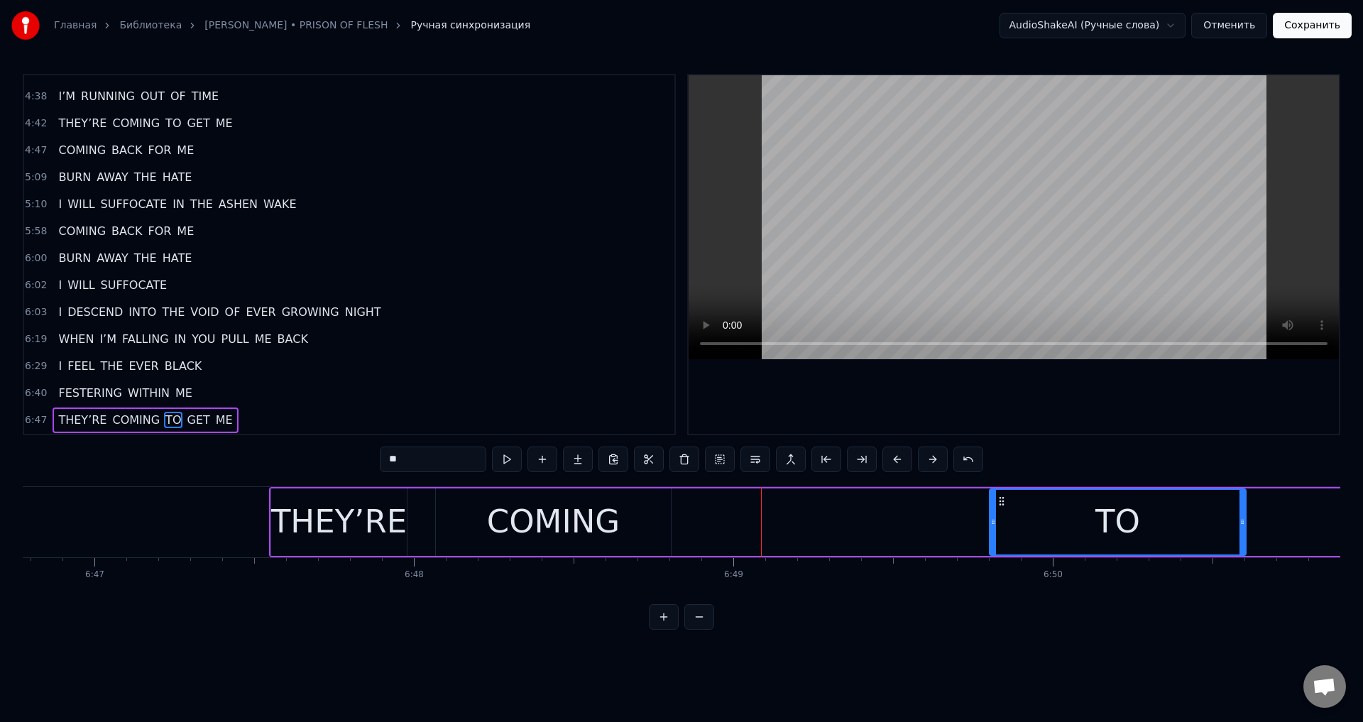
drag, startPoint x: 716, startPoint y: 499, endPoint x: 984, endPoint y: 522, distance: 268.7
click at [1003, 523] on div "TO" at bounding box center [1118, 522] width 255 height 65
click at [474, 511] on div "COMING" at bounding box center [553, 522] width 235 height 67
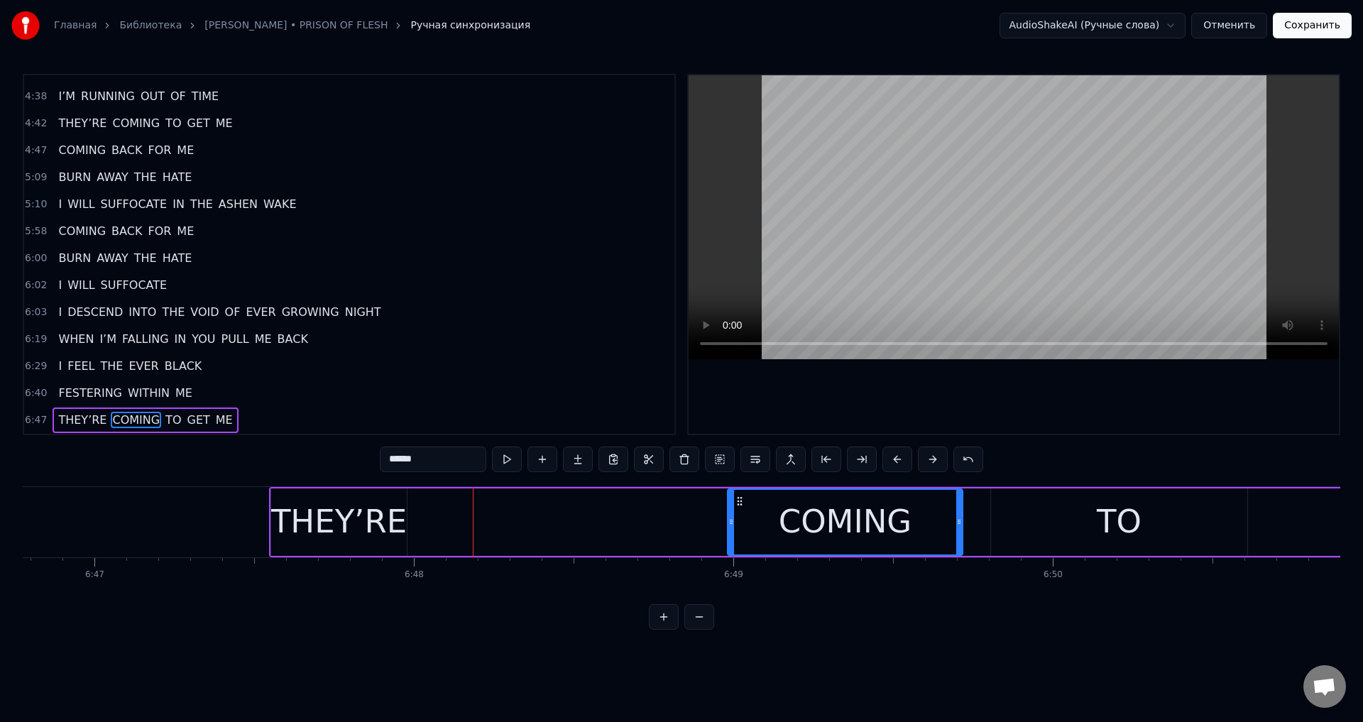
drag, startPoint x: 445, startPoint y: 500, endPoint x: 737, endPoint y: 511, distance: 292.1
click at [737, 511] on div "COMING" at bounding box center [846, 522] width 234 height 65
click at [1052, 503] on div "TO" at bounding box center [1119, 522] width 256 height 67
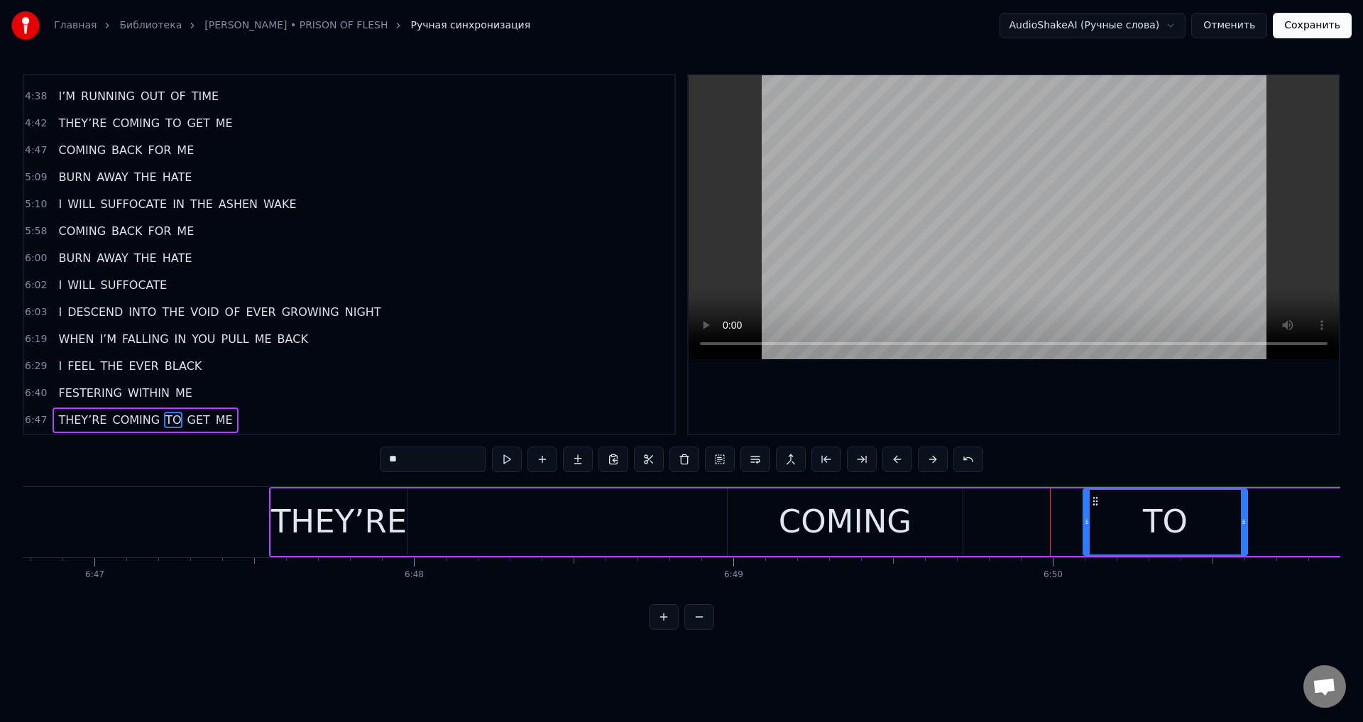
drag, startPoint x: 993, startPoint y: 514, endPoint x: 1087, endPoint y: 520, distance: 94.6
click at [1087, 520] on div at bounding box center [1087, 522] width 6 height 65
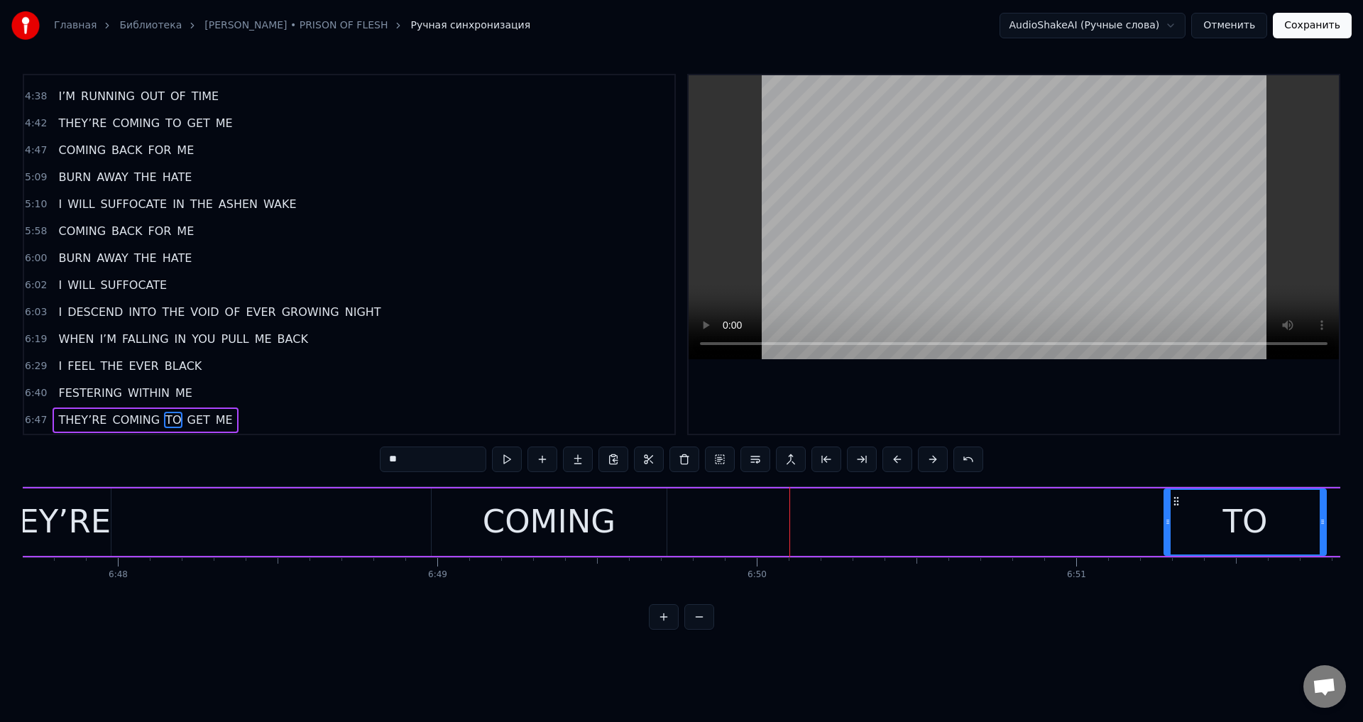
scroll to position [0, 130281]
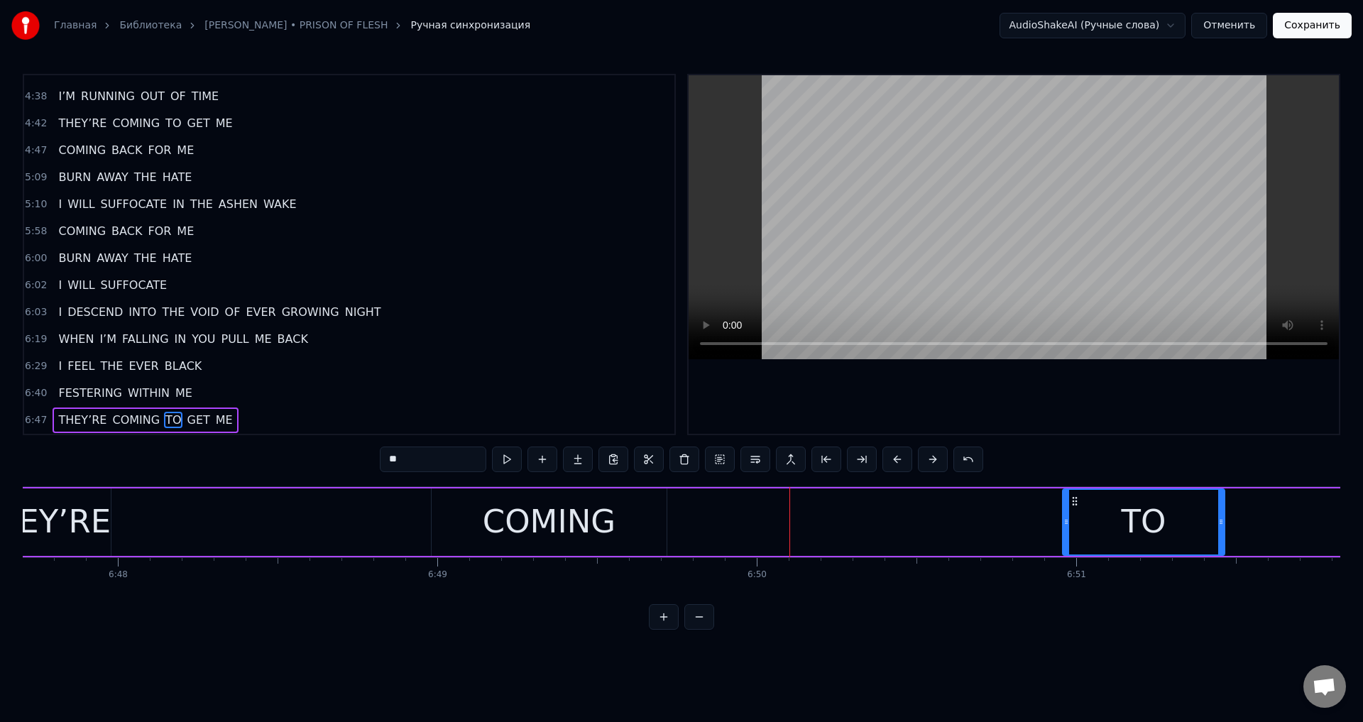
drag, startPoint x: 1097, startPoint y: 503, endPoint x: 1067, endPoint y: 508, distance: 30.1
click at [1072, 508] on div "TO" at bounding box center [1144, 522] width 160 height 65
click at [535, 506] on div "COMING" at bounding box center [549, 522] width 133 height 48
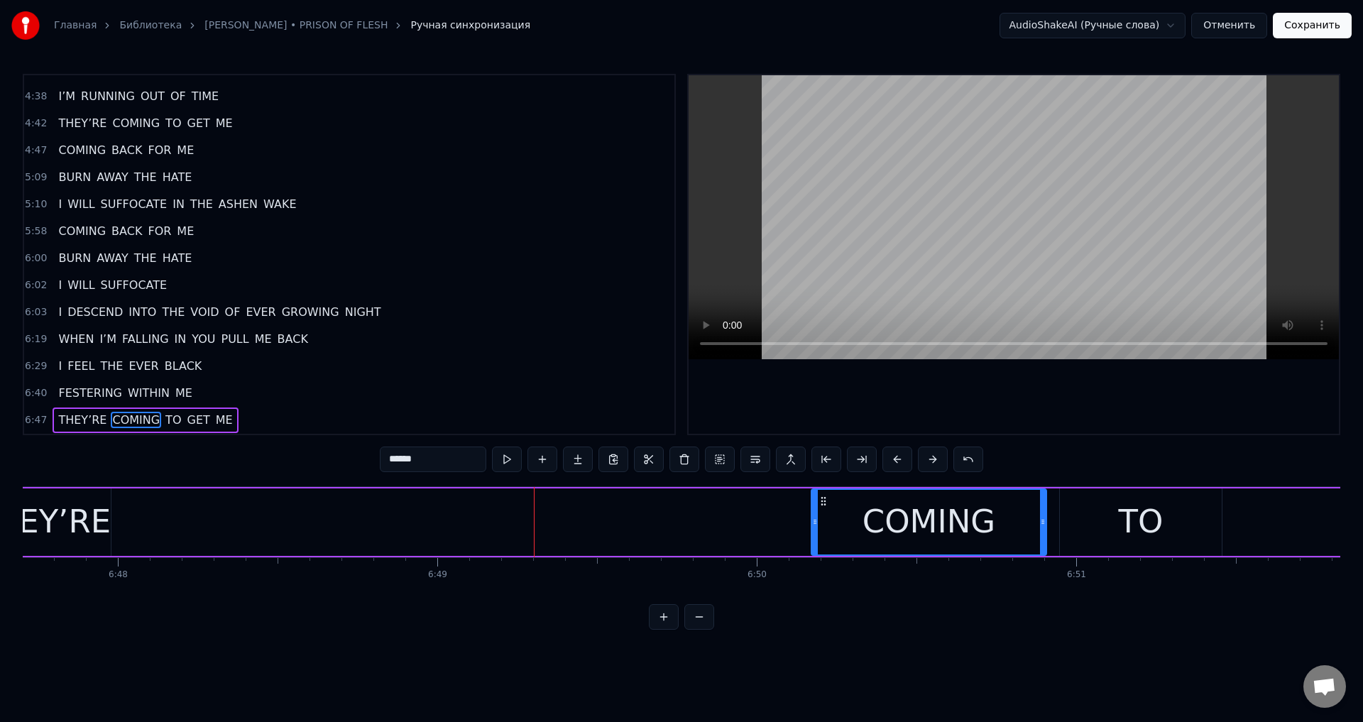
drag, startPoint x: 442, startPoint y: 503, endPoint x: 822, endPoint y: 509, distance: 380.0
click at [822, 509] on div "COMING" at bounding box center [929, 522] width 234 height 65
click at [32, 501] on div "THEY’RE" at bounding box center [43, 522] width 136 height 48
type input "*******"
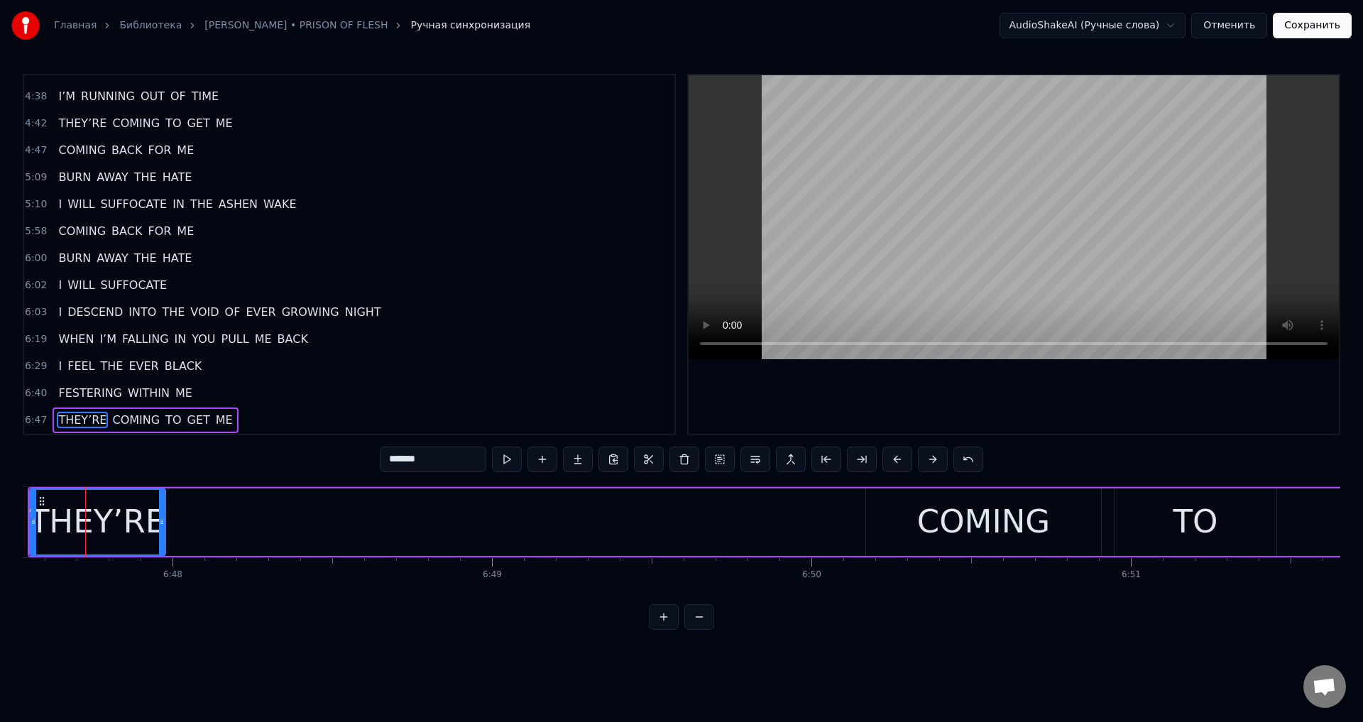
scroll to position [0, 130218]
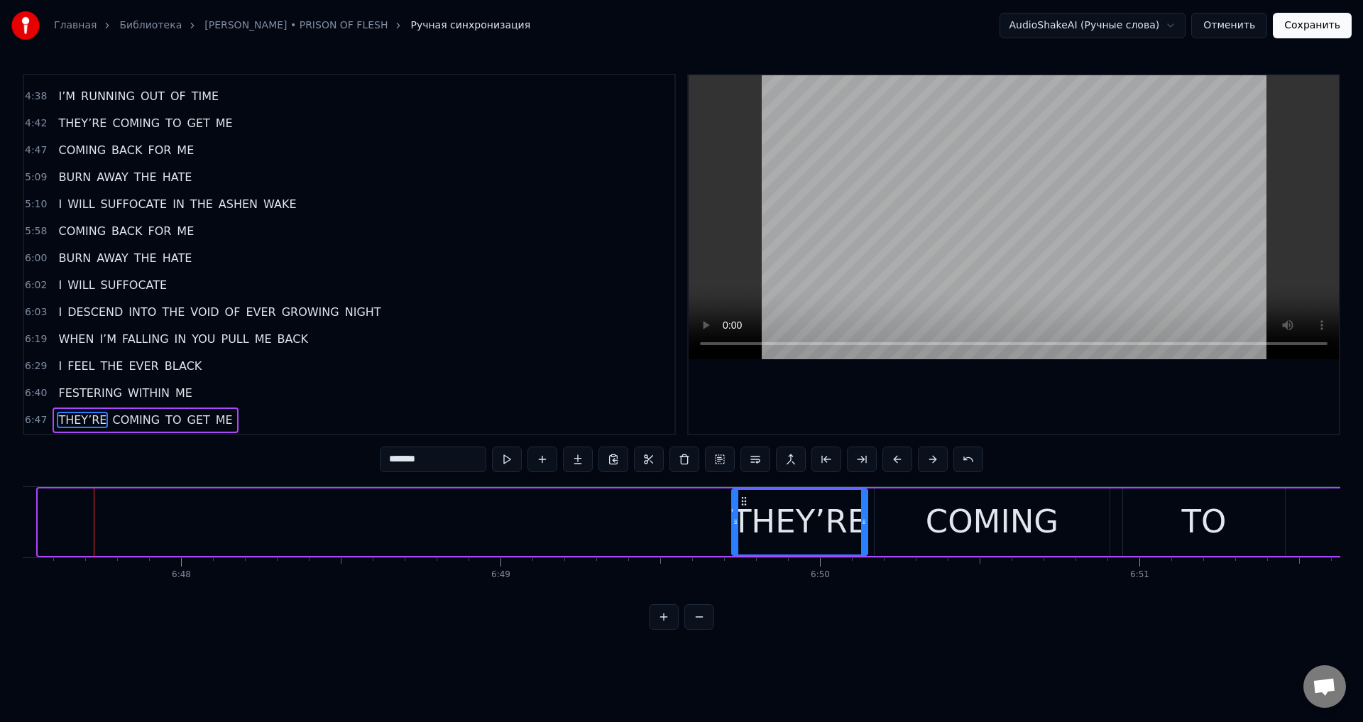
drag, startPoint x: 50, startPoint y: 500, endPoint x: 755, endPoint y: 515, distance: 705.3
click at [755, 515] on div "THEY’RE" at bounding box center [800, 522] width 134 height 65
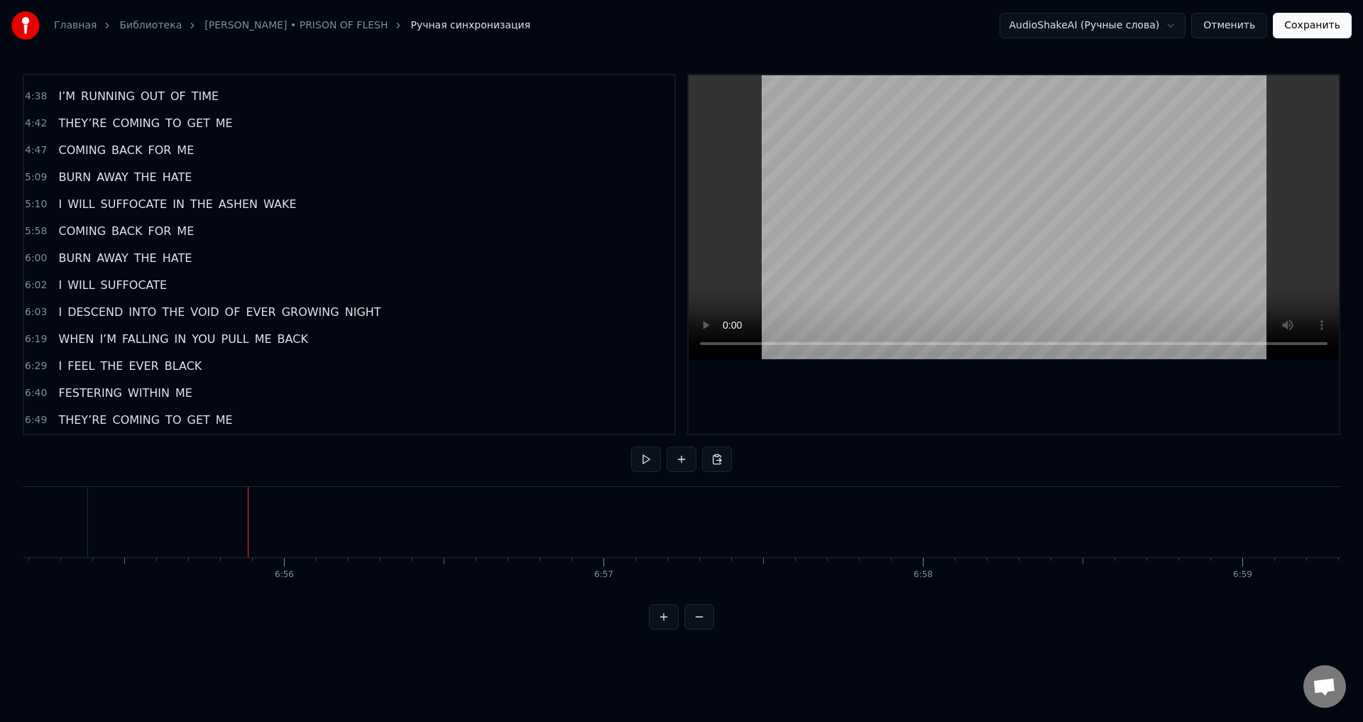
scroll to position [0, 132674]
click at [21, 599] on div "Главная Библиотека LORNA SHORE • PRISON OF FLESH Ручная синхронизация AudioShak…" at bounding box center [681, 315] width 1363 height 630
click at [273, 530] on div "THEY’RE COMING TO GET ME" at bounding box center [465, 522] width 1803 height 70
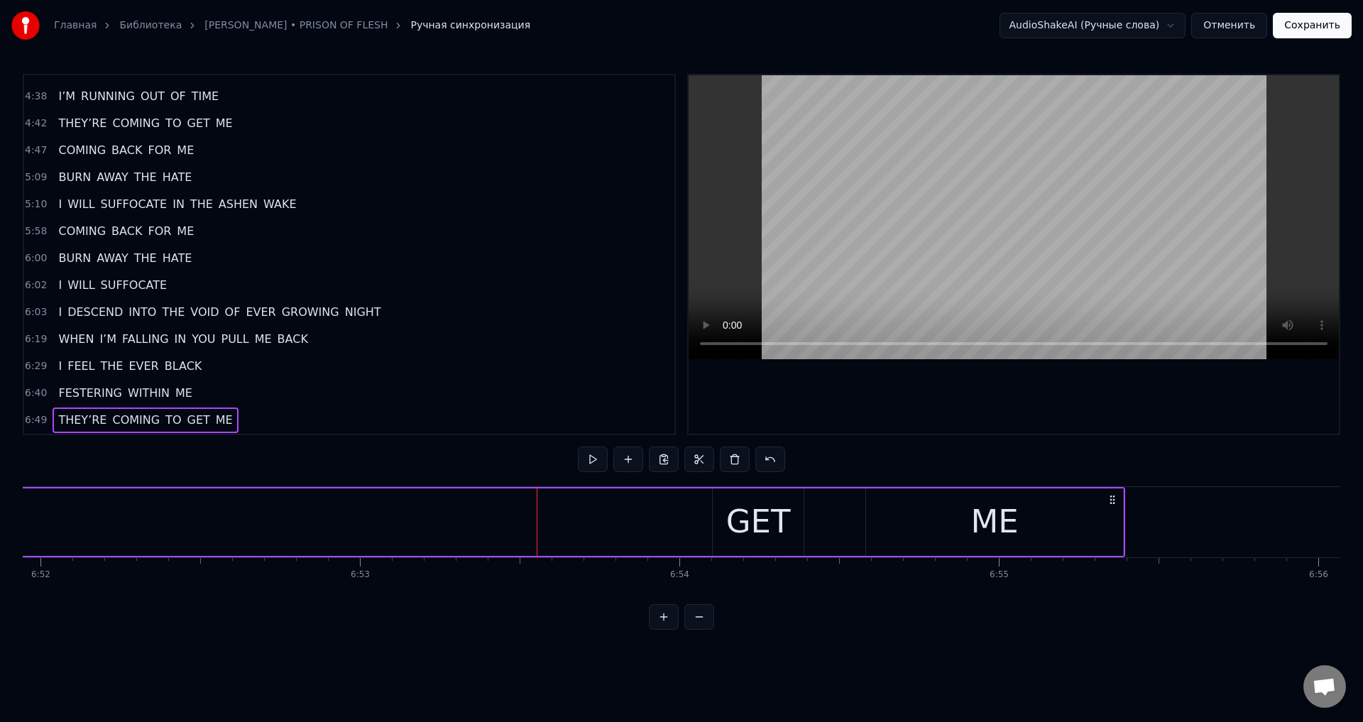
scroll to position [0, 131638]
click at [898, 512] on div "ME" at bounding box center [993, 522] width 257 height 67
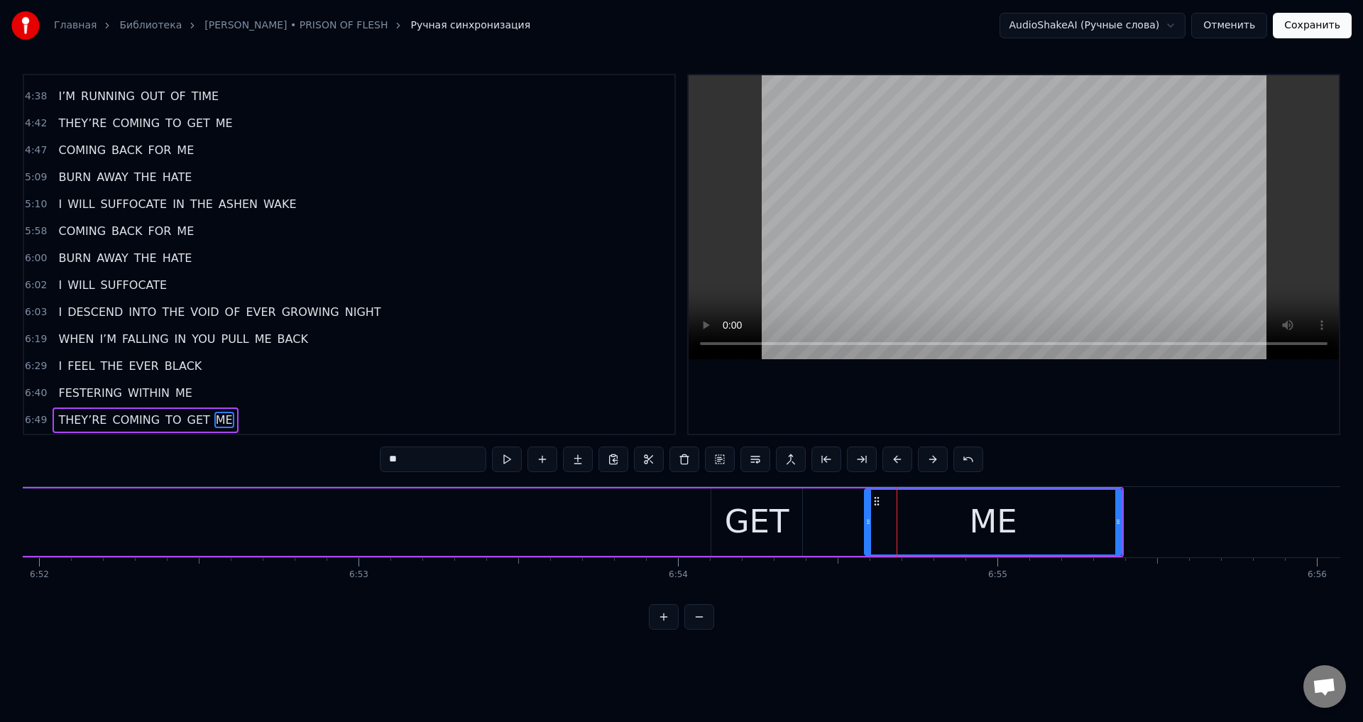
click at [744, 521] on div "GET" at bounding box center [757, 522] width 65 height 48
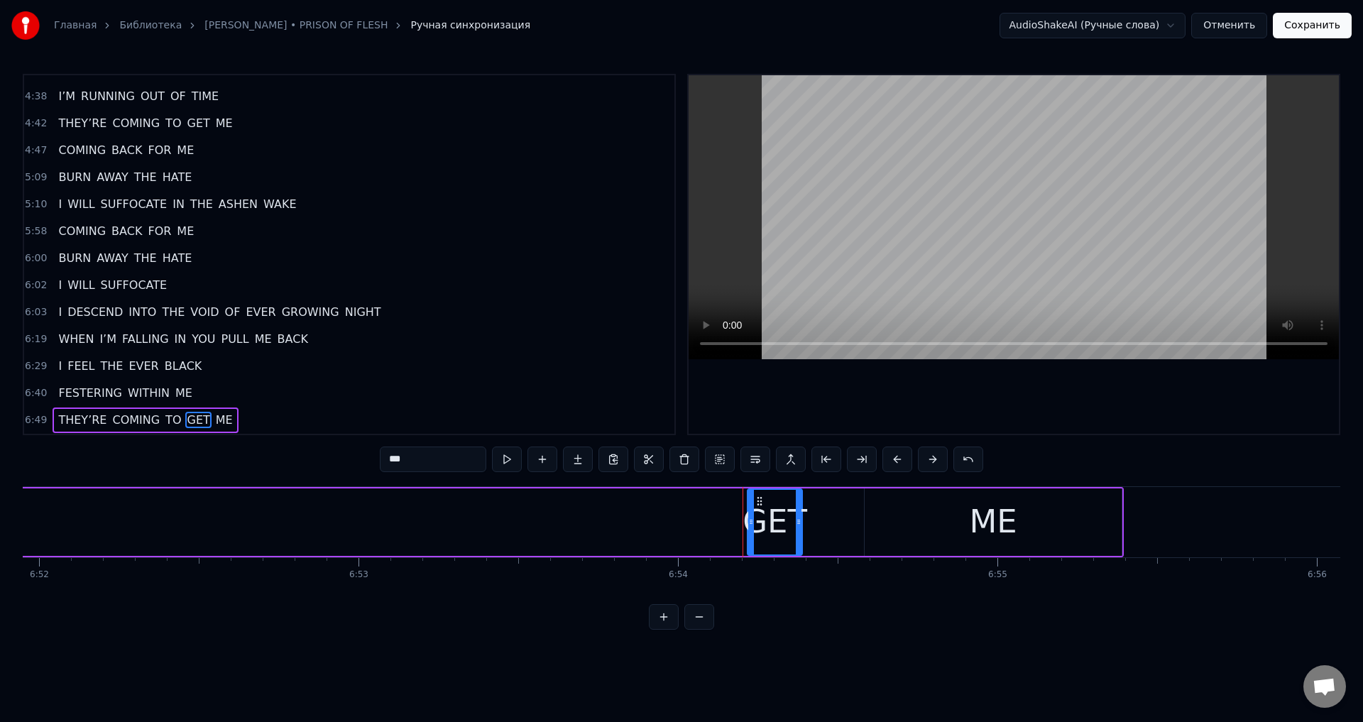
drag, startPoint x: 717, startPoint y: 516, endPoint x: 753, endPoint y: 518, distance: 36.3
click at [753, 518] on div at bounding box center [751, 522] width 6 height 65
click at [746, 521] on icon at bounding box center [746, 521] width 6 height 11
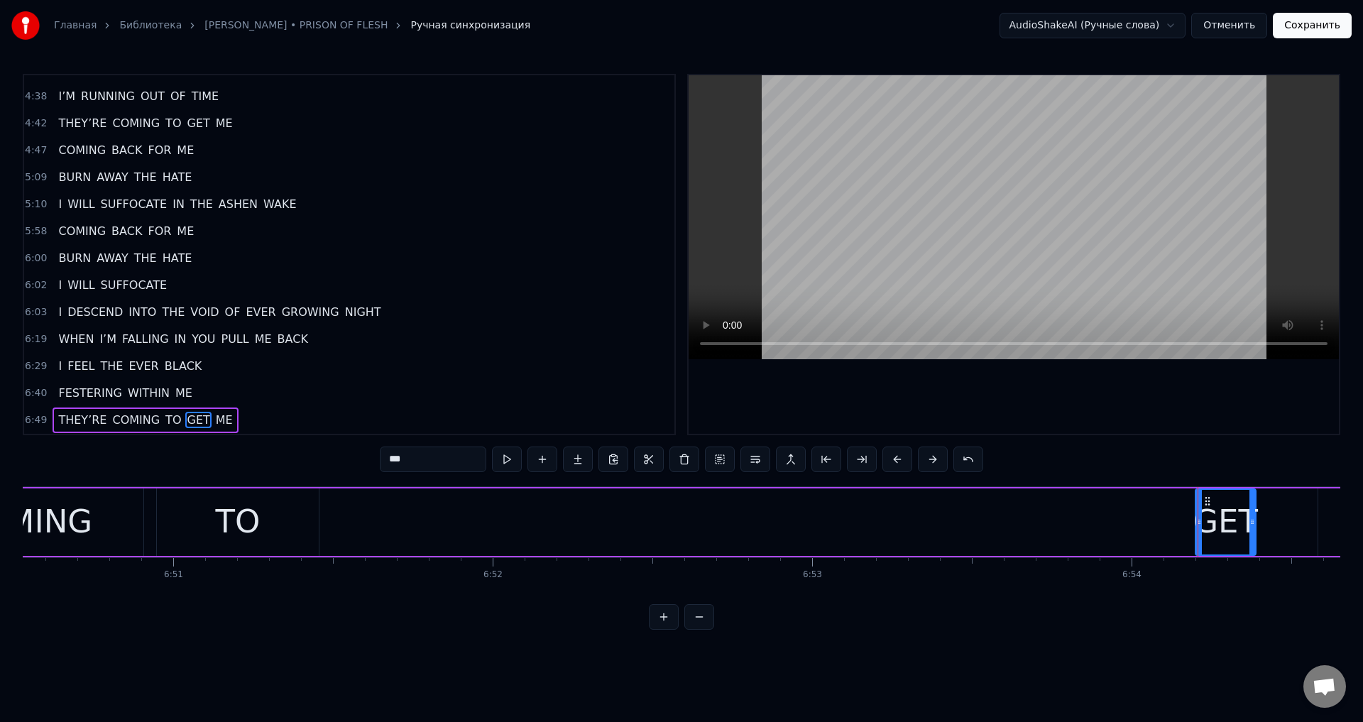
scroll to position [0, 131184]
click at [182, 538] on div "TO" at bounding box center [239, 522] width 162 height 67
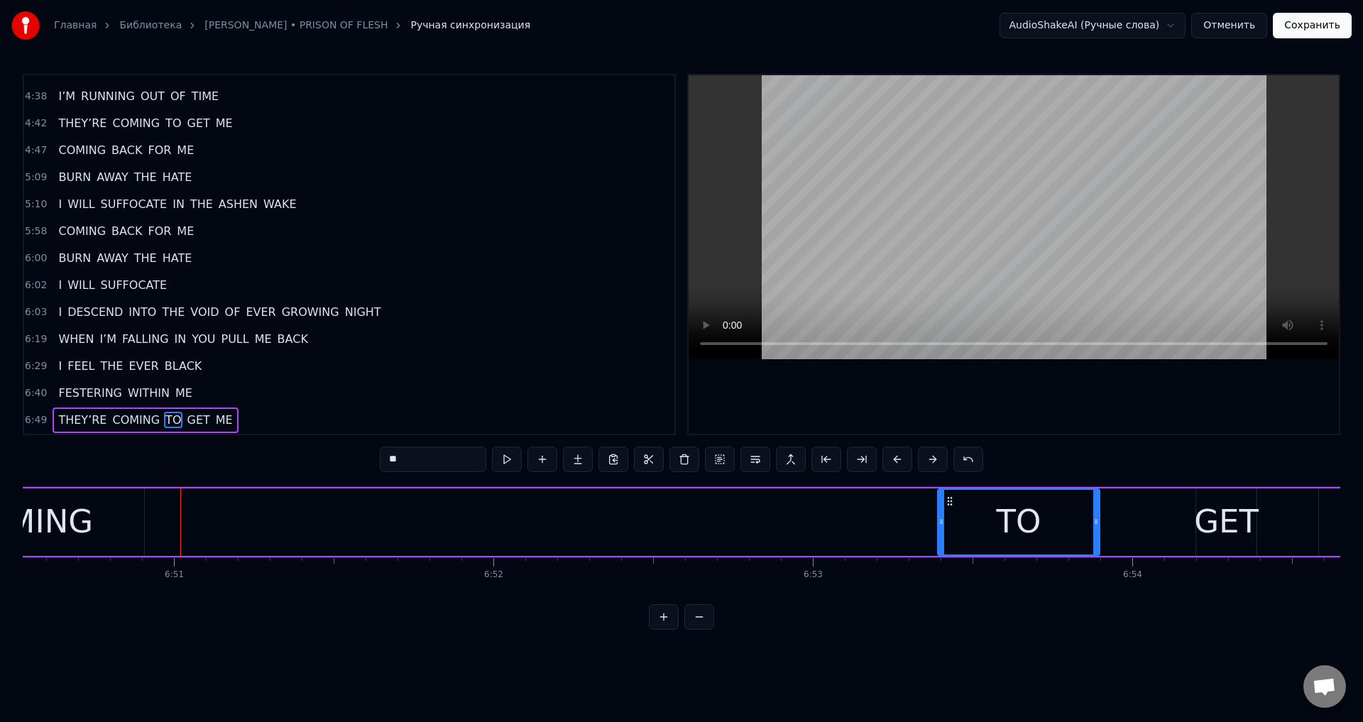
drag, startPoint x: 171, startPoint y: 503, endPoint x: 952, endPoint y: 504, distance: 781.1
click at [952, 504] on circle at bounding box center [951, 504] width 1 height 1
drag, startPoint x: 940, startPoint y: 521, endPoint x: 1054, endPoint y: 521, distance: 113.6
click at [1054, 521] on icon at bounding box center [1056, 521] width 6 height 11
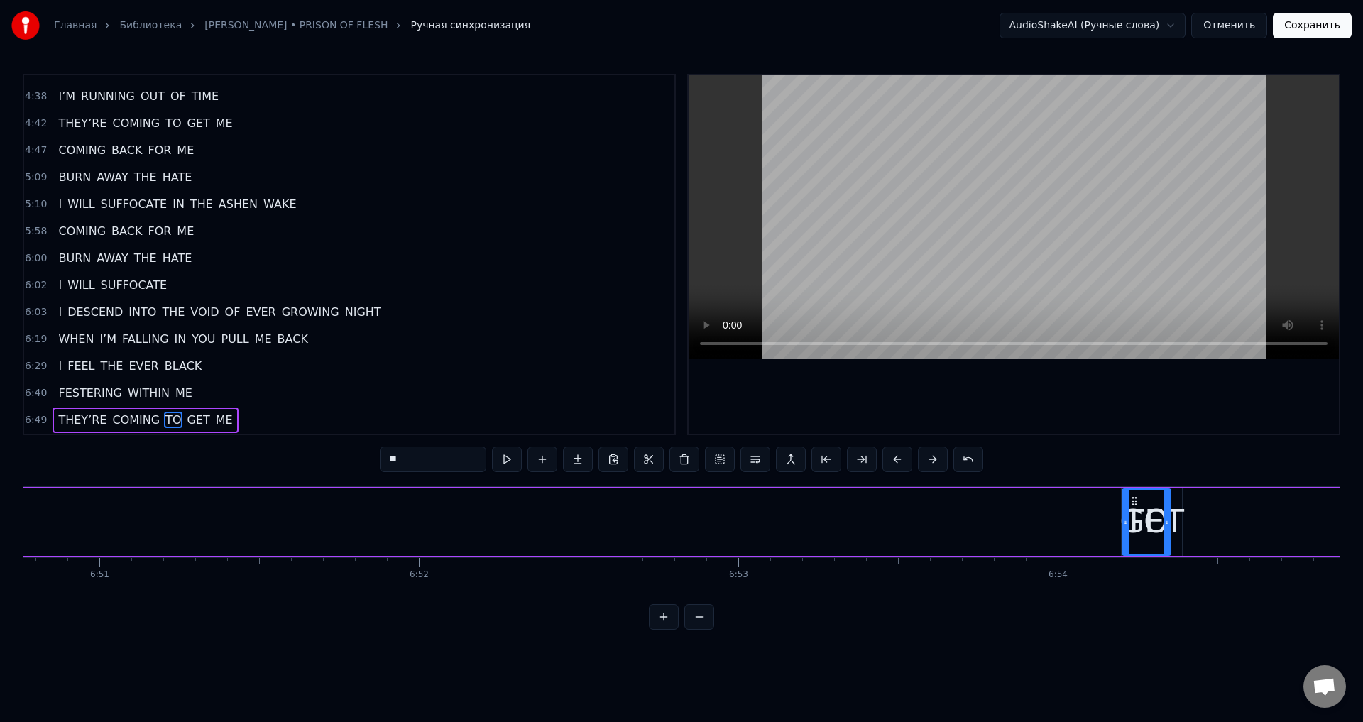
scroll to position [0, 131282]
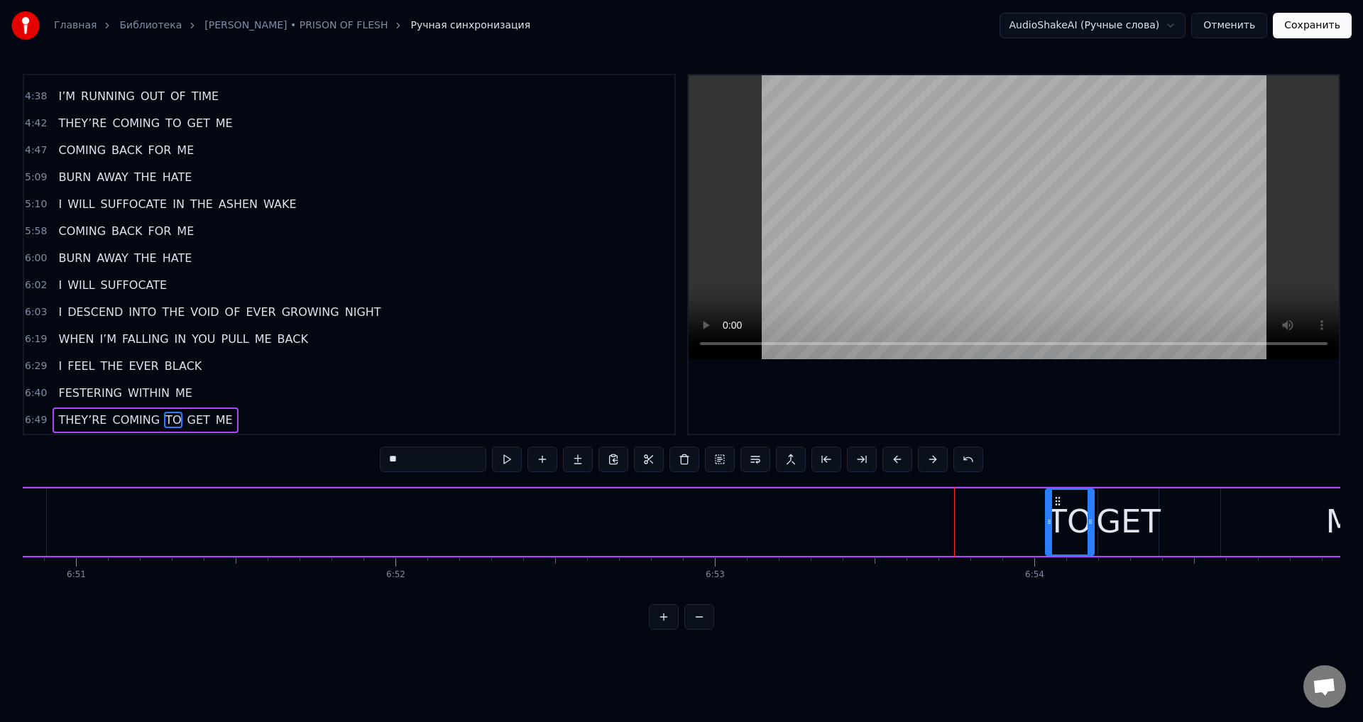
drag, startPoint x: 1064, startPoint y: 497, endPoint x: 1058, endPoint y: 517, distance: 20.9
click at [1058, 517] on div "TO" at bounding box center [1070, 522] width 47 height 65
drag, startPoint x: 1049, startPoint y: 523, endPoint x: 1062, endPoint y: 523, distance: 13.5
click at [1062, 523] on circle at bounding box center [1062, 523] width 1 height 1
click at [20, 530] on div "Главная Библиотека LORNA SHORE • PRISON OF FLESH Ручная синхронизация AudioShak…" at bounding box center [681, 315] width 1363 height 630
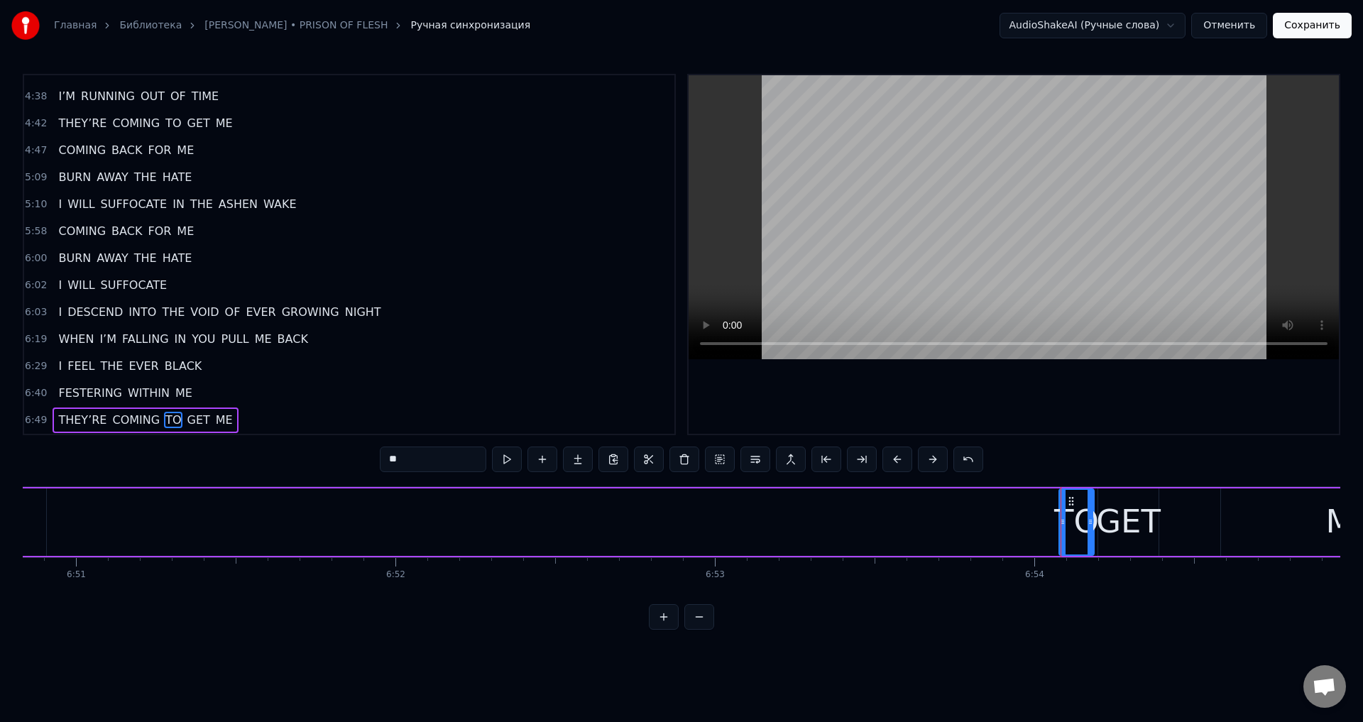
type input "******"
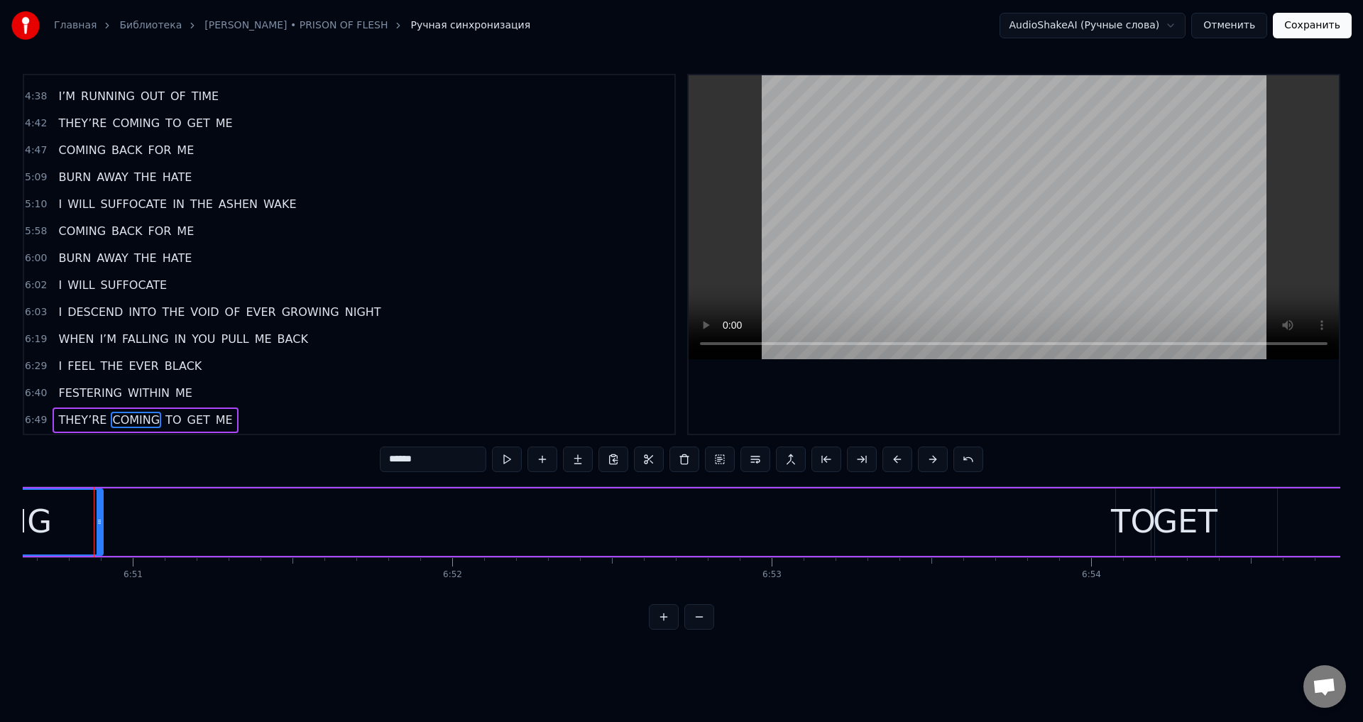
drag, startPoint x: 53, startPoint y: 526, endPoint x: 196, endPoint y: 545, distance: 143.9
click at [196, 545] on div "THEY’RE COMING TO GET ME" at bounding box center [635, 522] width 1803 height 70
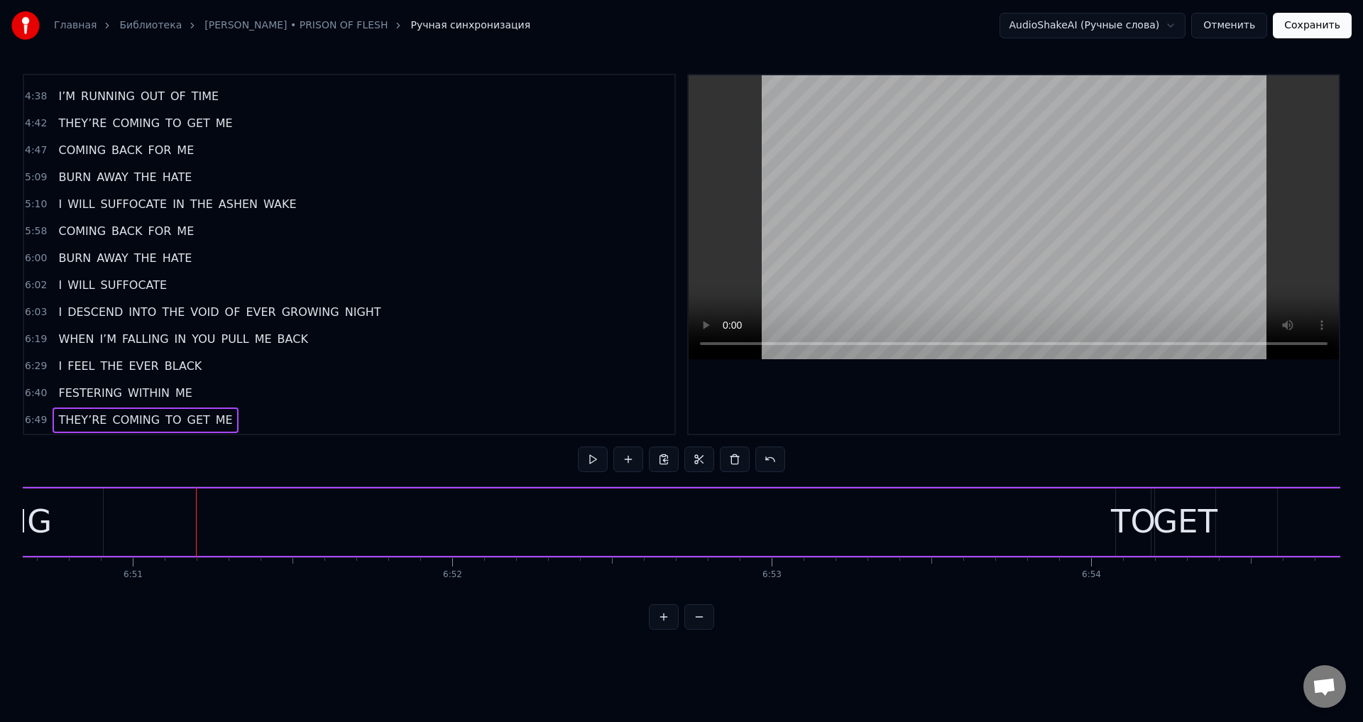
click at [22, 594] on div "Главная Библиотека LORNA SHORE • PRISON OF FLESH Ручная синхронизация AudioShak…" at bounding box center [681, 315] width 1363 height 630
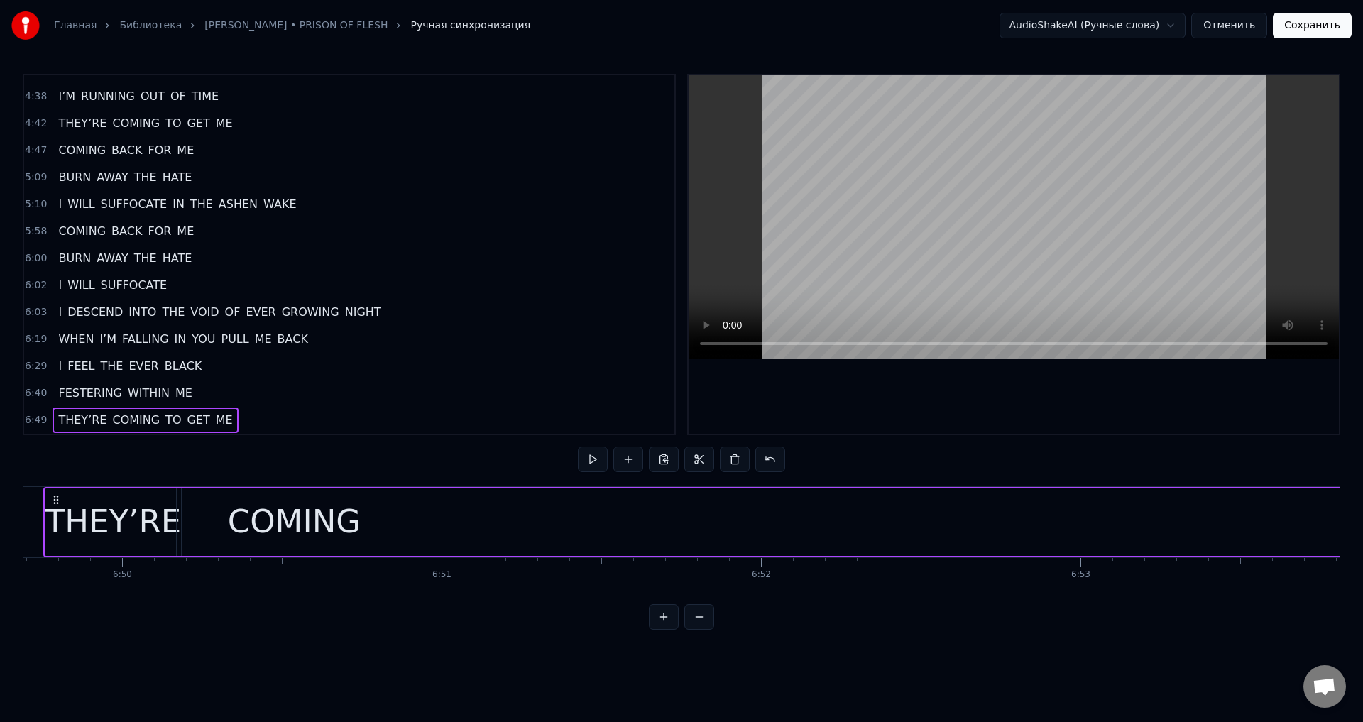
scroll to position [0, 130884]
click at [242, 517] on div "COMING" at bounding box center [326, 522] width 235 height 67
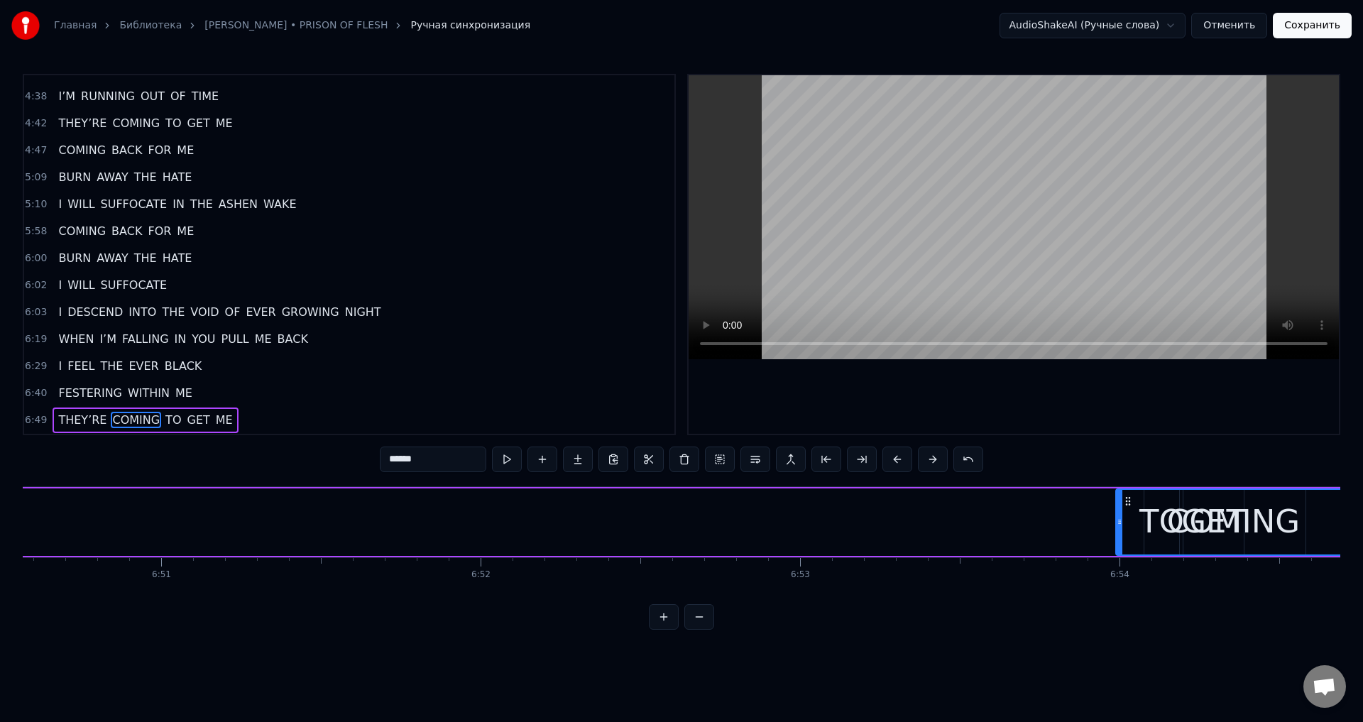
scroll to position [0, 131209]
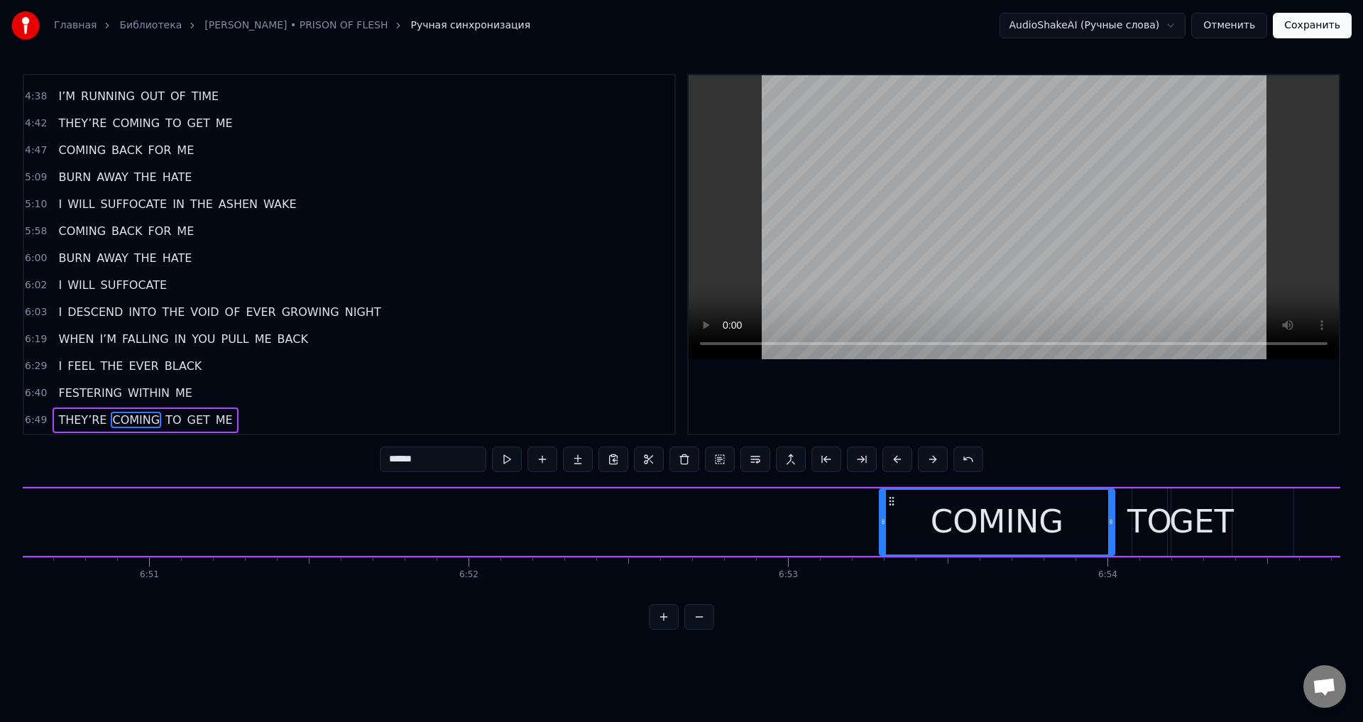
drag, startPoint x: 223, startPoint y: 499, endPoint x: 894, endPoint y: 523, distance: 671.5
click at [894, 523] on div "COMING" at bounding box center [998, 522] width 234 height 65
drag, startPoint x: 883, startPoint y: 522, endPoint x: 991, endPoint y: 520, distance: 107.2
click at [991, 520] on icon at bounding box center [991, 521] width 6 height 11
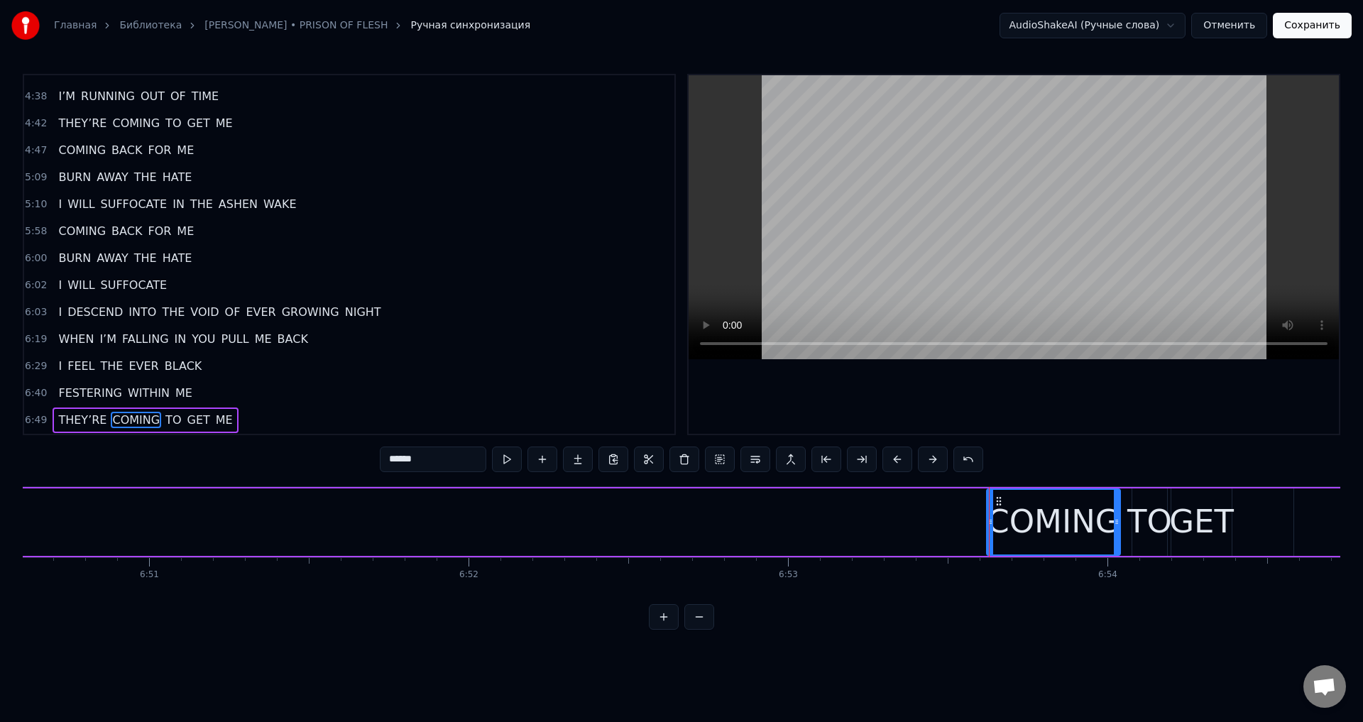
click at [1120, 522] on icon at bounding box center [1117, 521] width 6 height 11
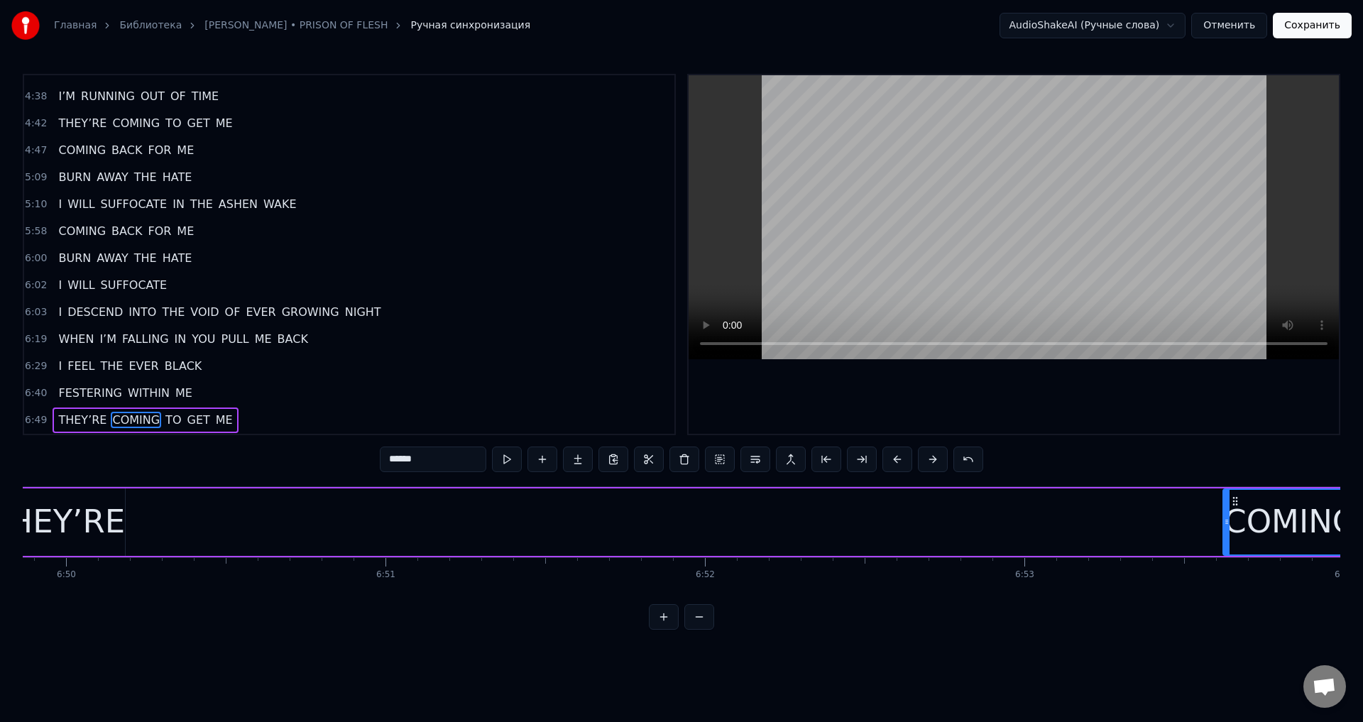
scroll to position [0, 130896]
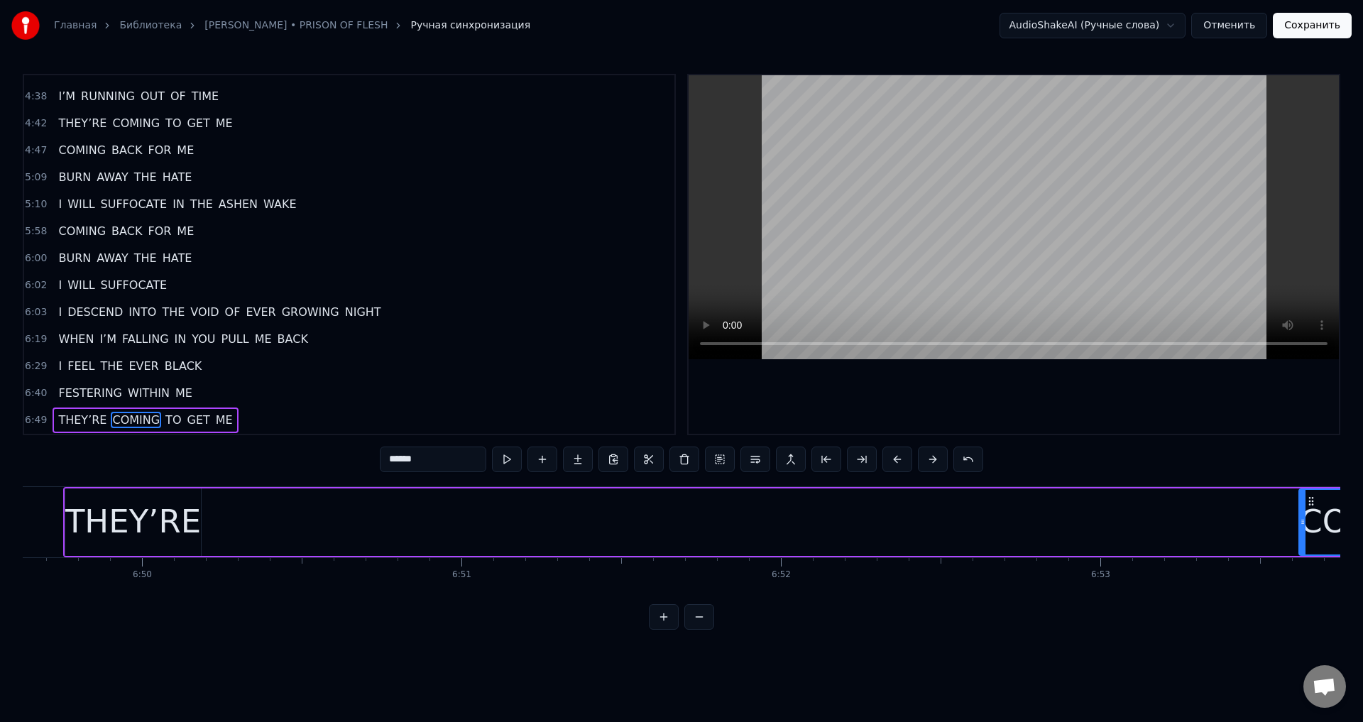
click at [140, 507] on div "THEY’RE" at bounding box center [133, 522] width 136 height 48
type input "*******"
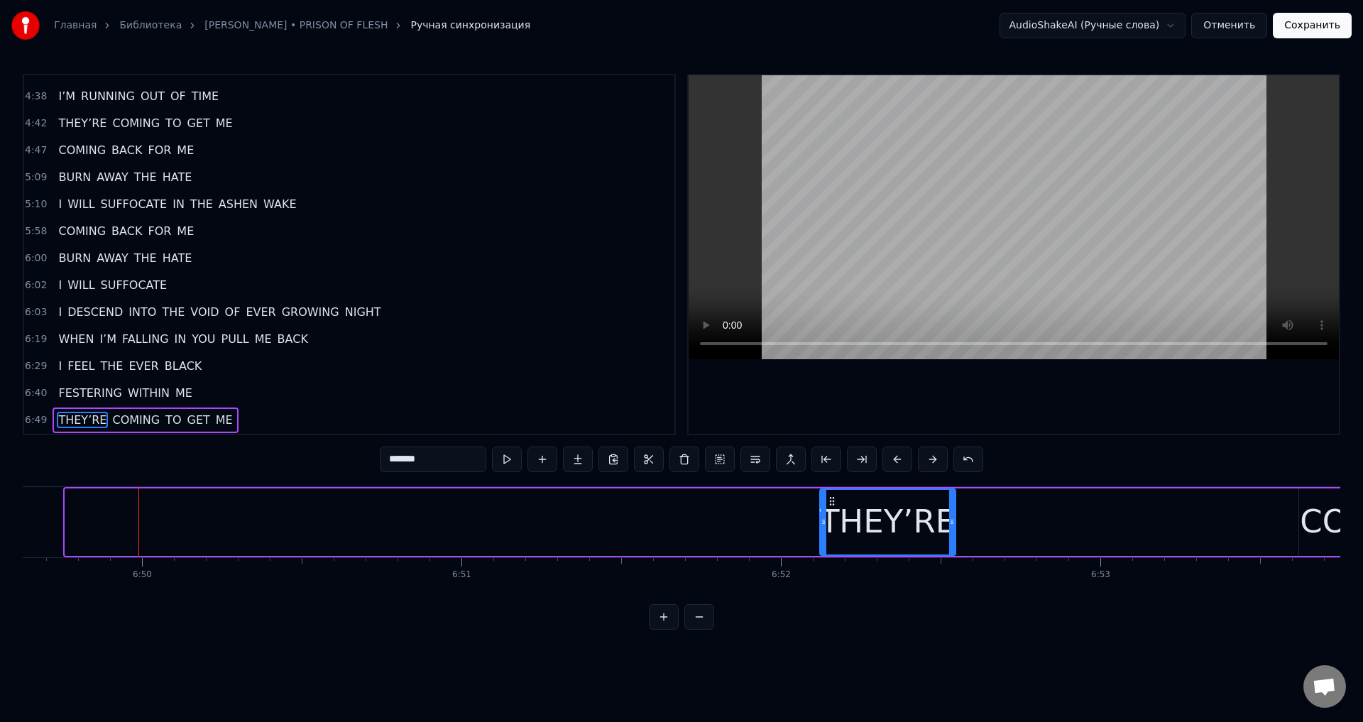
drag, startPoint x: 79, startPoint y: 503, endPoint x: 834, endPoint y: 520, distance: 755.8
click at [834, 520] on div "THEY’RE" at bounding box center [888, 522] width 134 height 65
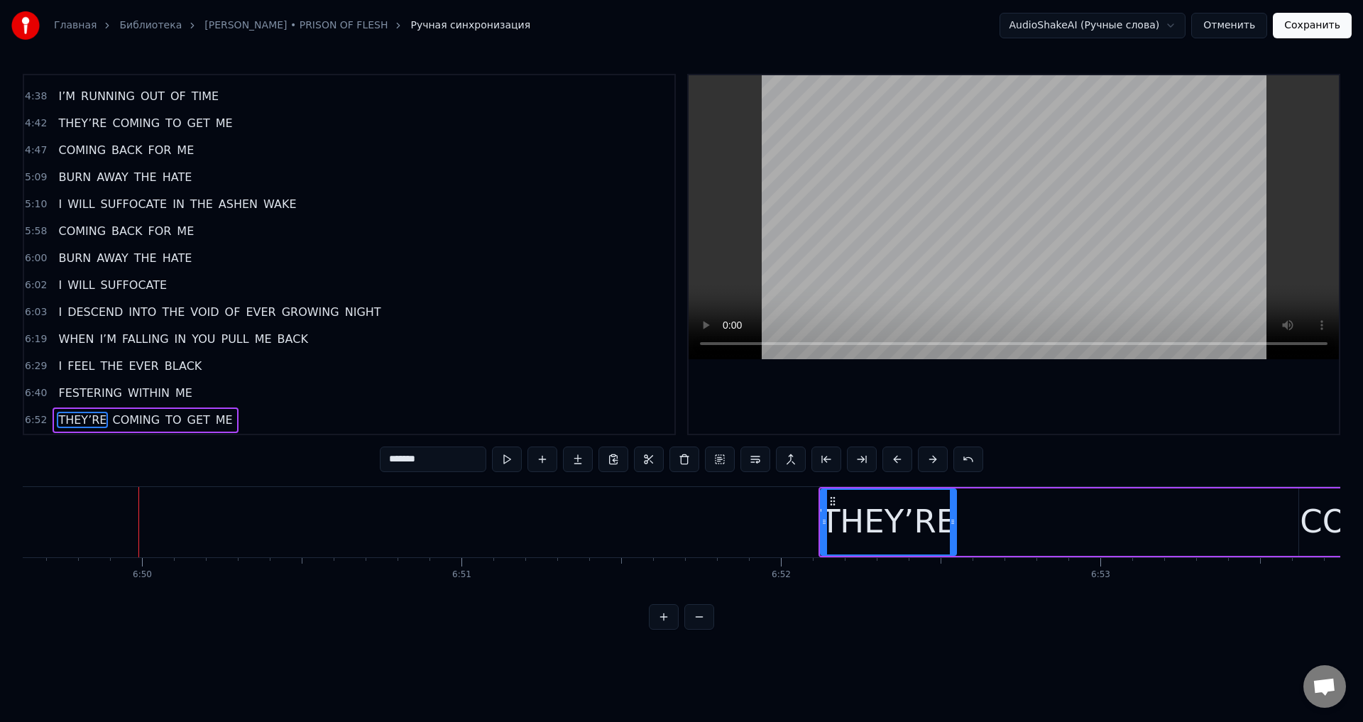
click at [958, 520] on div "THEY’RE COMING TO GET ME" at bounding box center [1342, 522] width 1047 height 70
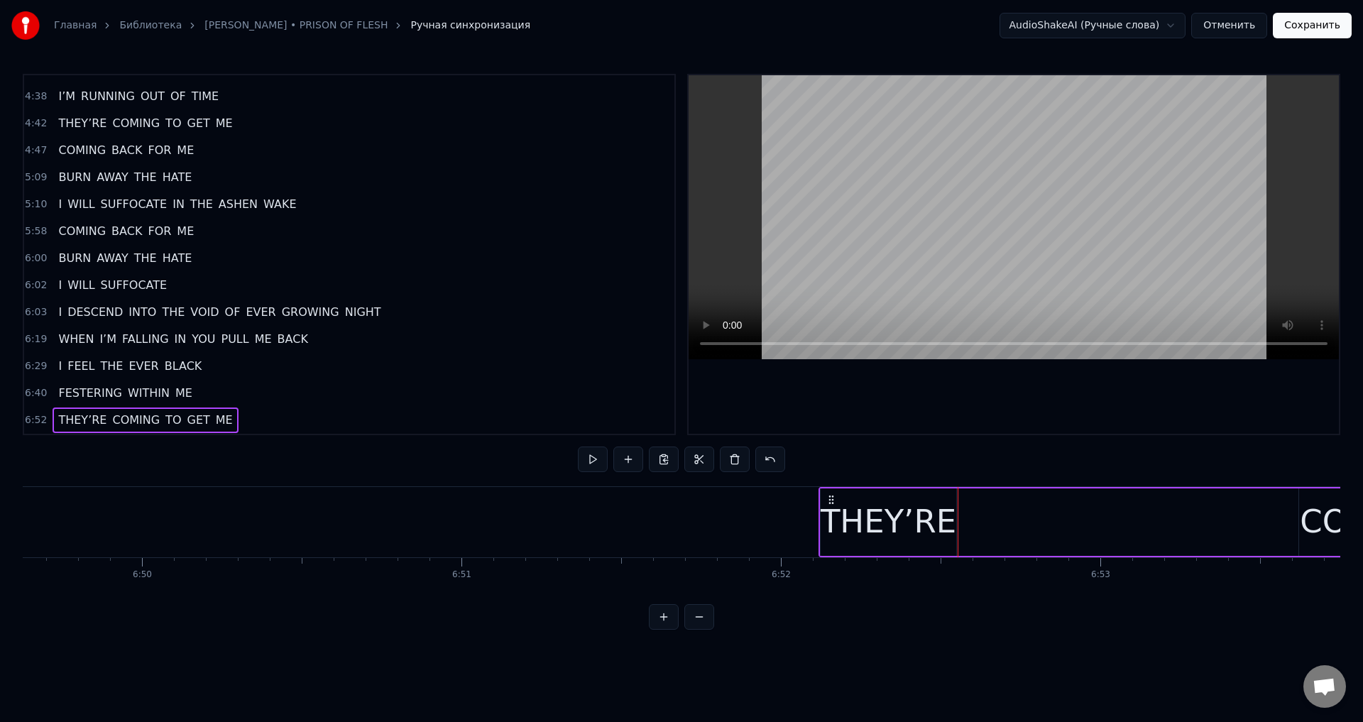
click at [949, 520] on div "THEY’RE" at bounding box center [889, 522] width 136 height 67
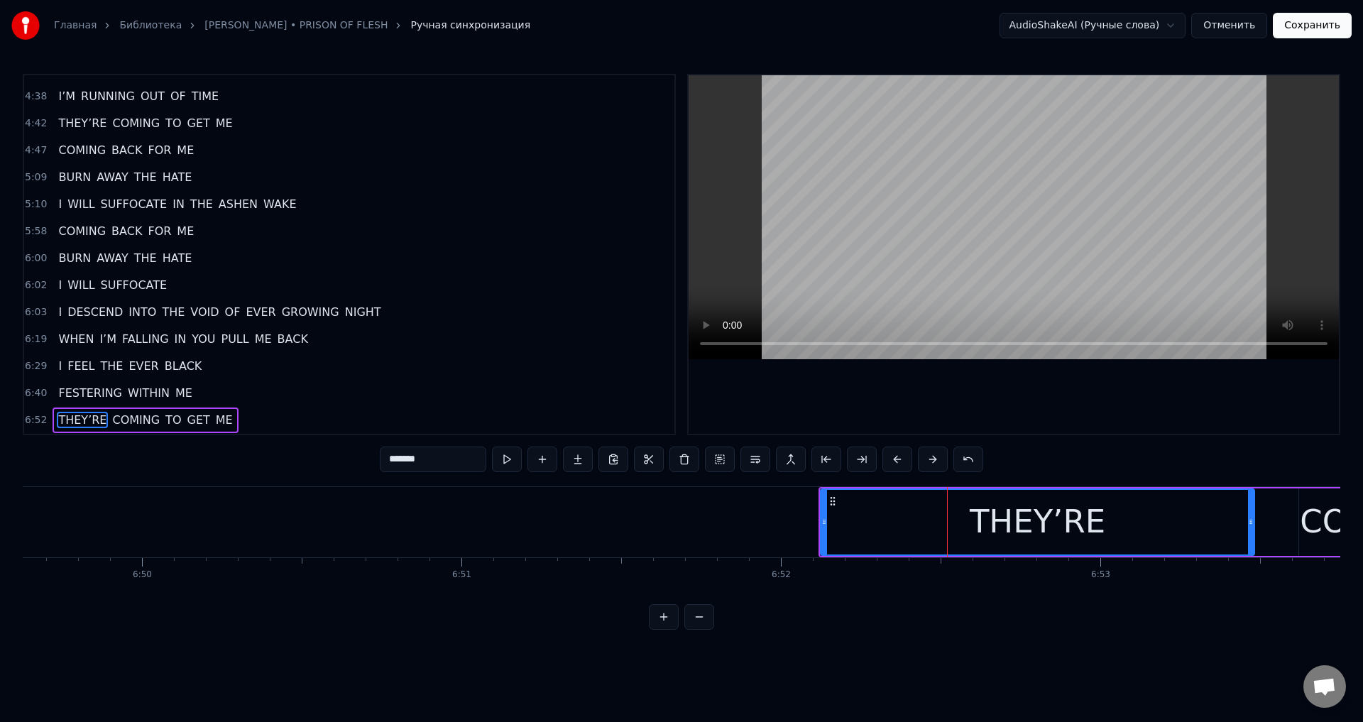
drag, startPoint x: 954, startPoint y: 520, endPoint x: 1254, endPoint y: 516, distance: 299.7
click at [1254, 516] on icon at bounding box center [1251, 521] width 6 height 11
click at [647, 481] on div "0:19 I CAN’T TELL WHERE TO GO 1:17 I’M FALLING UNTO TWILIGHT 1:19 WHERE THE SHA…" at bounding box center [682, 352] width 1318 height 556
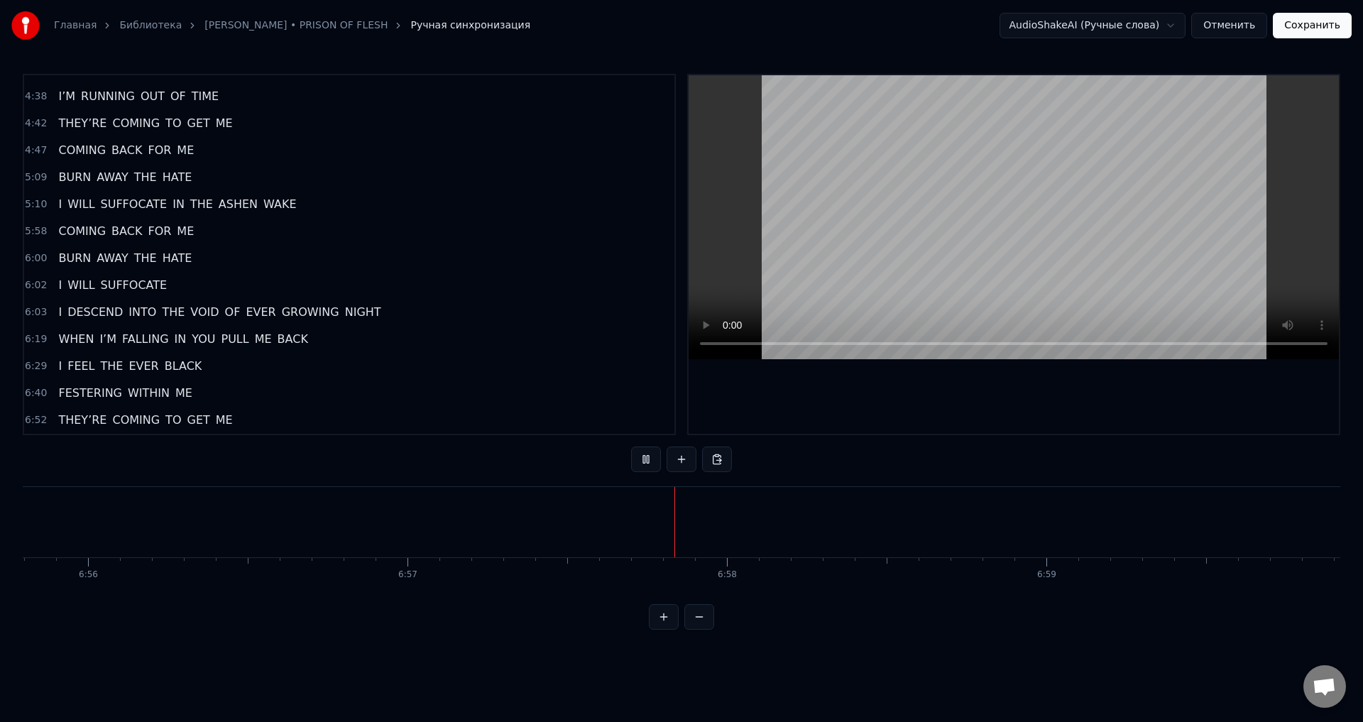
scroll to position [0, 132933]
click at [1321, 33] on button "Сохранить" at bounding box center [1312, 26] width 79 height 26
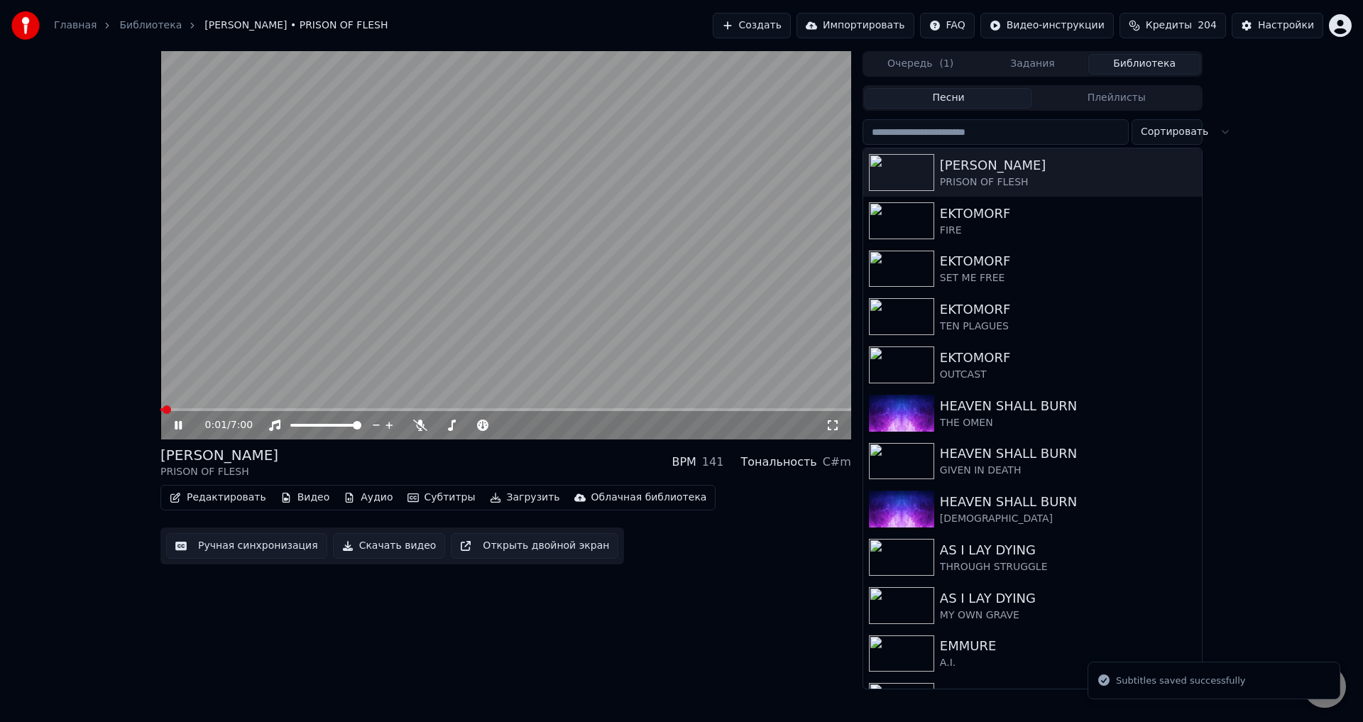
click at [658, 271] on video at bounding box center [505, 245] width 691 height 388
click at [247, 548] on button "Ручная синхронизация" at bounding box center [246, 546] width 161 height 26
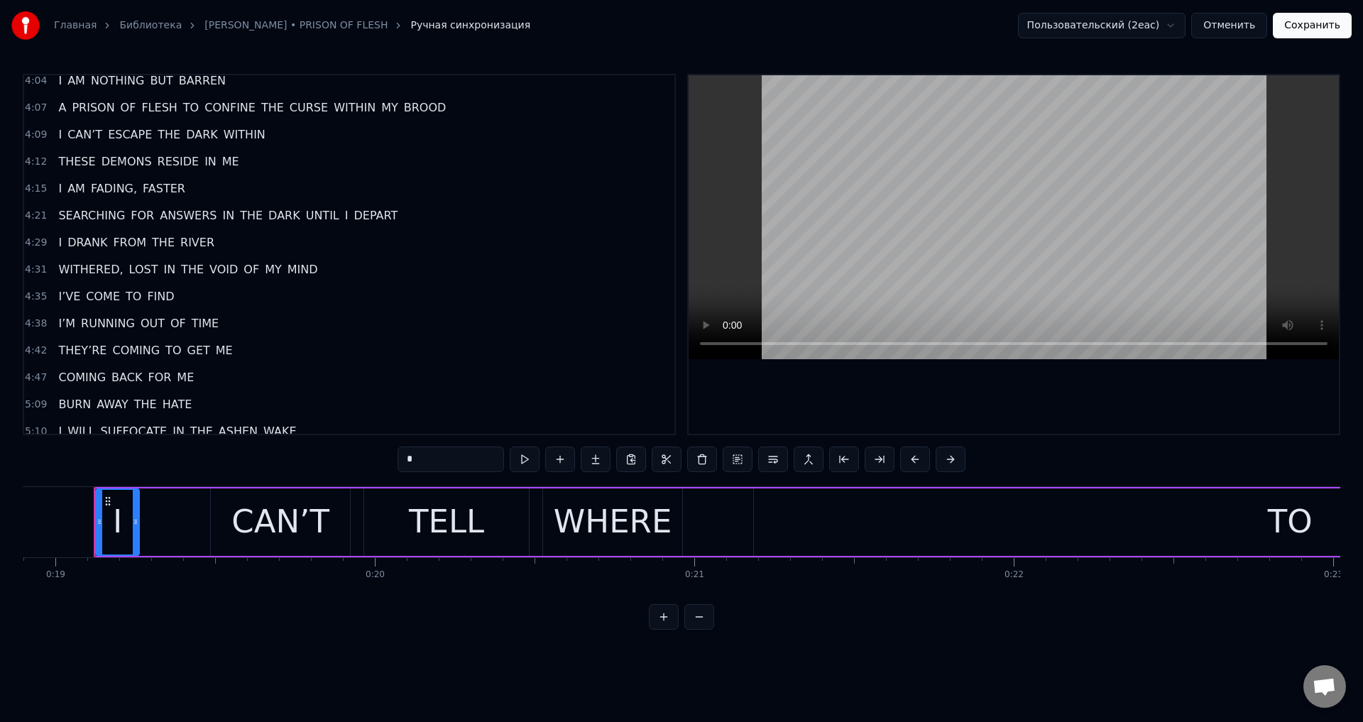
scroll to position [1287, 0]
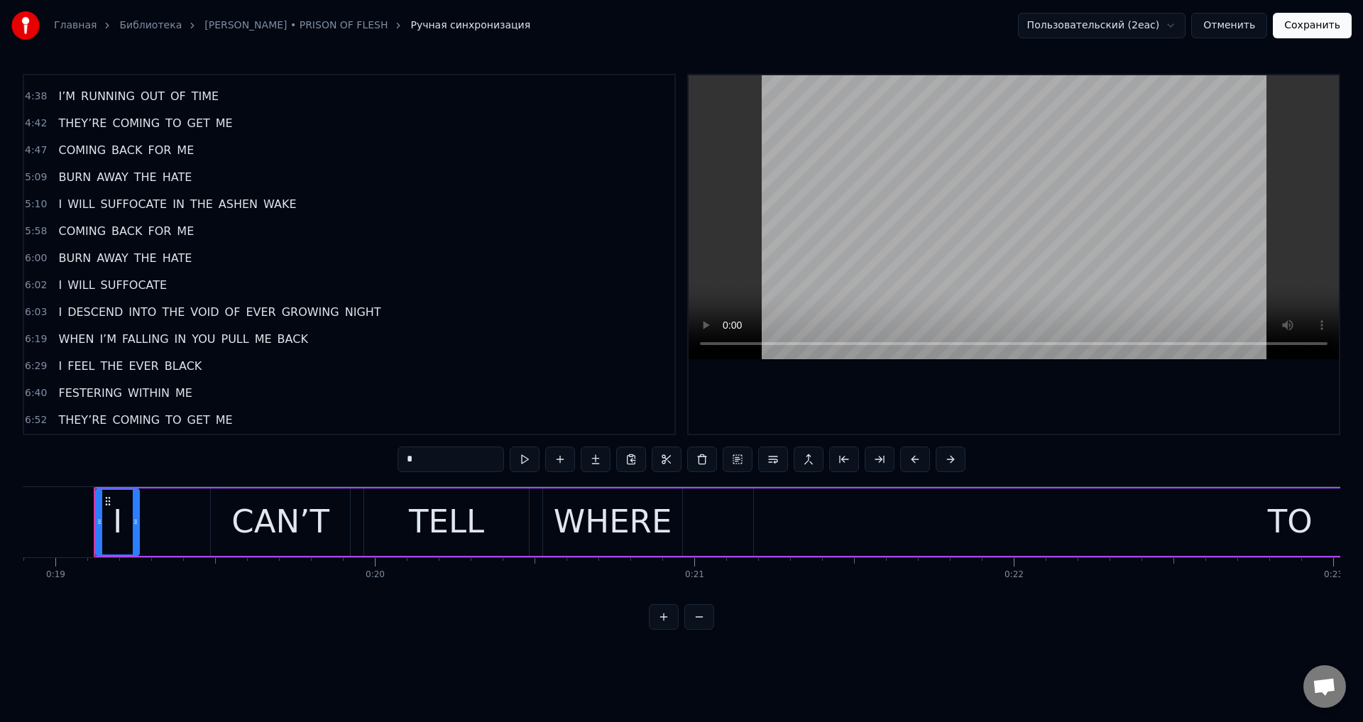
click at [192, 422] on div "THEY’RE COMING TO GET ME" at bounding box center [145, 421] width 185 height 26
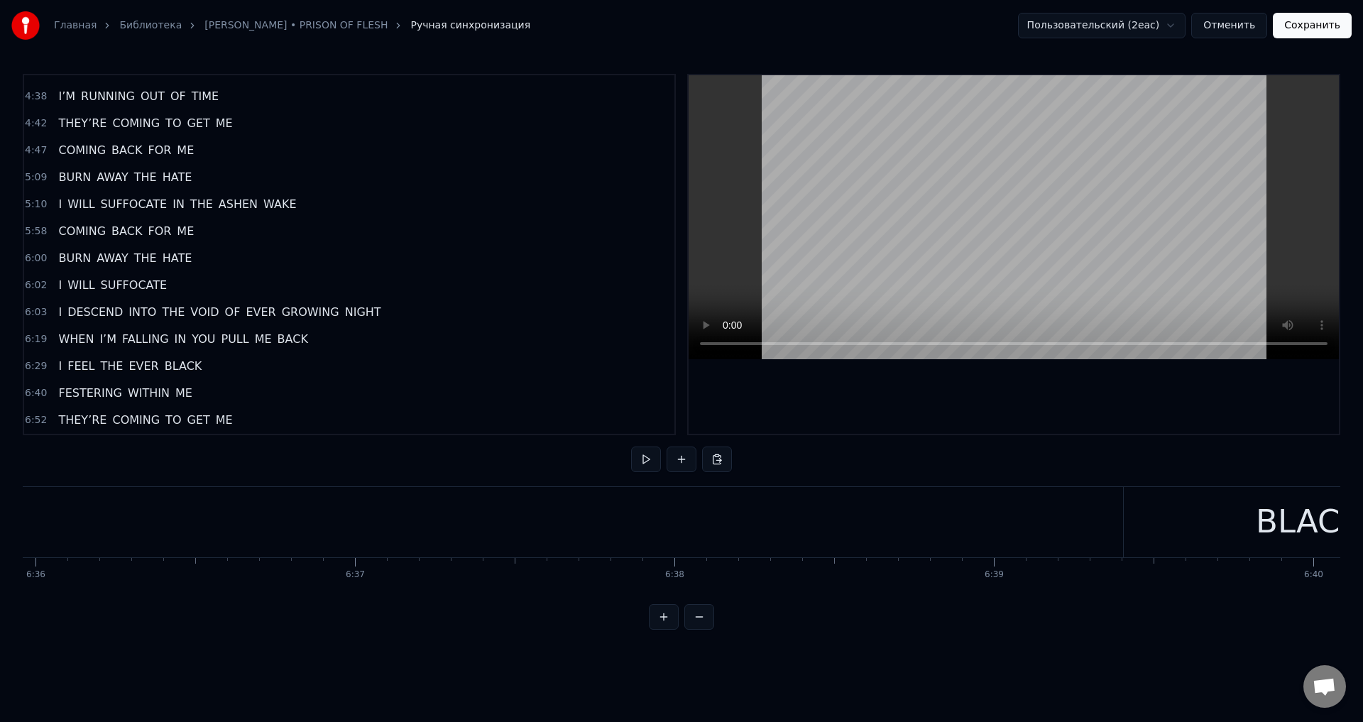
scroll to position [0, 126525]
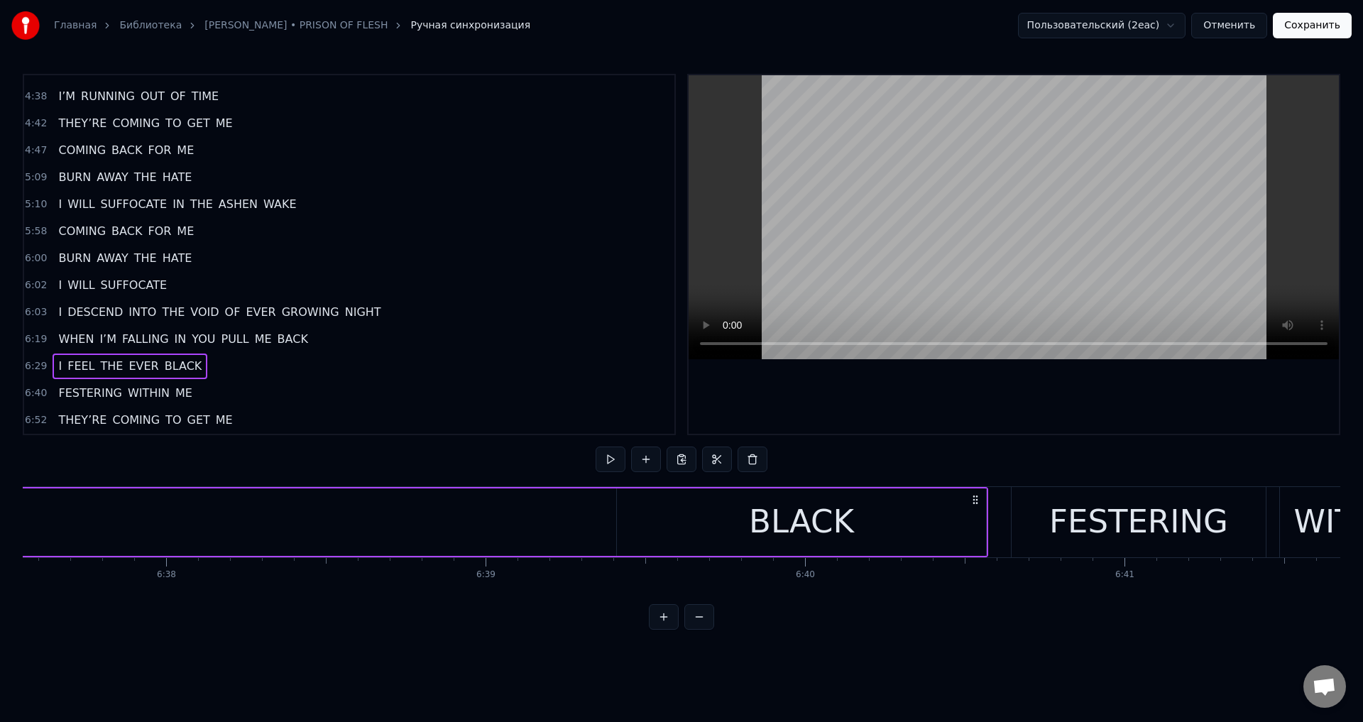
scroll to position [0, 127407]
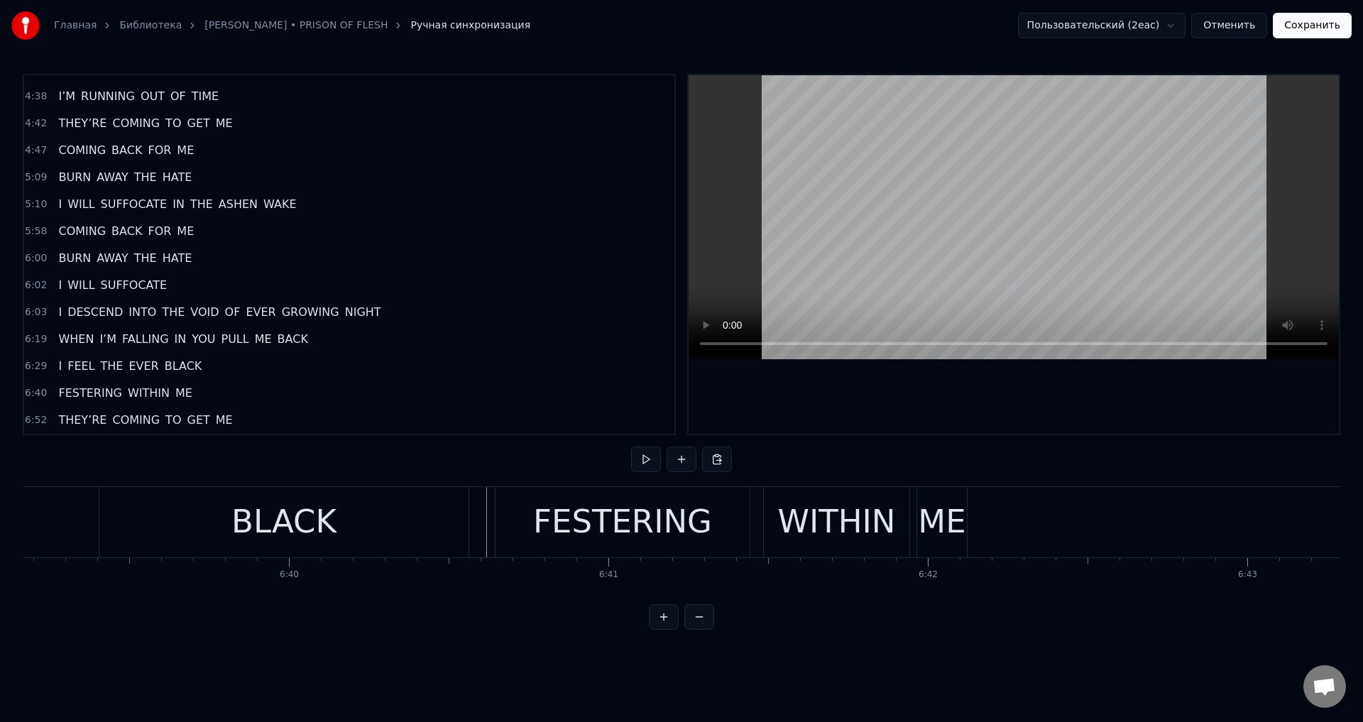
scroll to position [0, 127406]
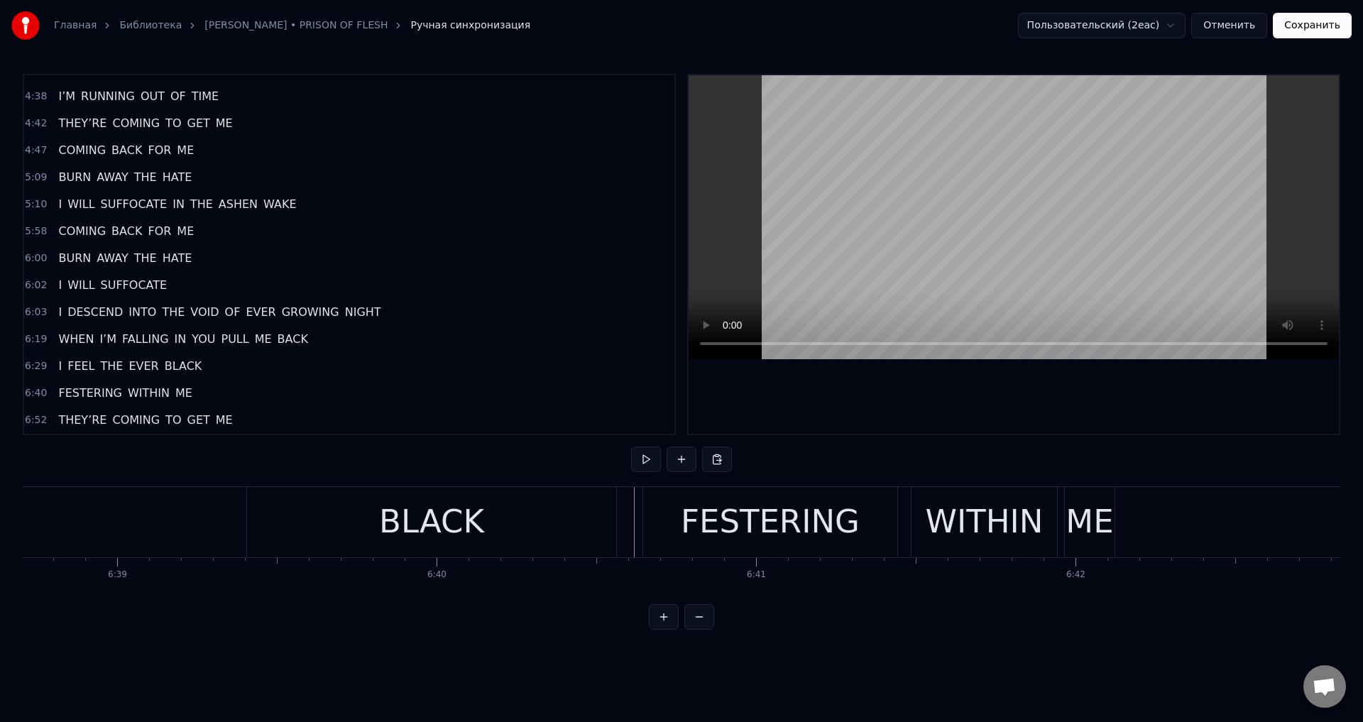
click at [1091, 521] on div "ME" at bounding box center [1090, 522] width 48 height 48
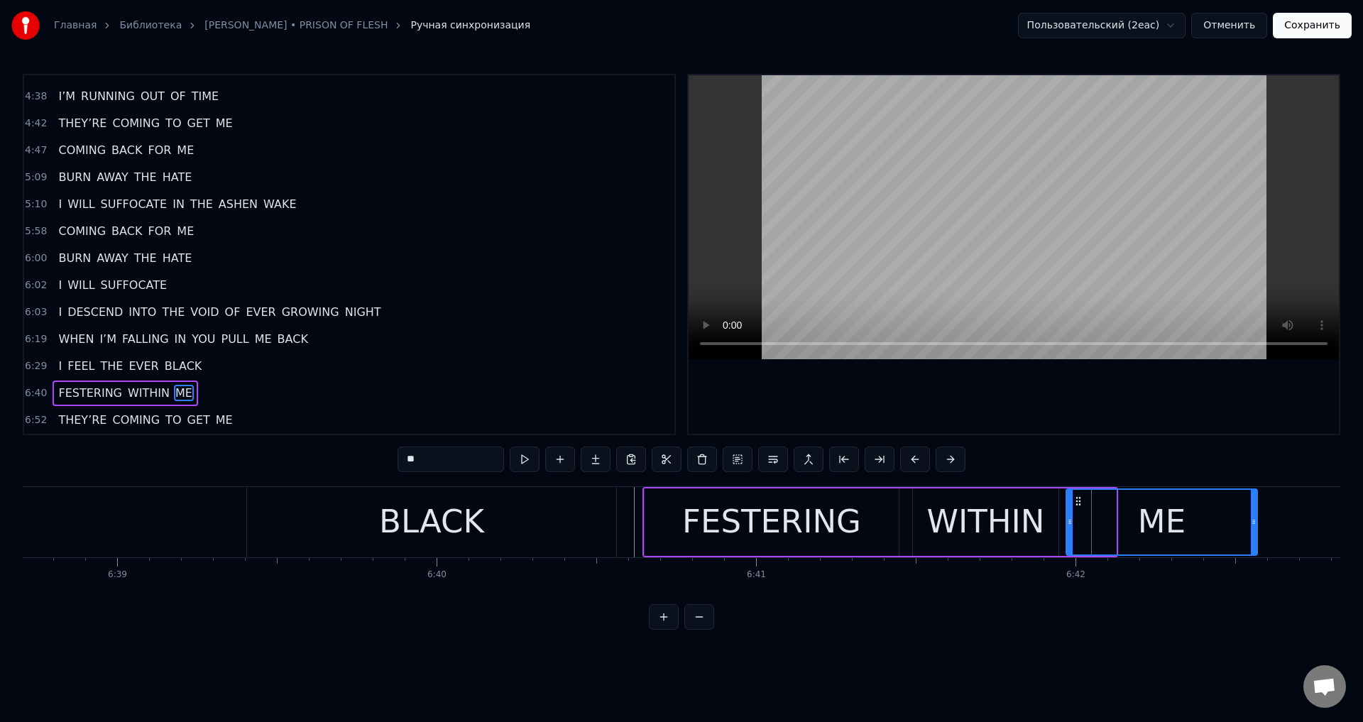
drag, startPoint x: 1113, startPoint y: 522, endPoint x: 1250, endPoint y: 555, distance: 140.2
click at [1254, 530] on div at bounding box center [1254, 522] width 6 height 65
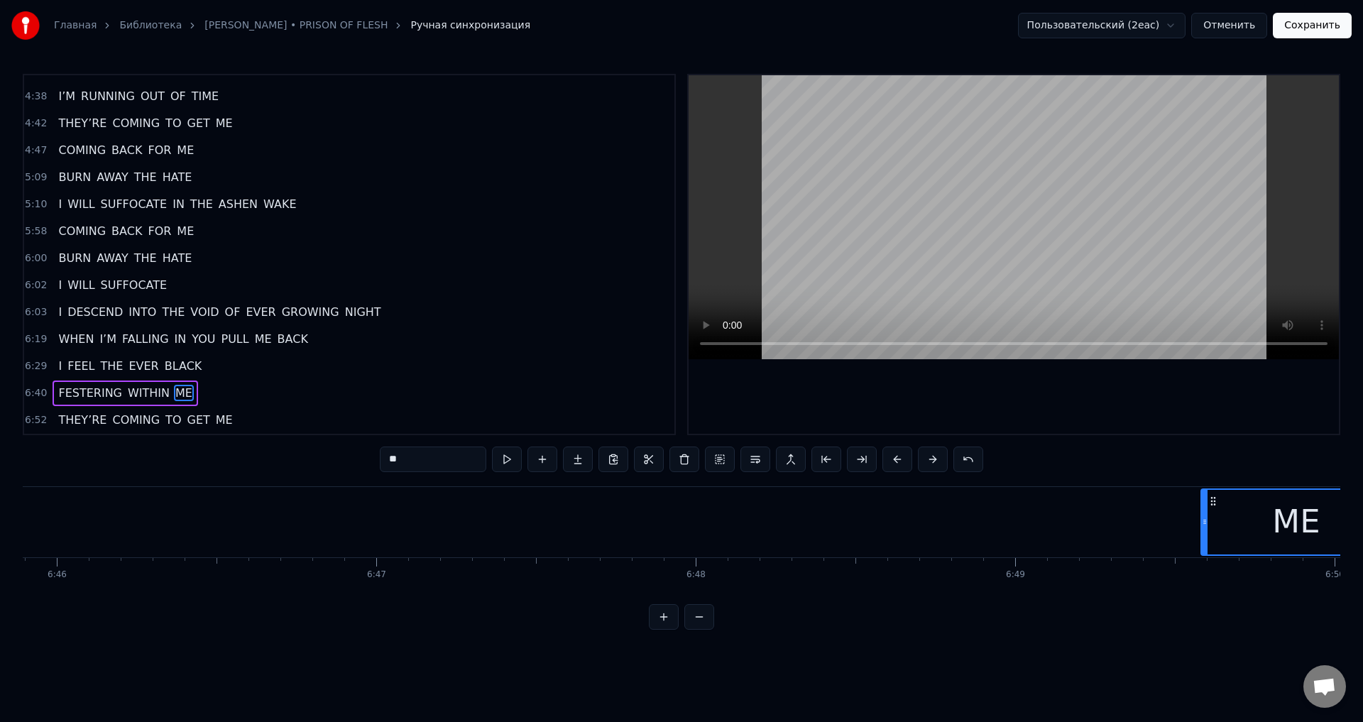
scroll to position [0, 129715]
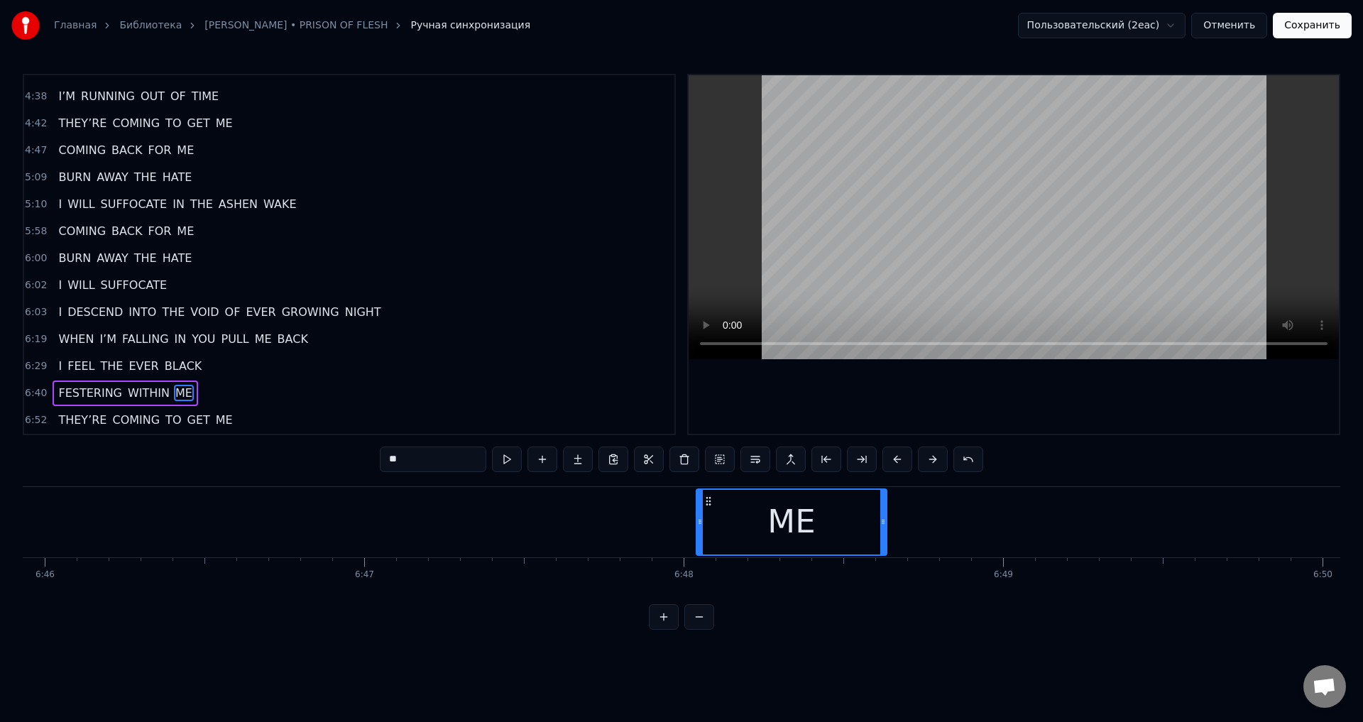
drag, startPoint x: 194, startPoint y: 500, endPoint x: 708, endPoint y: 575, distance: 519.6
click at [708, 575] on div "I CAN’T TELL WHERE TO GO I’M FALLING UNTO TWILIGHT WHERE THE SHADOWS MEET MY SK…" at bounding box center [682, 539] width 1318 height 107
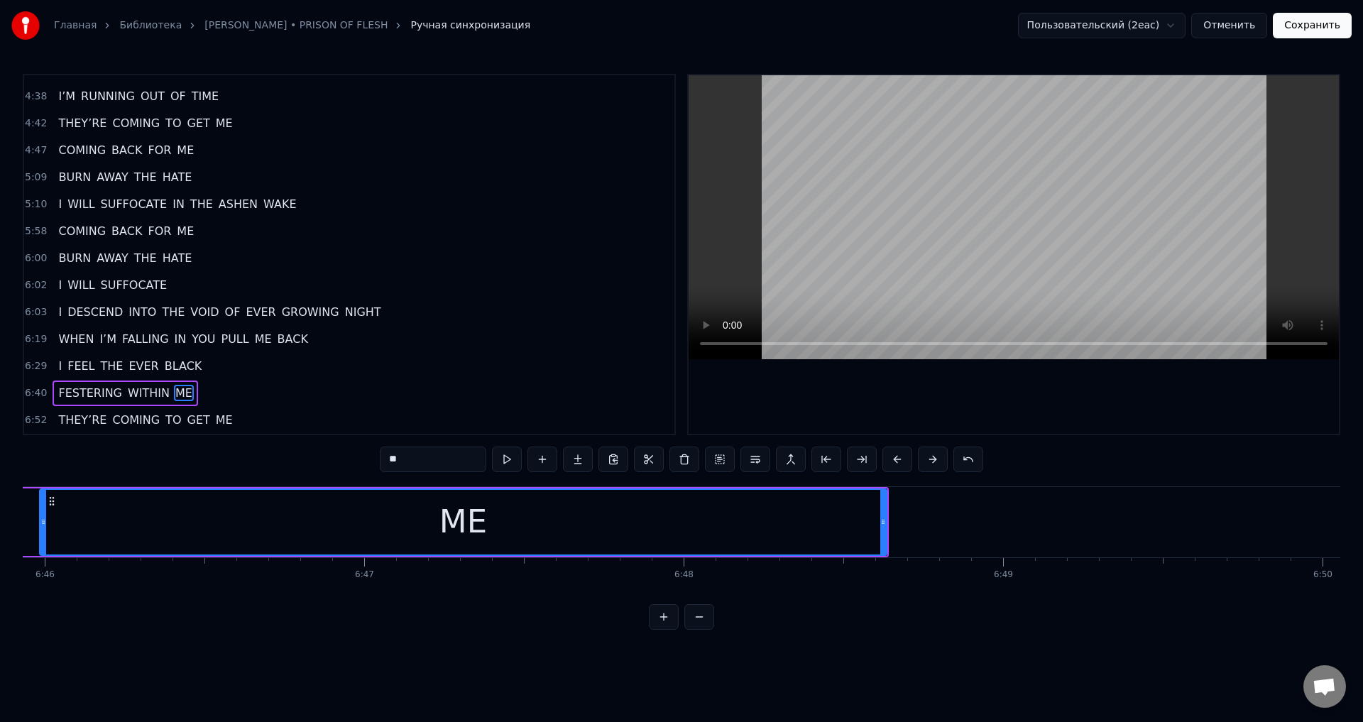
drag, startPoint x: 698, startPoint y: 527, endPoint x: 41, endPoint y: 597, distance: 660.6
click at [41, 593] on div "I CAN’T TELL WHERE TO GO I’M FALLING UNTO TWILIGHT WHERE THE SHADOWS MEET MY SK…" at bounding box center [682, 539] width 1318 height 107
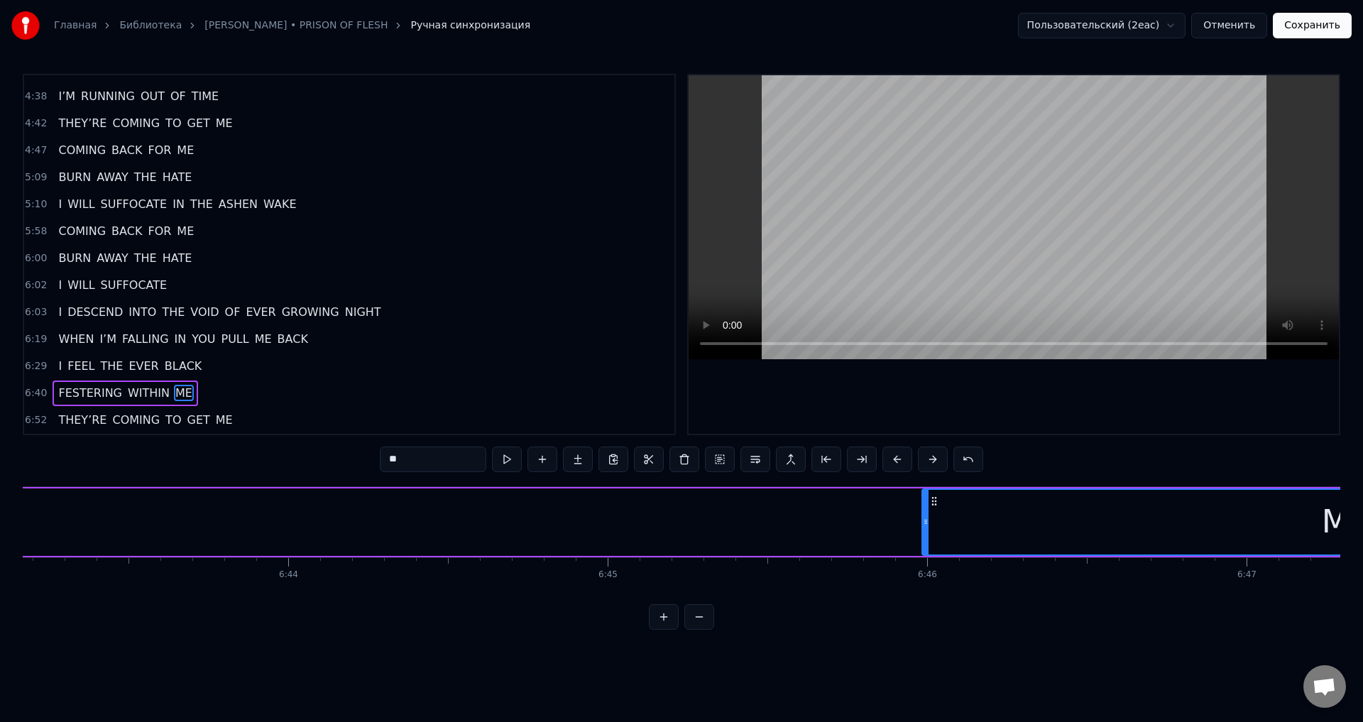
scroll to position [0, 128806]
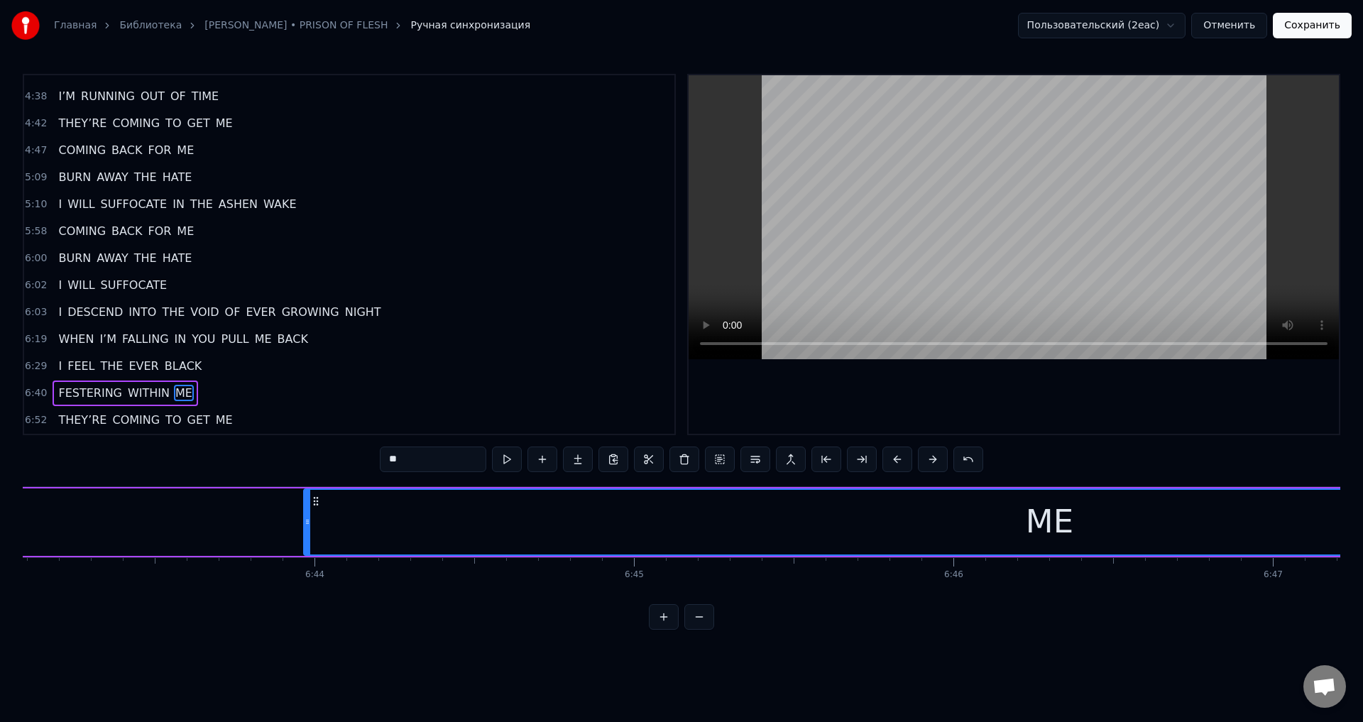
drag, startPoint x: 953, startPoint y: 522, endPoint x: 308, endPoint y: 547, distance: 645.3
click at [308, 547] on div at bounding box center [308, 522] width 6 height 65
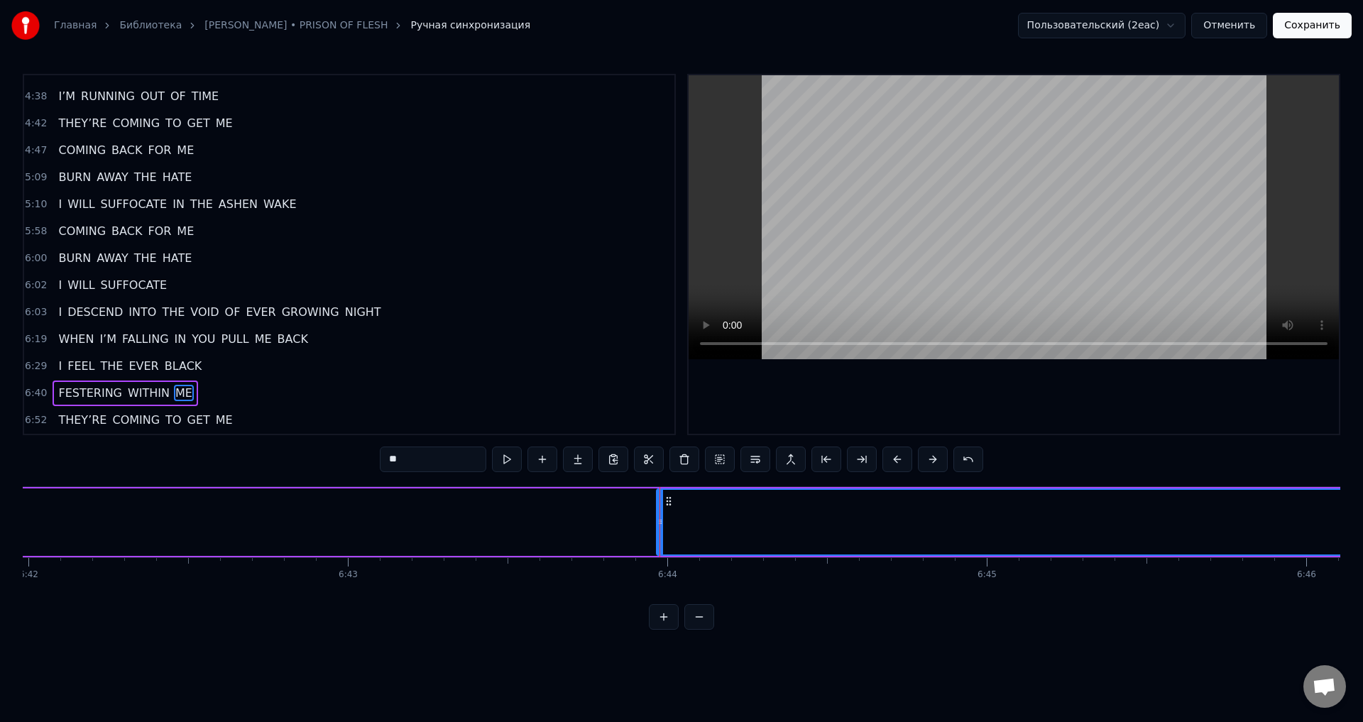
scroll to position [0, 128437]
click at [283, 517] on div "FESTERING WITHIN ME" at bounding box center [890, 522] width 2556 height 70
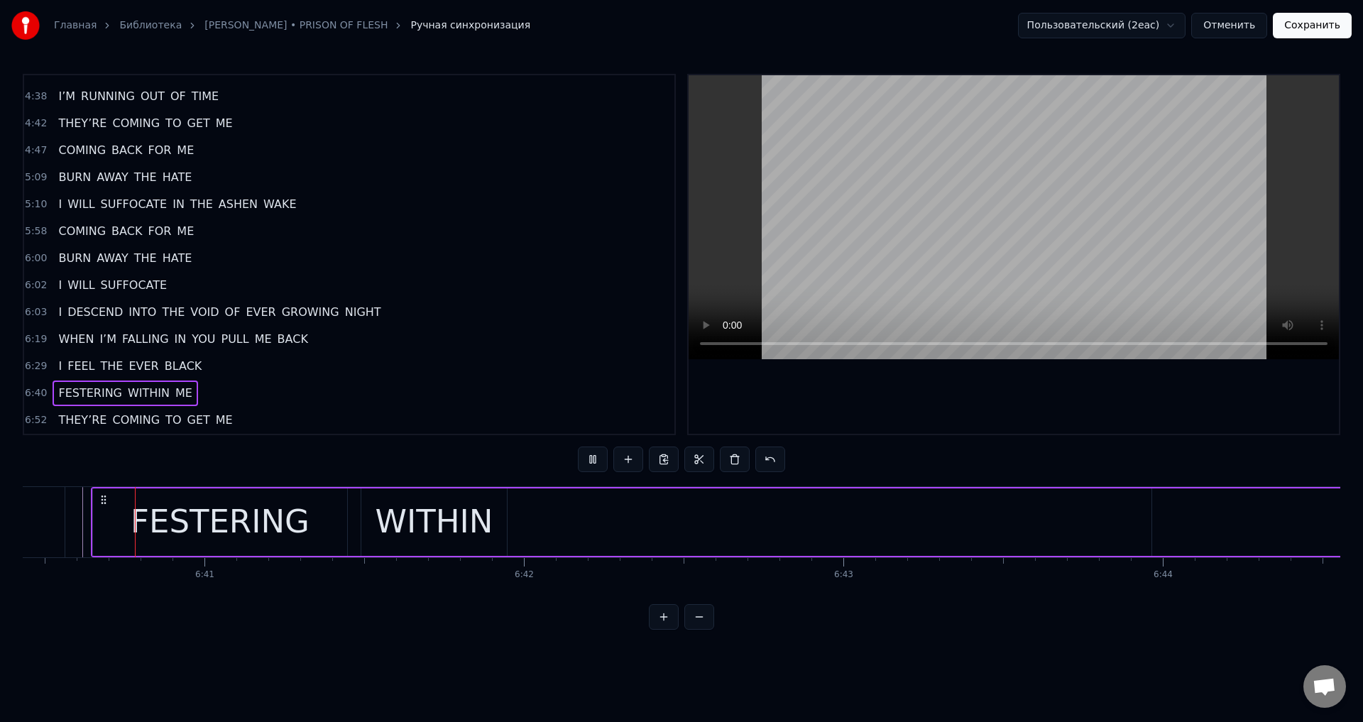
scroll to position [0, 127955]
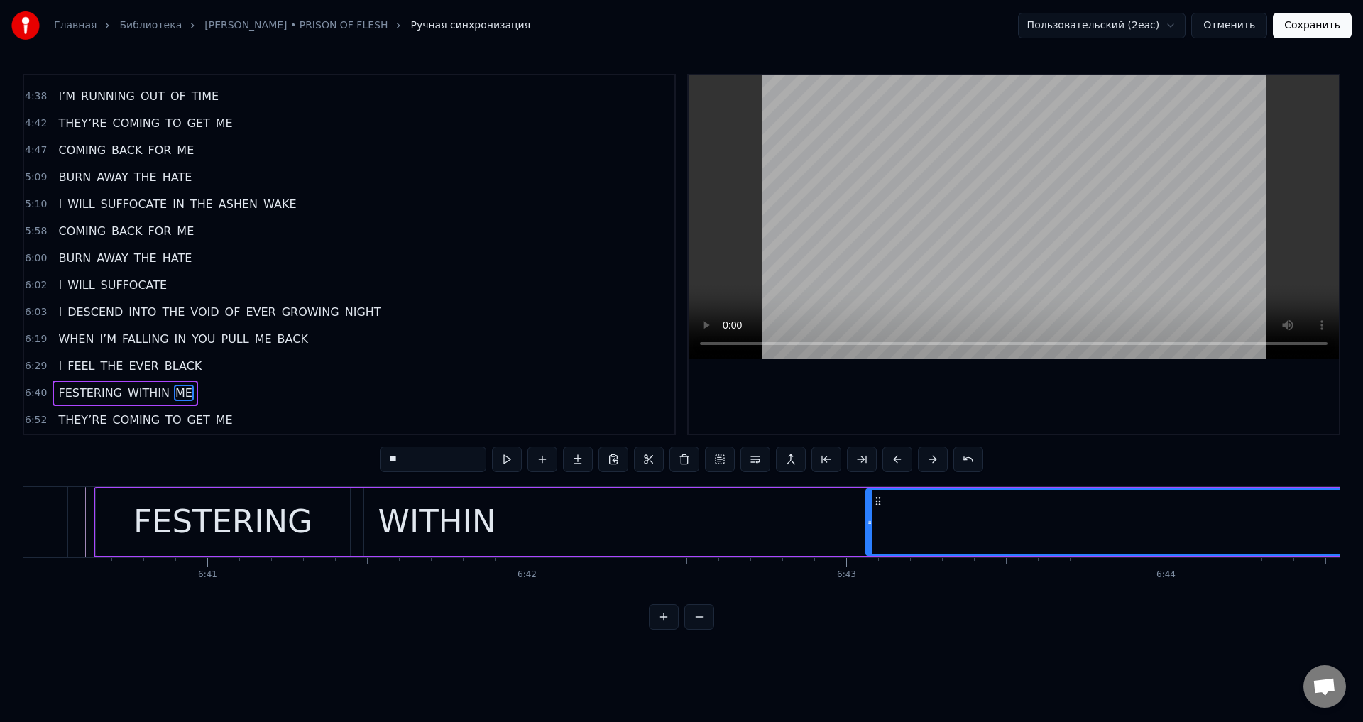
drag, startPoint x: 1160, startPoint y: 521, endPoint x: 870, endPoint y: 524, distance: 290.5
click at [870, 524] on icon at bounding box center [870, 521] width 6 height 11
click at [453, 521] on div "WITHIN" at bounding box center [437, 522] width 118 height 48
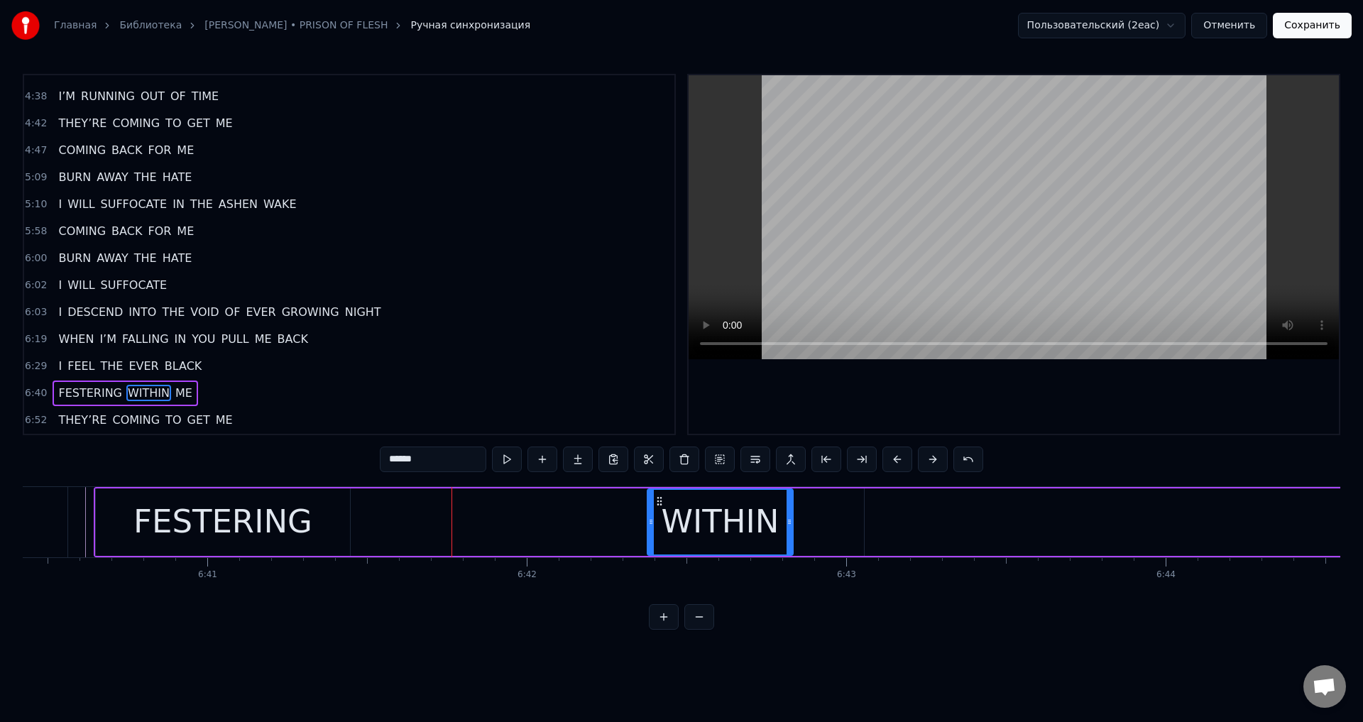
drag, startPoint x: 374, startPoint y: 498, endPoint x: 655, endPoint y: 506, distance: 282.0
click at [655, 506] on icon at bounding box center [659, 501] width 11 height 11
drag, startPoint x: 655, startPoint y: 498, endPoint x: 678, endPoint y: 499, distance: 23.4
click at [678, 499] on icon at bounding box center [680, 501] width 11 height 11
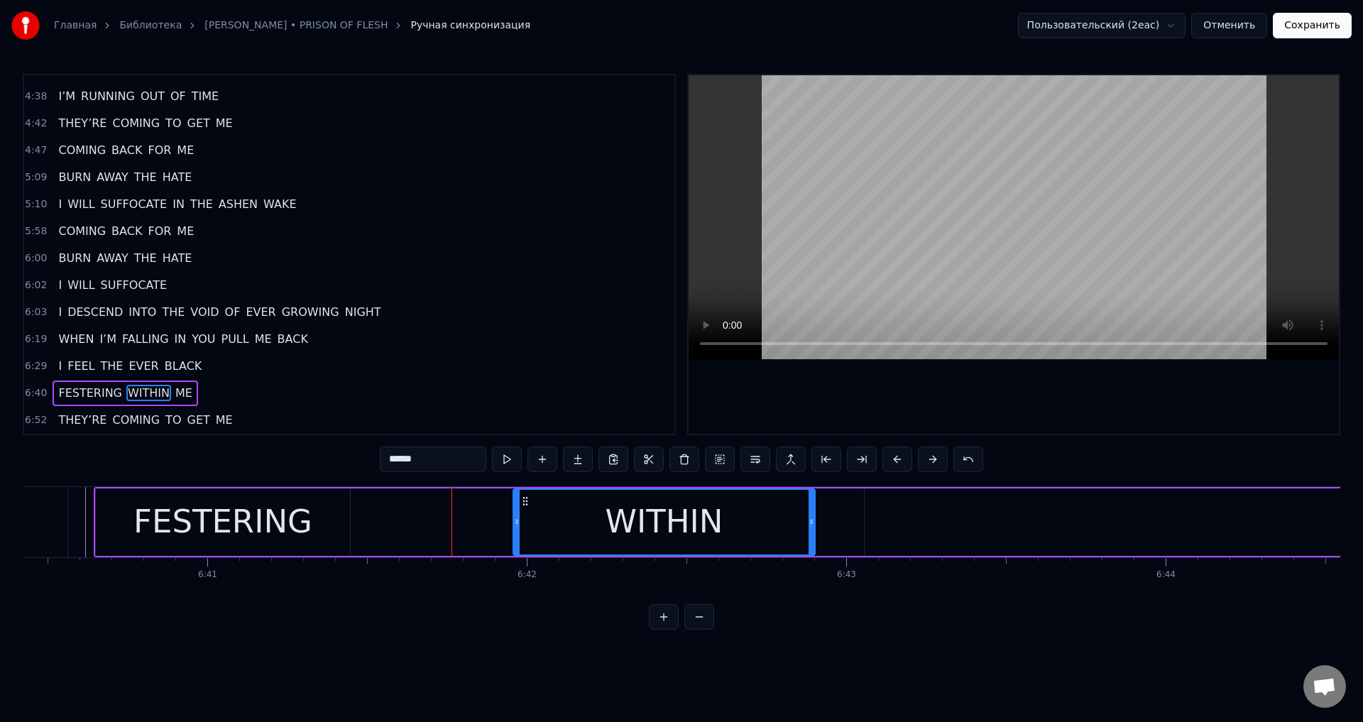
drag, startPoint x: 671, startPoint y: 516, endPoint x: 515, endPoint y: 529, distance: 156.7
click at [515, 529] on div at bounding box center [517, 522] width 6 height 65
click at [187, 525] on div "FESTERING" at bounding box center [223, 522] width 179 height 48
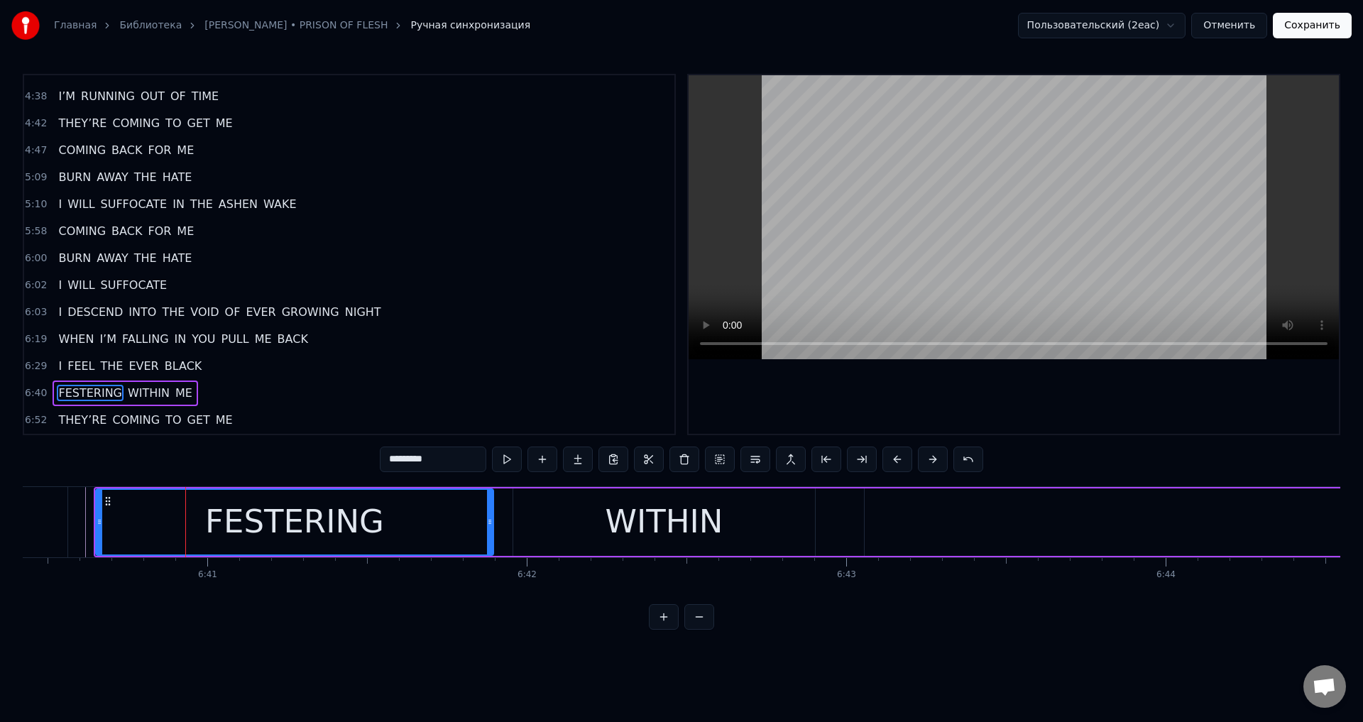
drag, startPoint x: 348, startPoint y: 521, endPoint x: 493, endPoint y: 523, distance: 144.9
click at [493, 523] on icon at bounding box center [490, 521] width 6 height 11
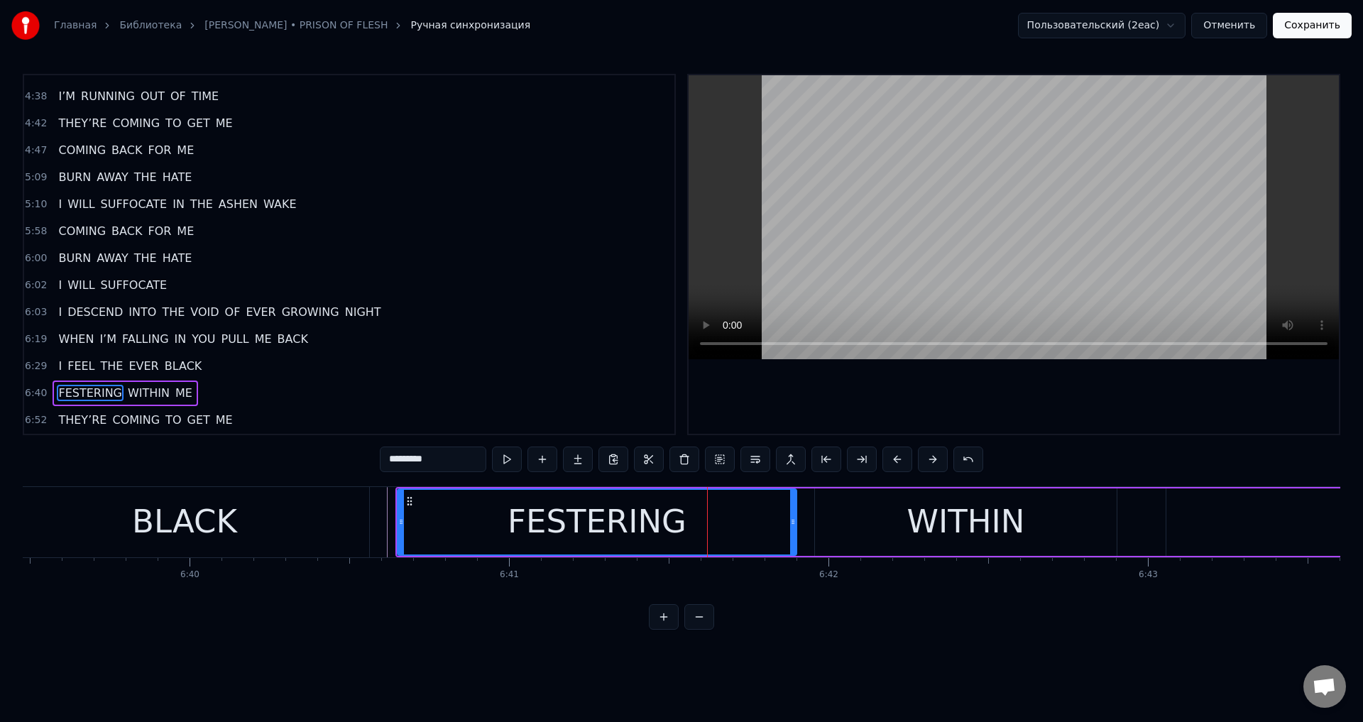
scroll to position [0, 127642]
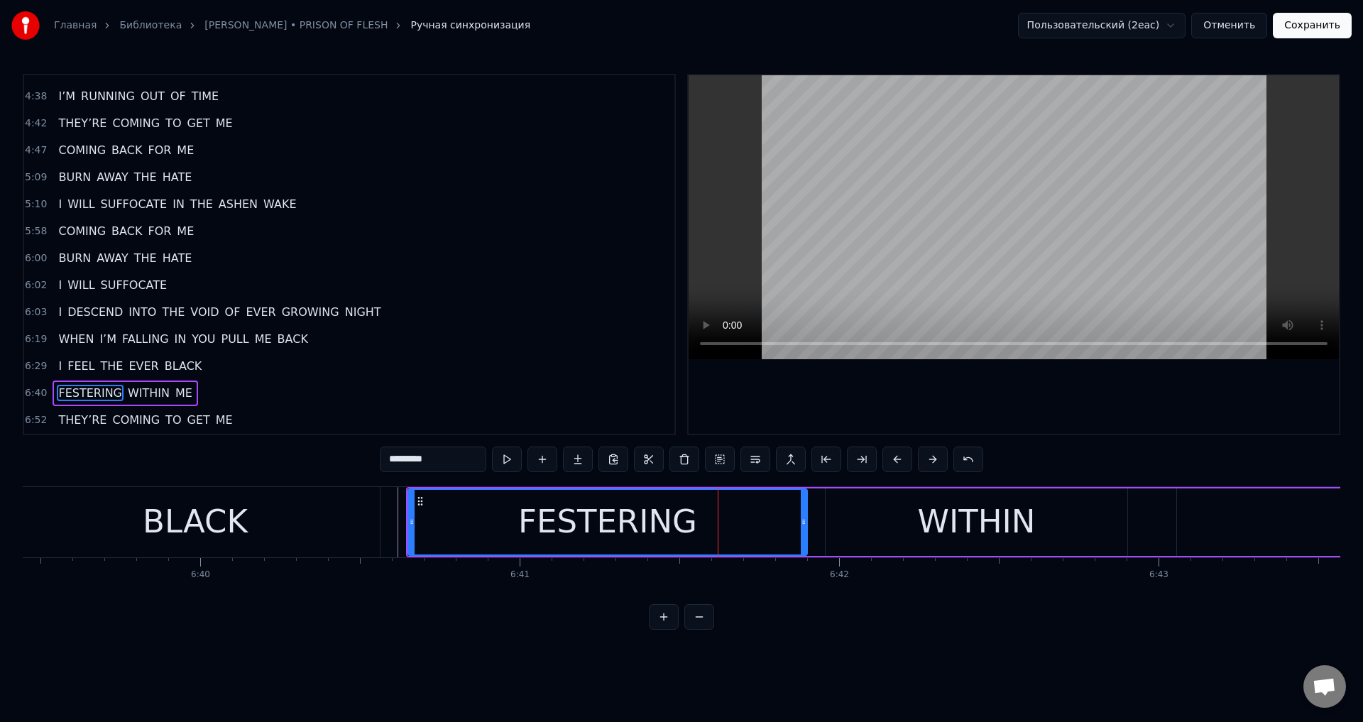
click at [333, 516] on div "BLACK" at bounding box center [195, 522] width 369 height 70
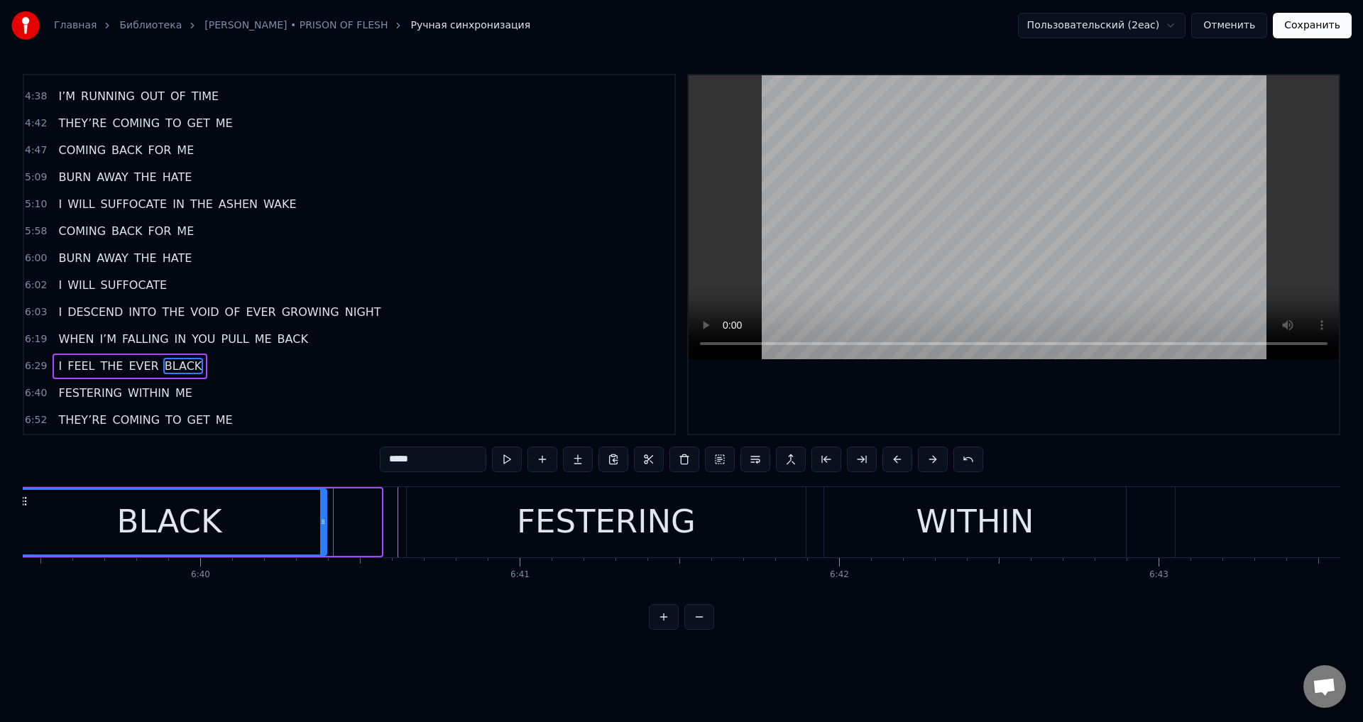
drag, startPoint x: 378, startPoint y: 521, endPoint x: 298, endPoint y: 521, distance: 81.0
click at [324, 521] on circle at bounding box center [324, 520] width 1 height 1
click at [431, 511] on div "FESTERING" at bounding box center [606, 522] width 399 height 70
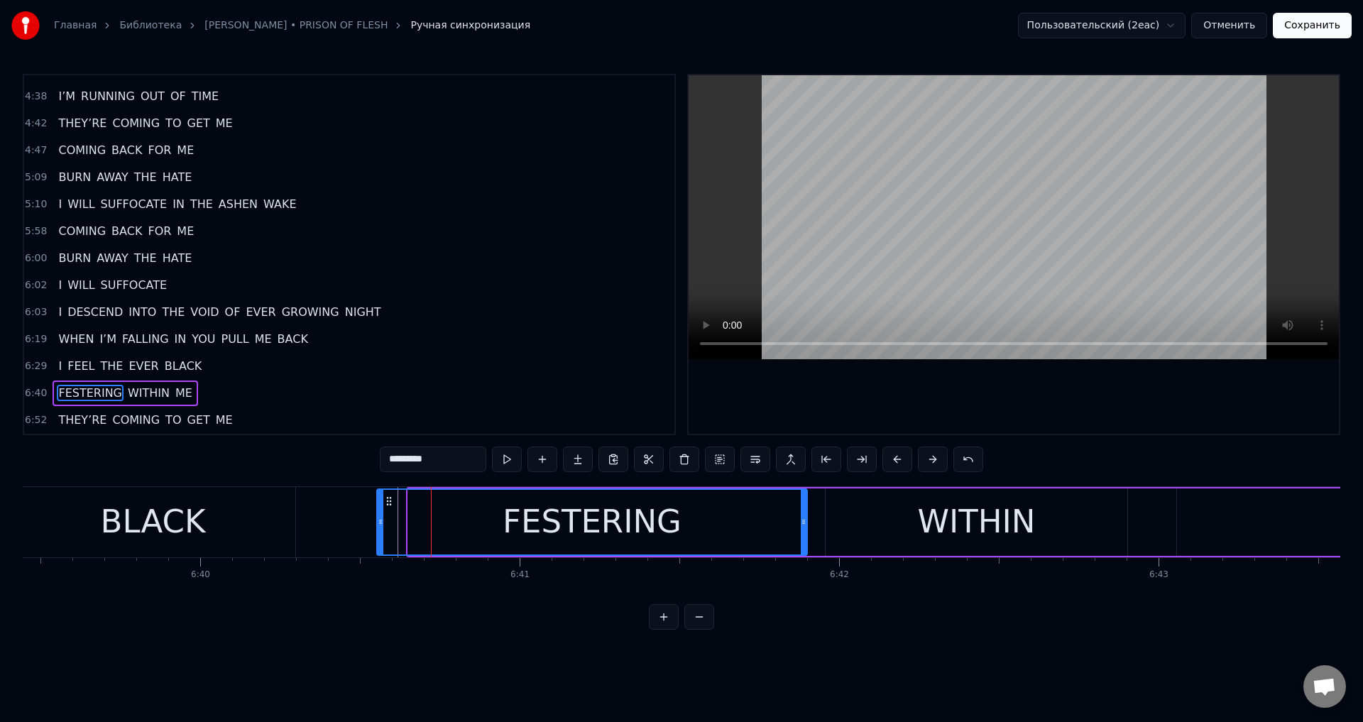
drag, startPoint x: 410, startPoint y: 517, endPoint x: 379, endPoint y: 523, distance: 31.8
click at [379, 523] on icon at bounding box center [381, 521] width 6 height 11
click at [841, 530] on div "WITHIN" at bounding box center [977, 522] width 302 height 67
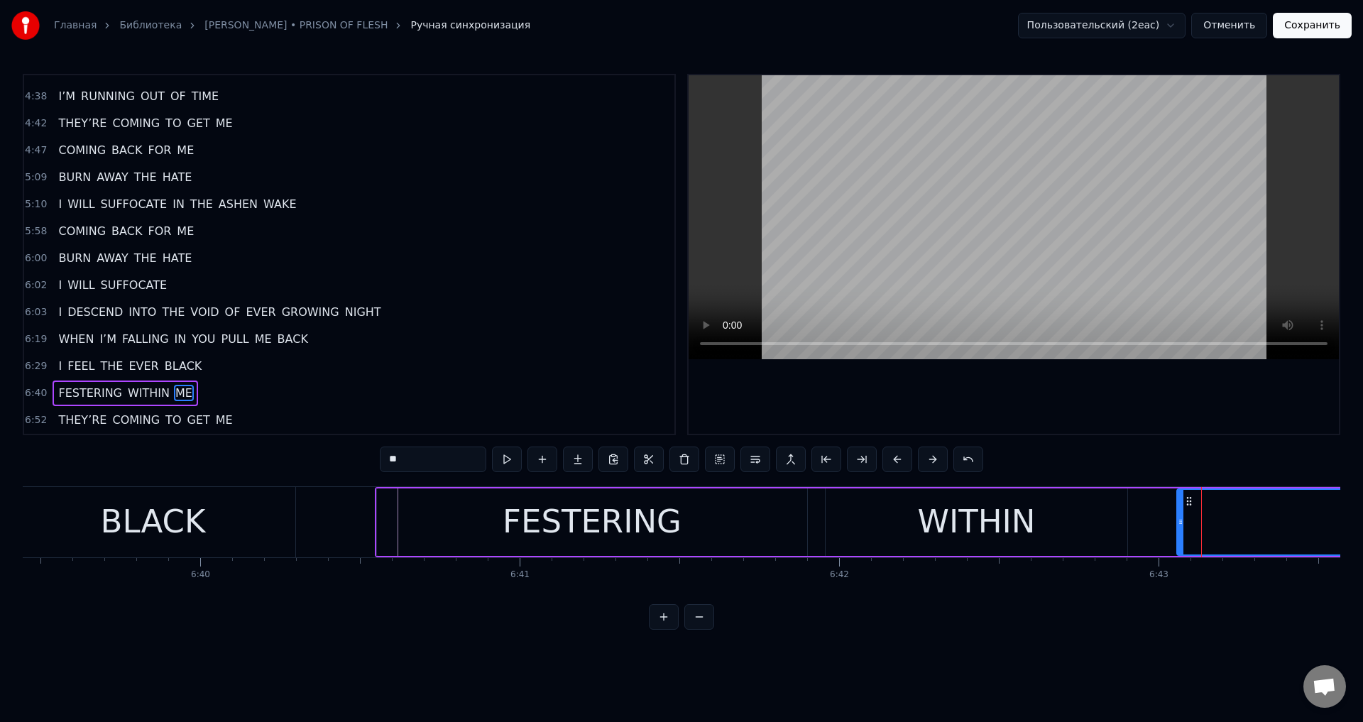
click at [1114, 520] on div "WITHIN" at bounding box center [977, 522] width 302 height 67
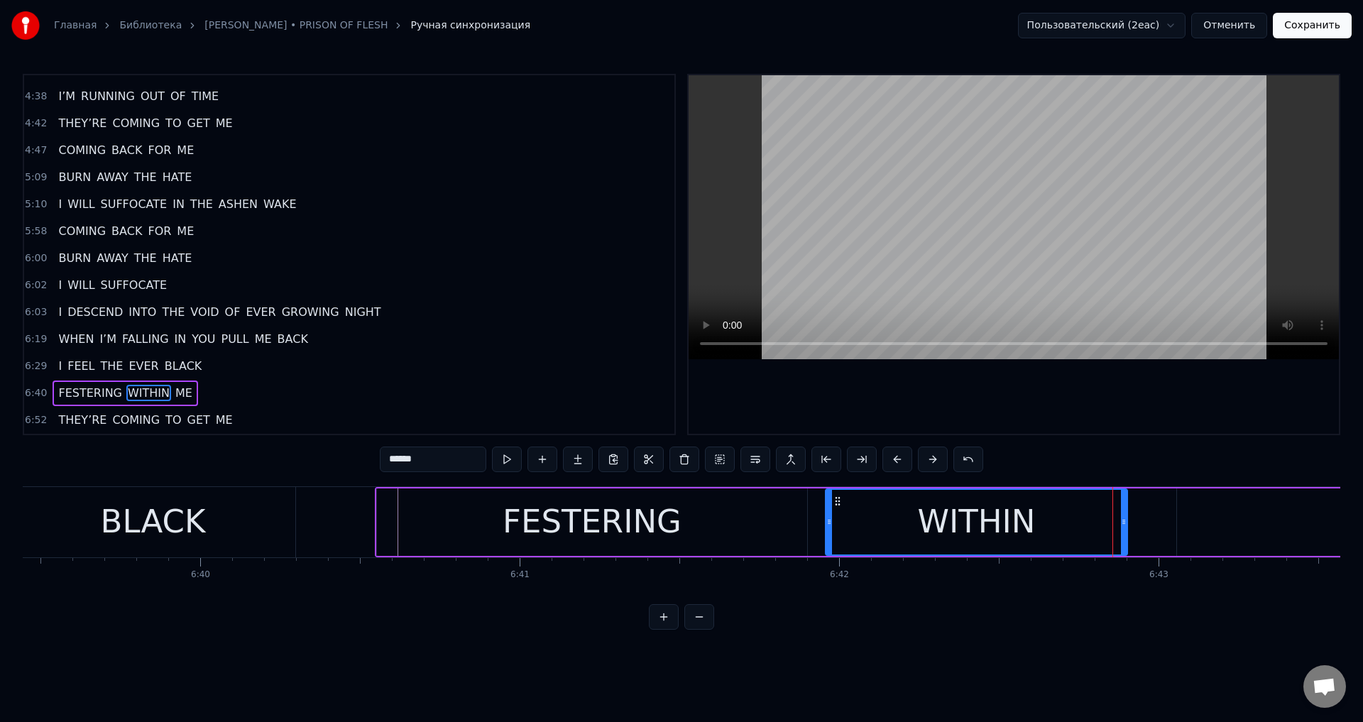
click at [1121, 521] on div "WITHIN" at bounding box center [977, 522] width 300 height 65
type input "**"
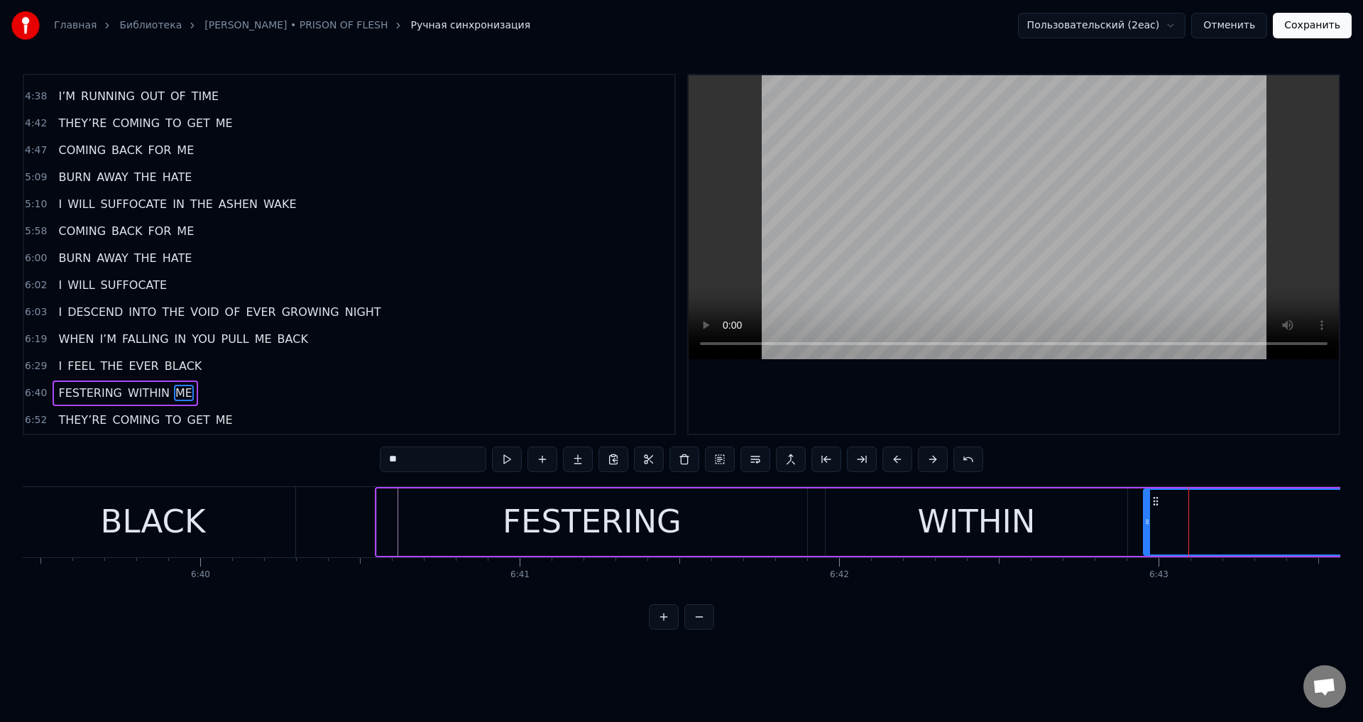
drag, startPoint x: 1179, startPoint y: 519, endPoint x: 1147, endPoint y: 524, distance: 33.0
click at [1147, 524] on icon at bounding box center [1148, 521] width 6 height 11
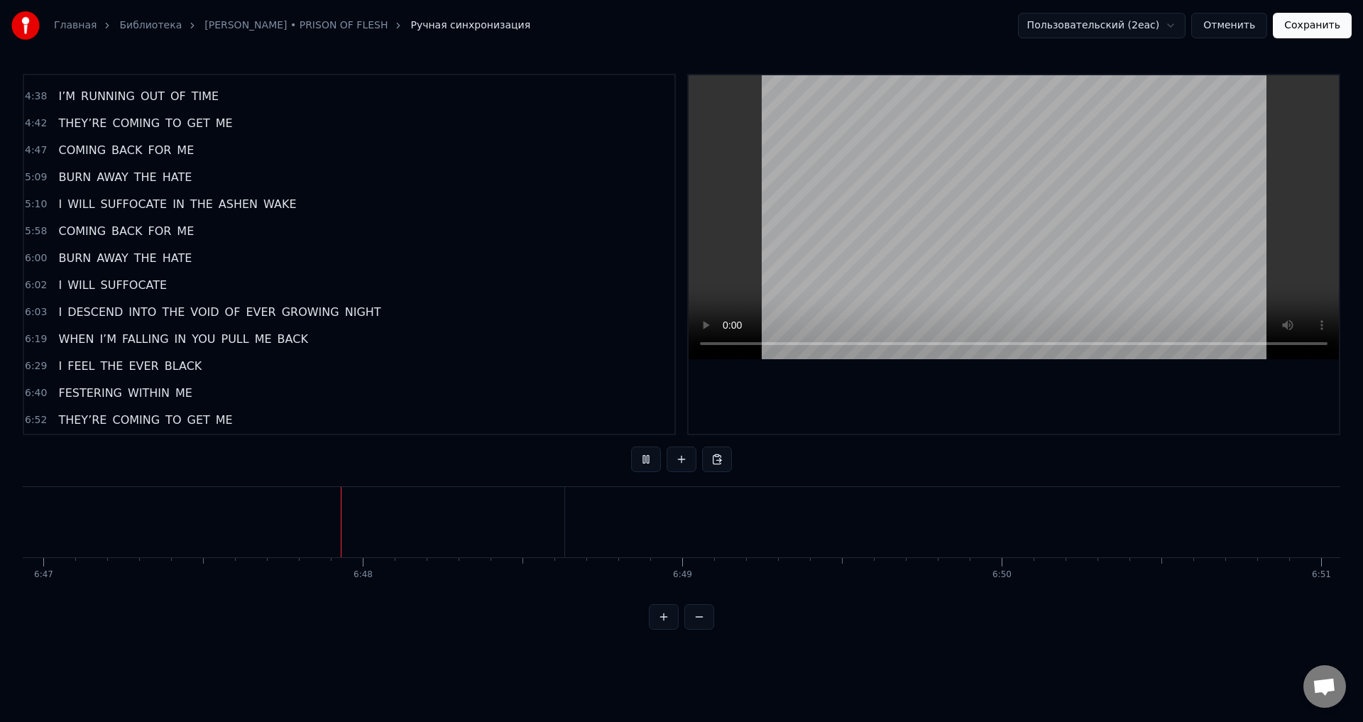
scroll to position [0, 130086]
click at [1339, 24] on button "Сохранить" at bounding box center [1312, 26] width 79 height 26
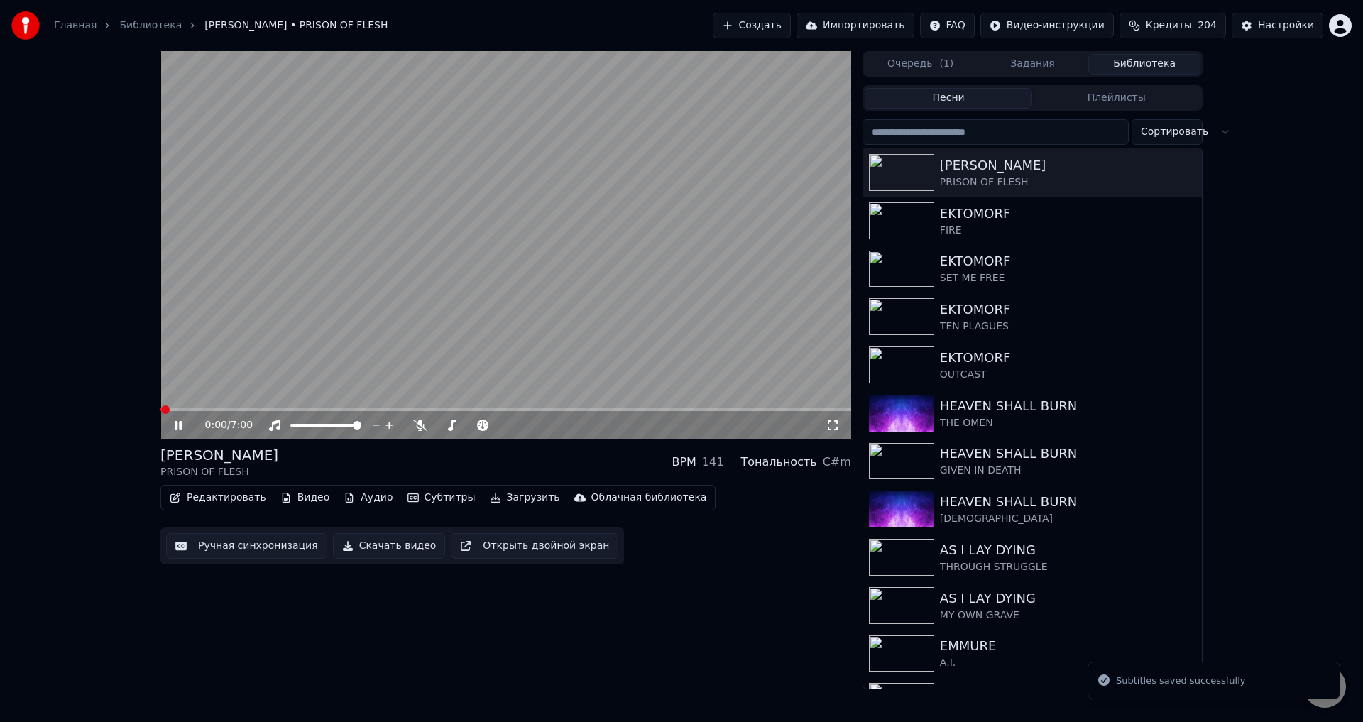
click at [830, 422] on icon at bounding box center [833, 425] width 10 height 10
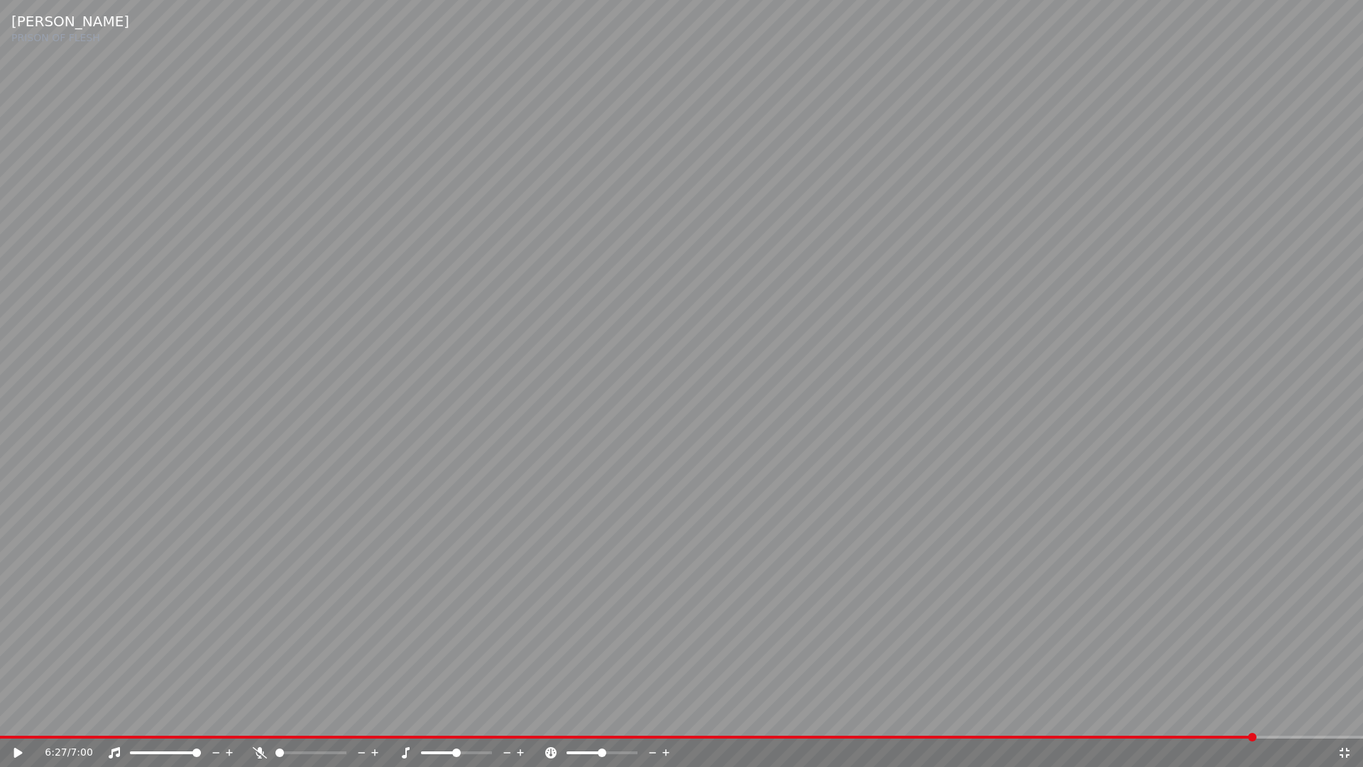
click at [1255, 721] on span at bounding box center [681, 737] width 1363 height 3
click at [1230, 721] on span at bounding box center [628, 737] width 1256 height 3
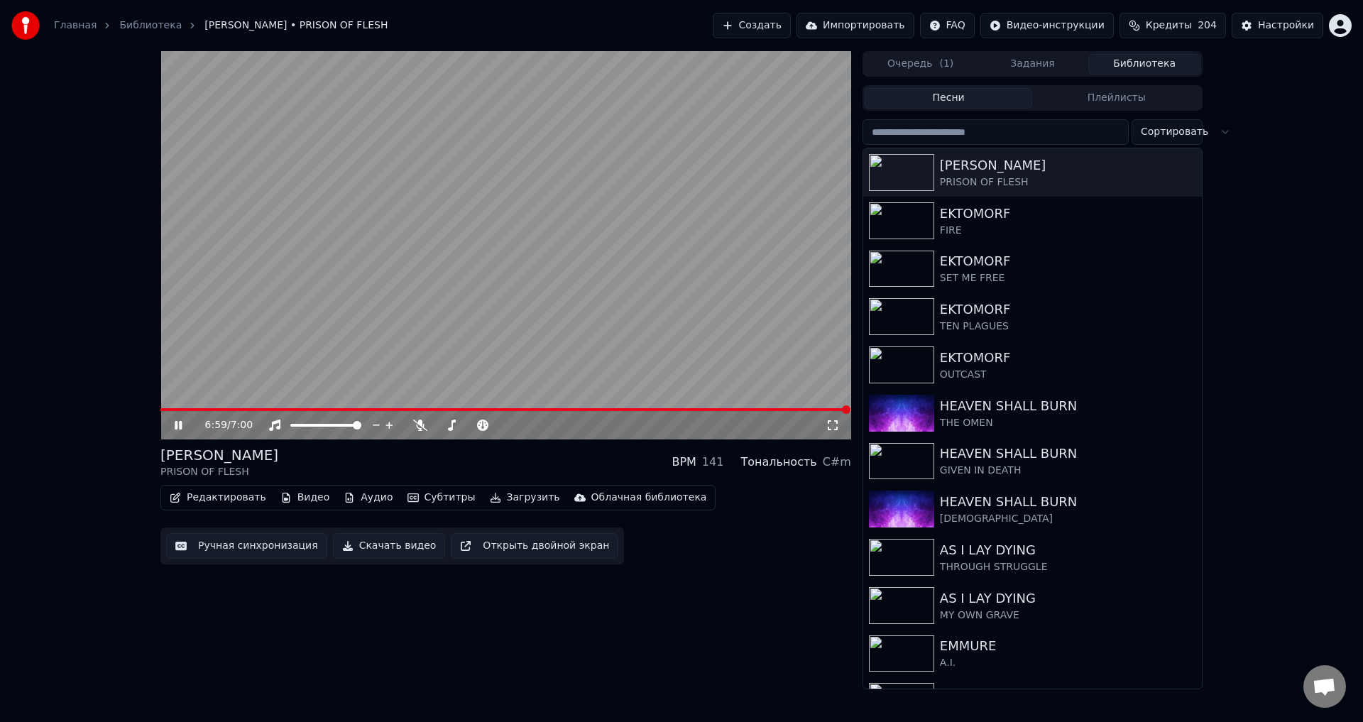
click at [591, 216] on video at bounding box center [505, 245] width 691 height 388
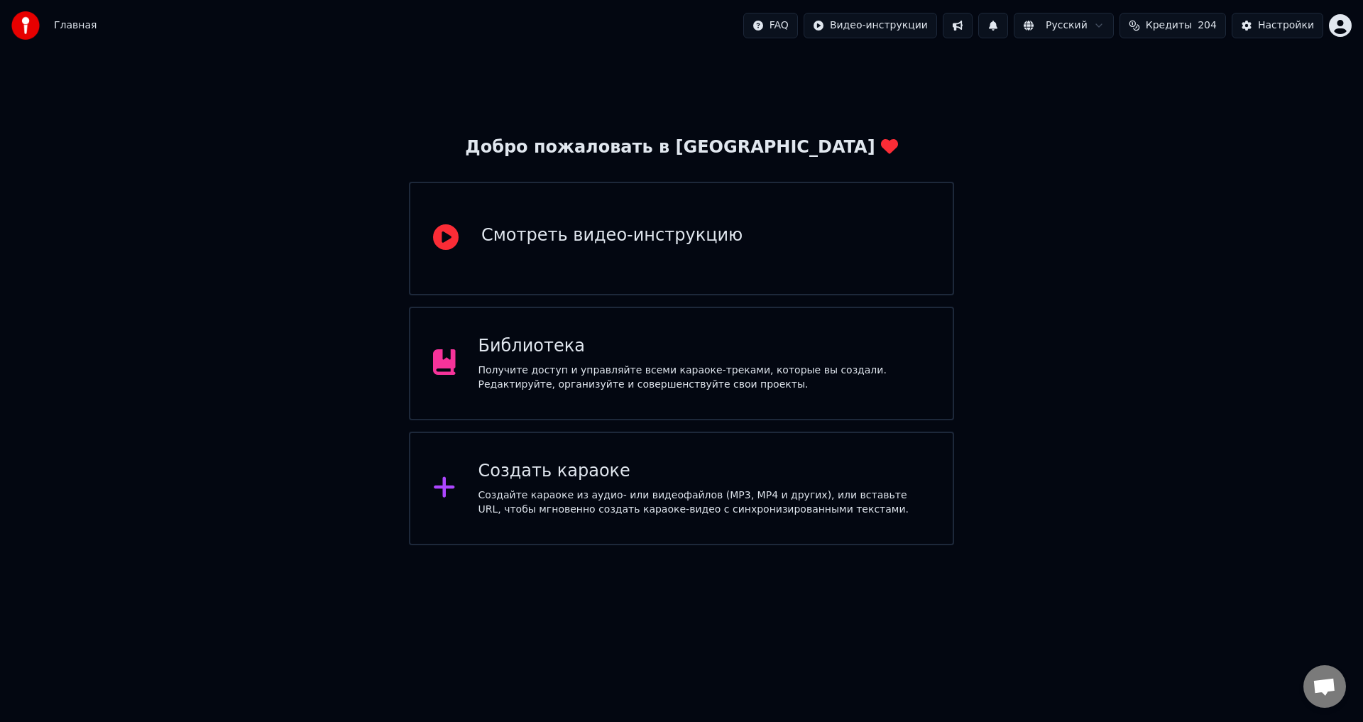
click at [924, 370] on div "Получите доступ и управляйте всеми караоке-треками, которые вы создали. Редакти…" at bounding box center [705, 378] width 452 height 28
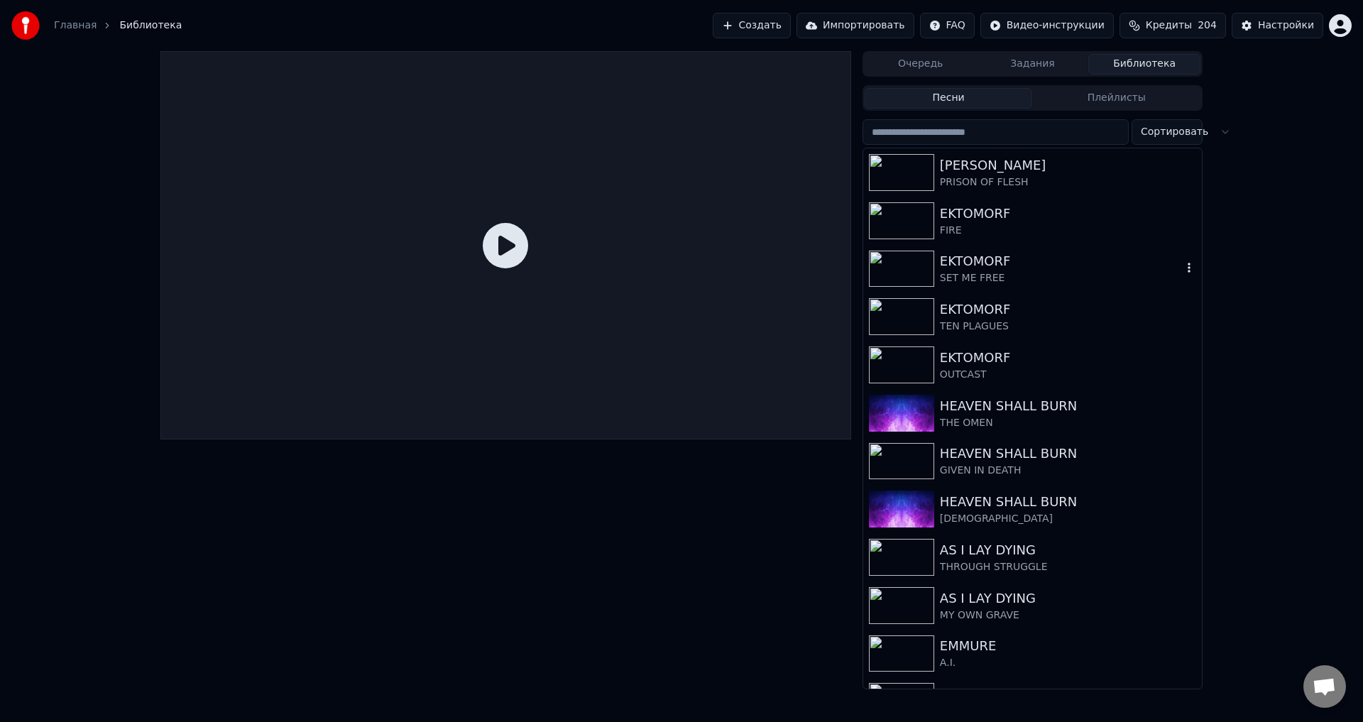
click at [1004, 251] on div "EKTOMORF" at bounding box center [1061, 261] width 242 height 20
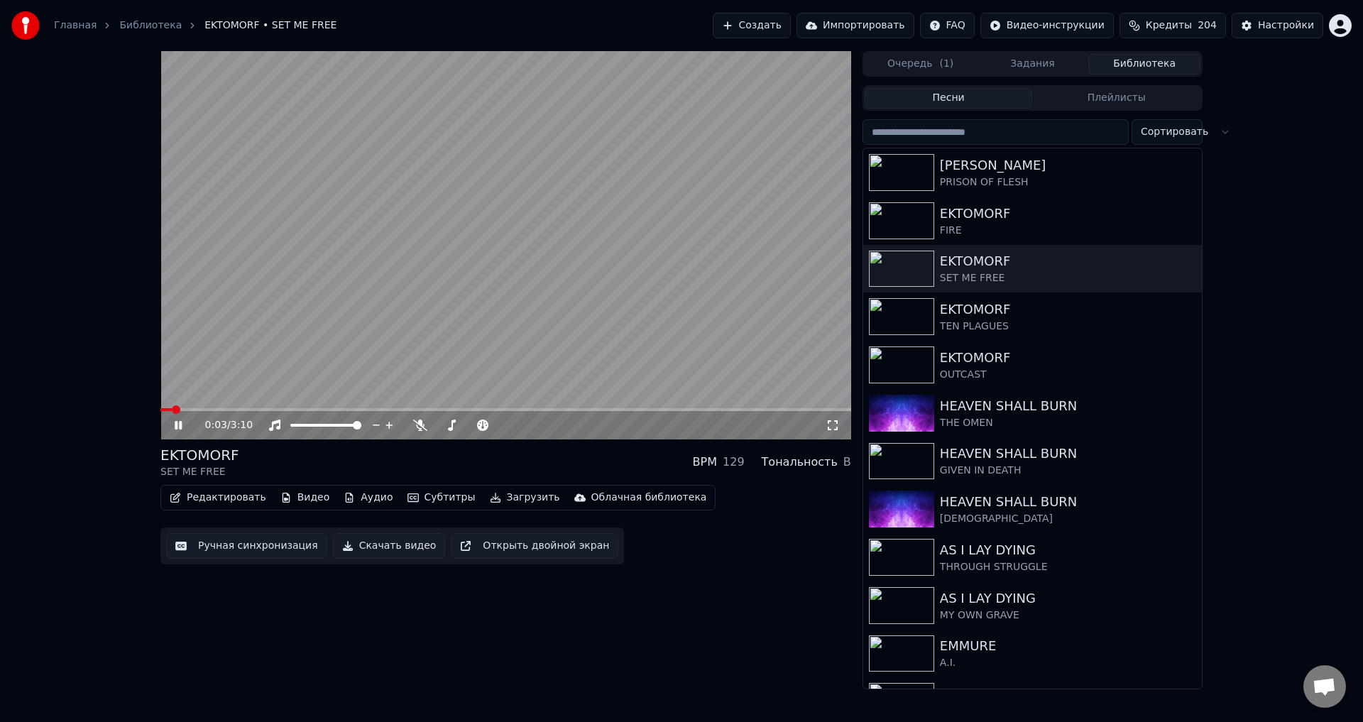
click at [827, 421] on icon at bounding box center [833, 425] width 14 height 11
click at [1018, 318] on div "EKTOMORF" at bounding box center [1061, 310] width 242 height 20
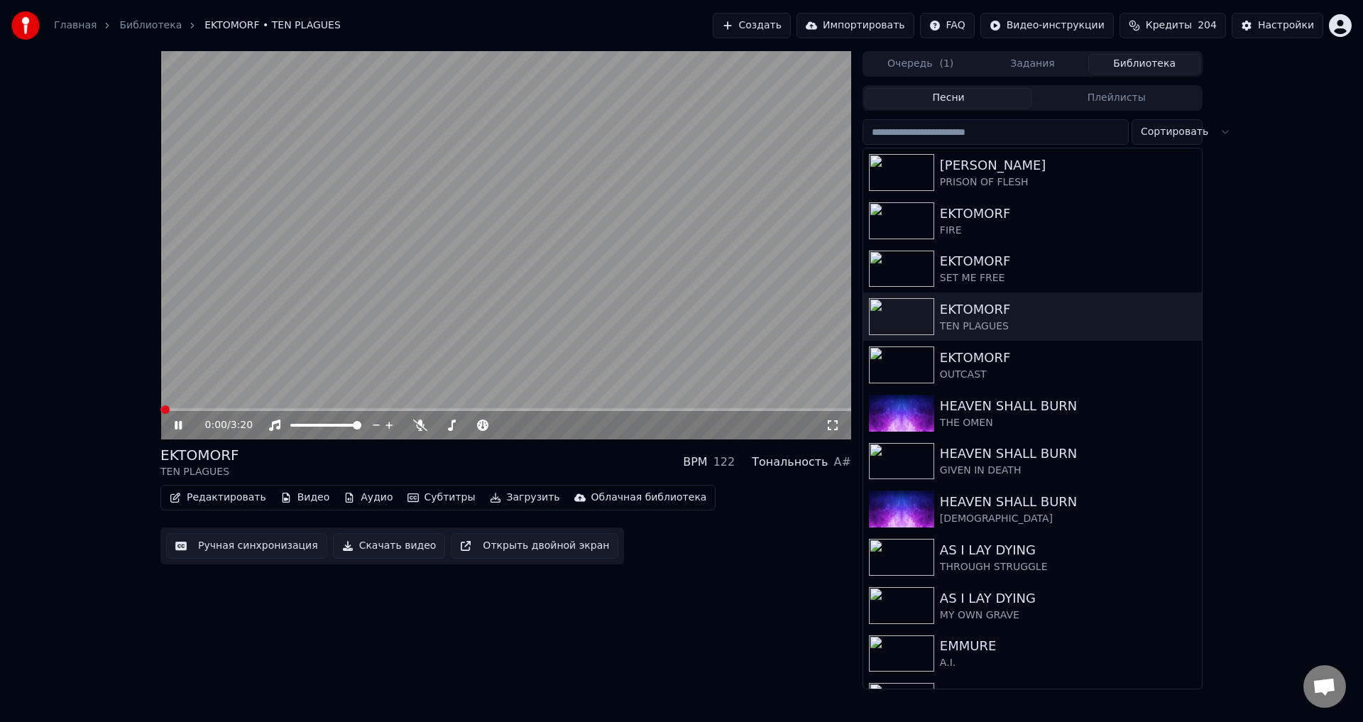
click at [712, 291] on video at bounding box center [505, 245] width 691 height 388
click at [992, 209] on div "EKTOMORF" at bounding box center [1061, 214] width 242 height 20
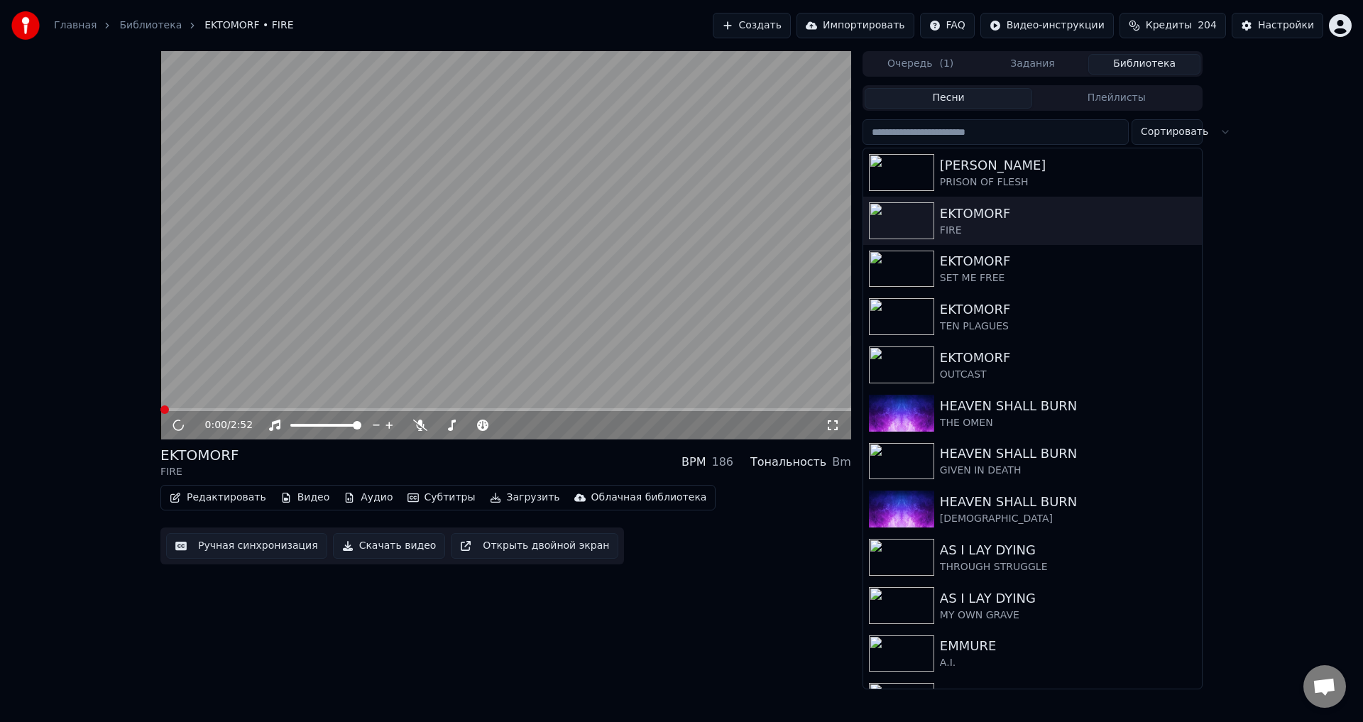
click at [662, 278] on video at bounding box center [505, 245] width 691 height 388
click at [938, 366] on div at bounding box center [904, 365] width 71 height 37
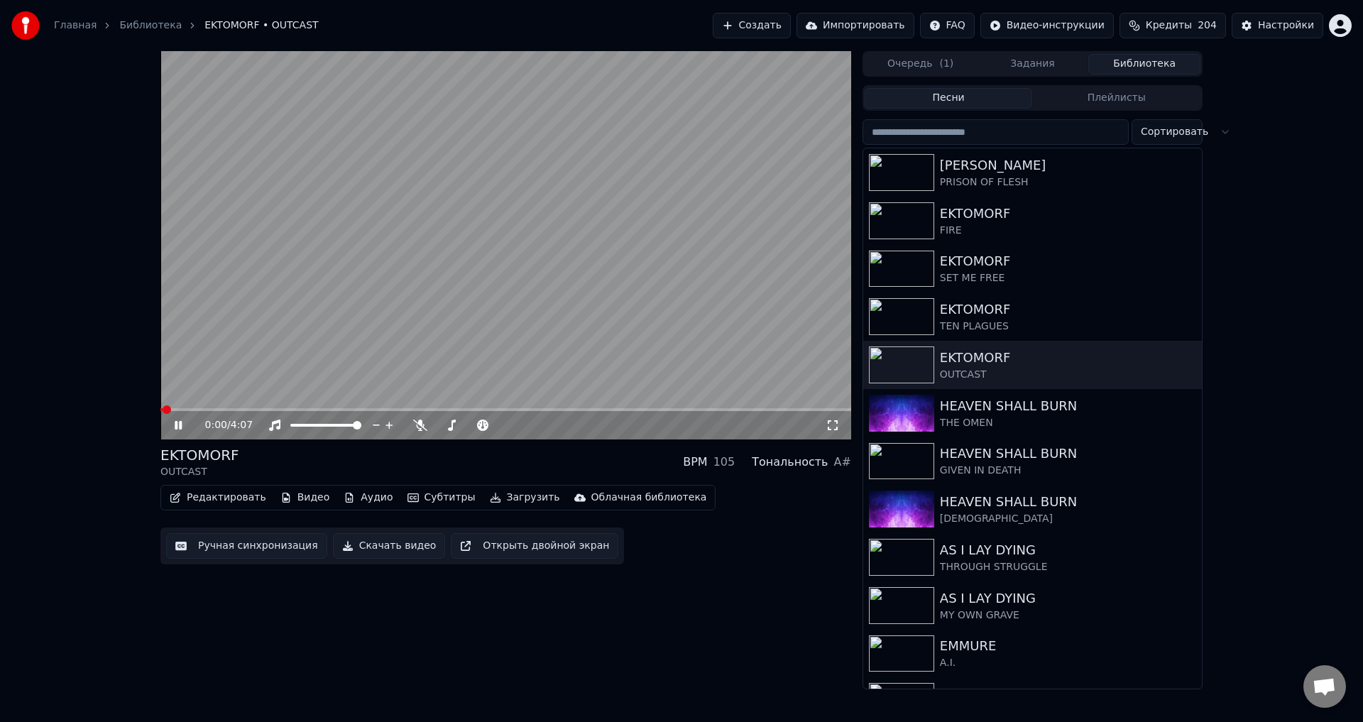
click at [625, 305] on video at bounding box center [505, 245] width 691 height 388
click at [516, 464] on div "EKTOMORF OUTCAST BPM 105 Тональность A#" at bounding box center [505, 462] width 691 height 34
click at [1006, 253] on div "EKTOMORF" at bounding box center [1061, 261] width 242 height 20
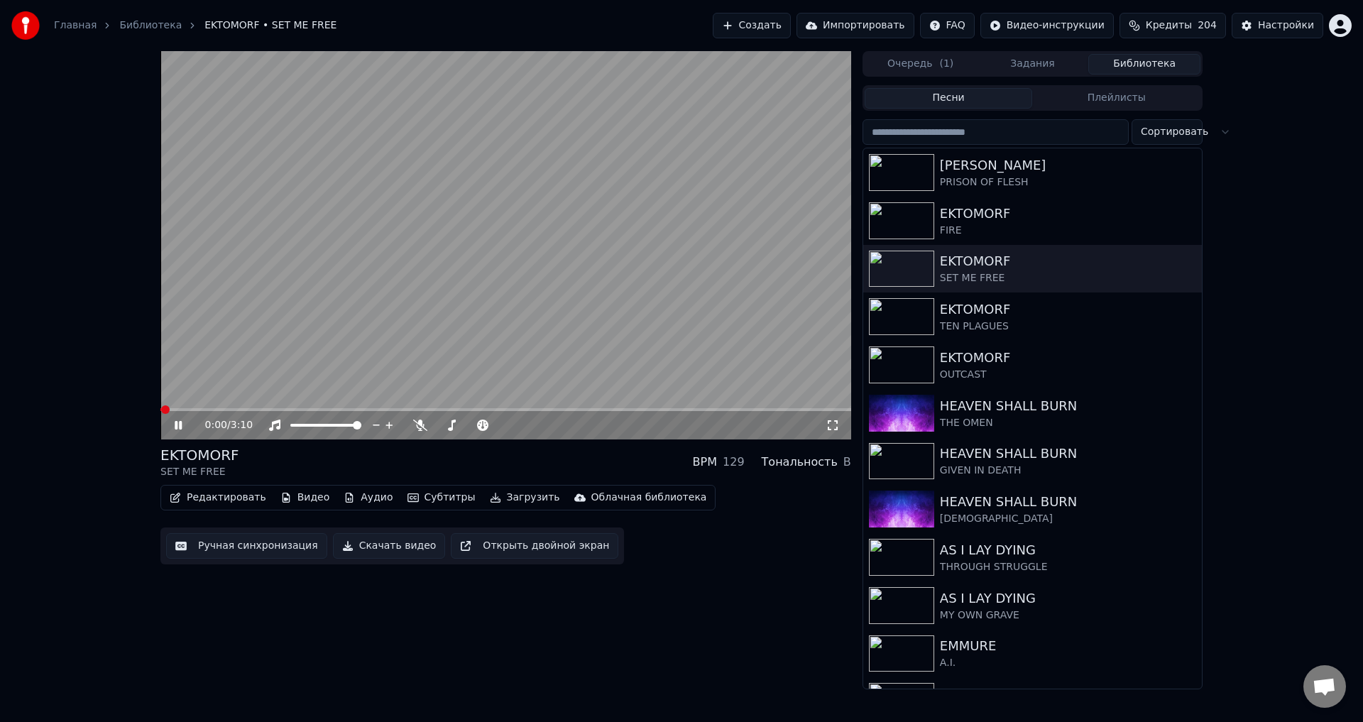
click at [467, 236] on video at bounding box center [505, 245] width 691 height 388
click at [834, 422] on icon at bounding box center [833, 425] width 14 height 11
click at [496, 466] on div "EKTOMORF SET ME FREE BPM 129 Тональность B" at bounding box center [505, 462] width 691 height 34
click at [506, 449] on div "EKTOMORF SET ME FREE BPM 129 Тональность B" at bounding box center [505, 462] width 691 height 34
click at [1328, 256] on div "0:00 / 3:10 EKTOMORF SET ME FREE BPM 129 Тональность B Редактировать Видео Ауди…" at bounding box center [681, 370] width 1363 height 638
